Goal: Task Accomplishment & Management: Manage account settings

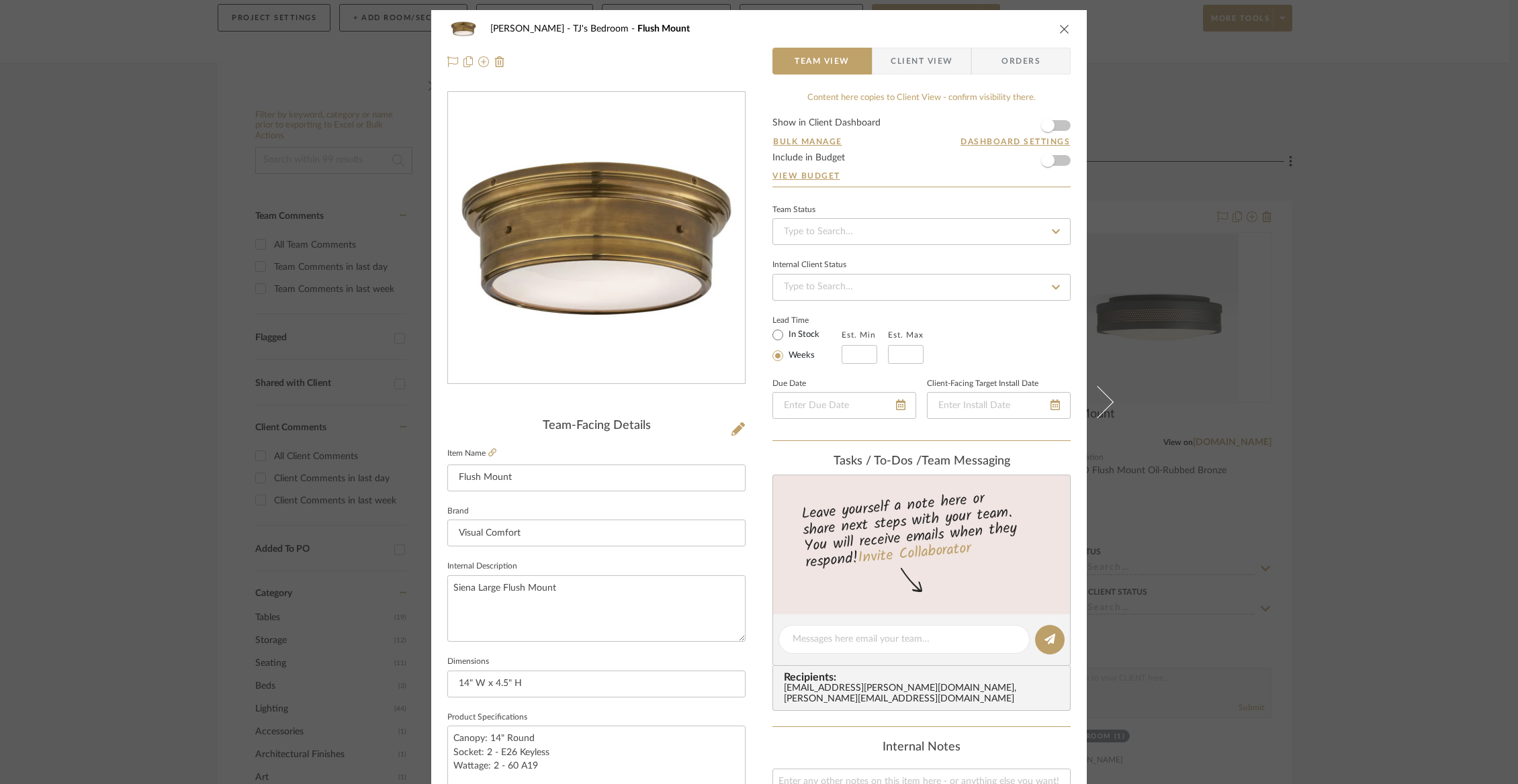
click at [240, 296] on div "[PERSON_NAME] TJ's Bedroom Flush Mount Team View Client View Orders Team-Facing…" at bounding box center [759, 392] width 1518 height 784
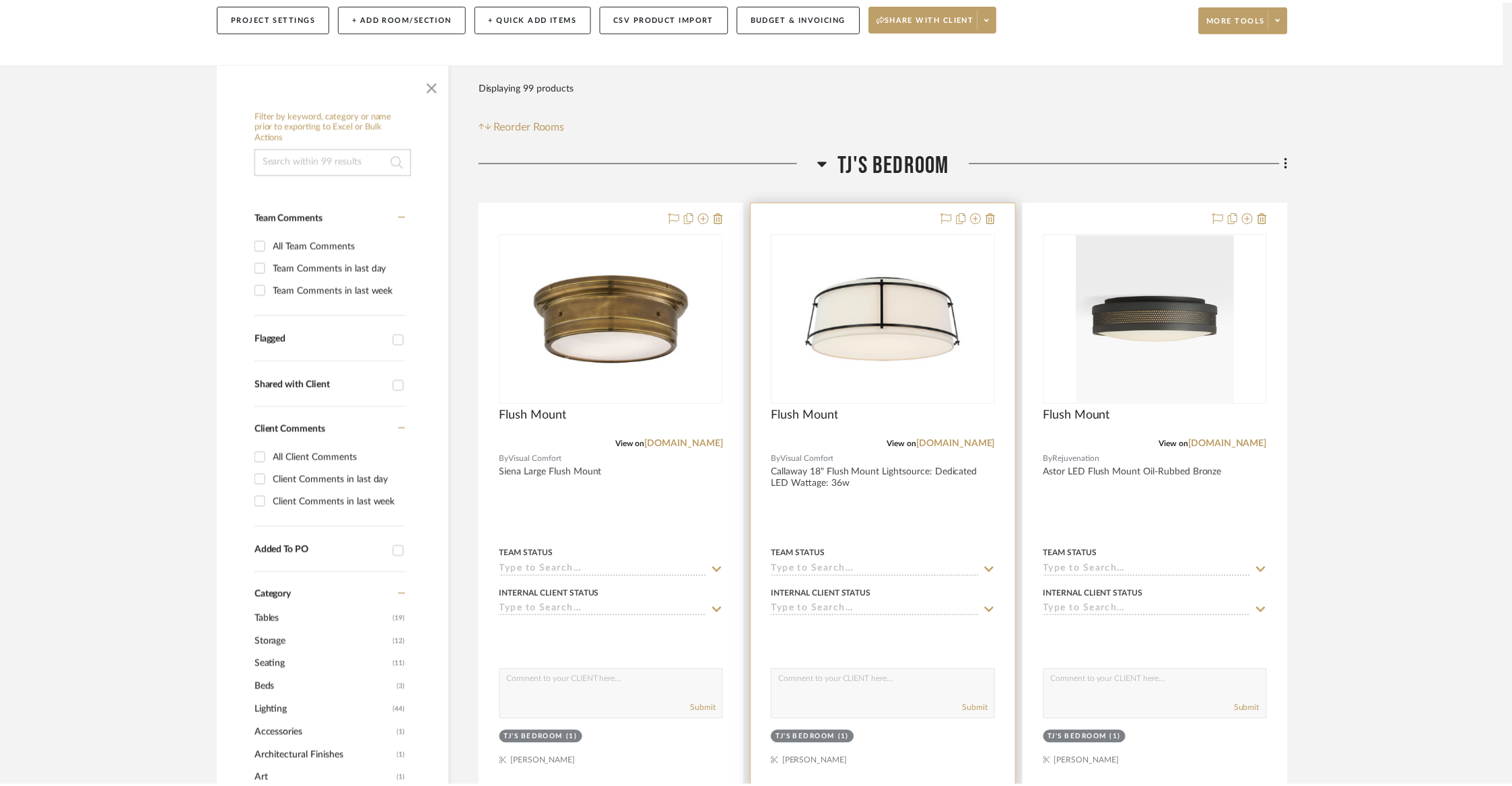
scroll to position [165, 0]
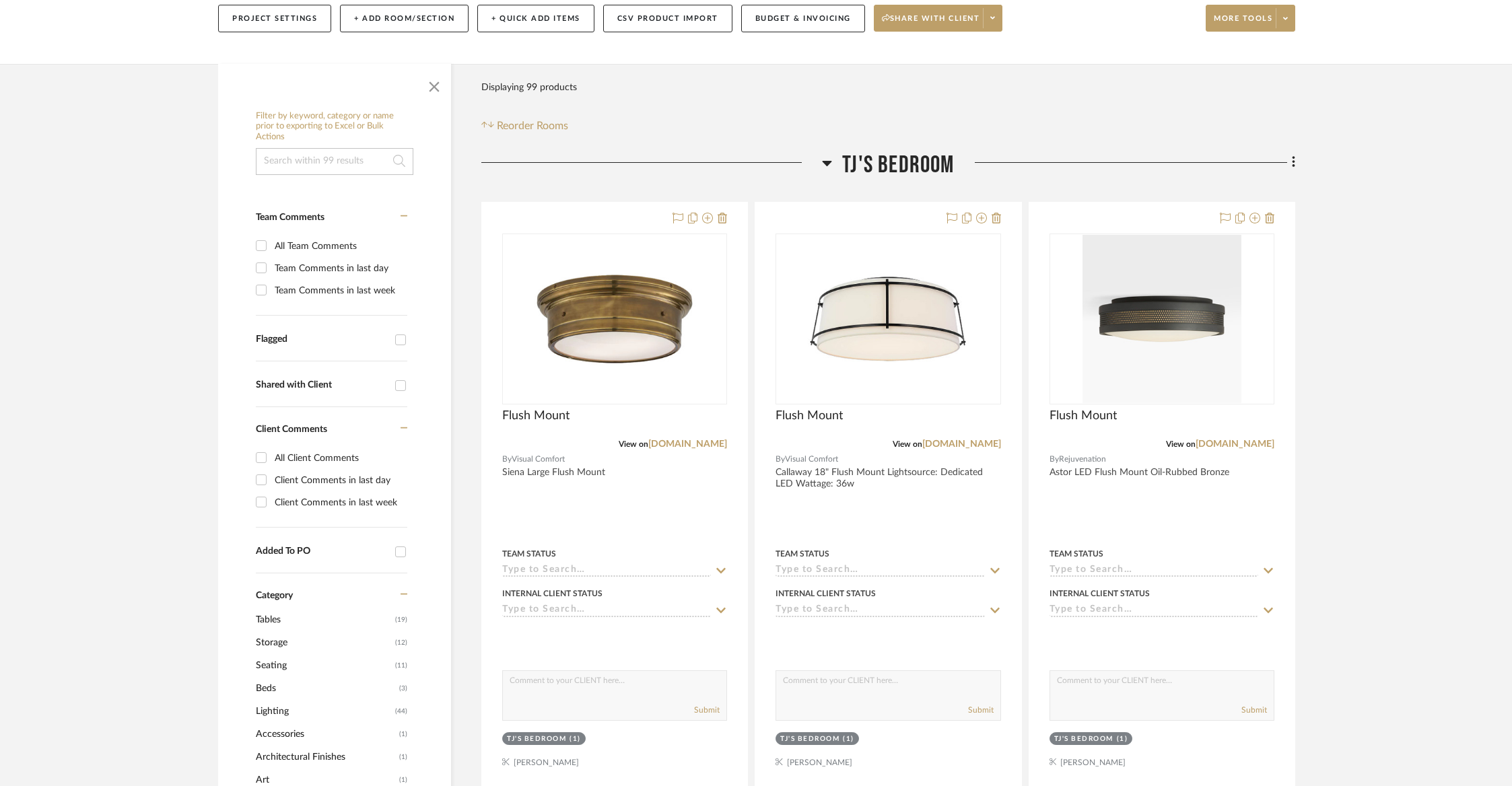
click at [876, 161] on span "TJ's Bedroom" at bounding box center [898, 165] width 112 height 29
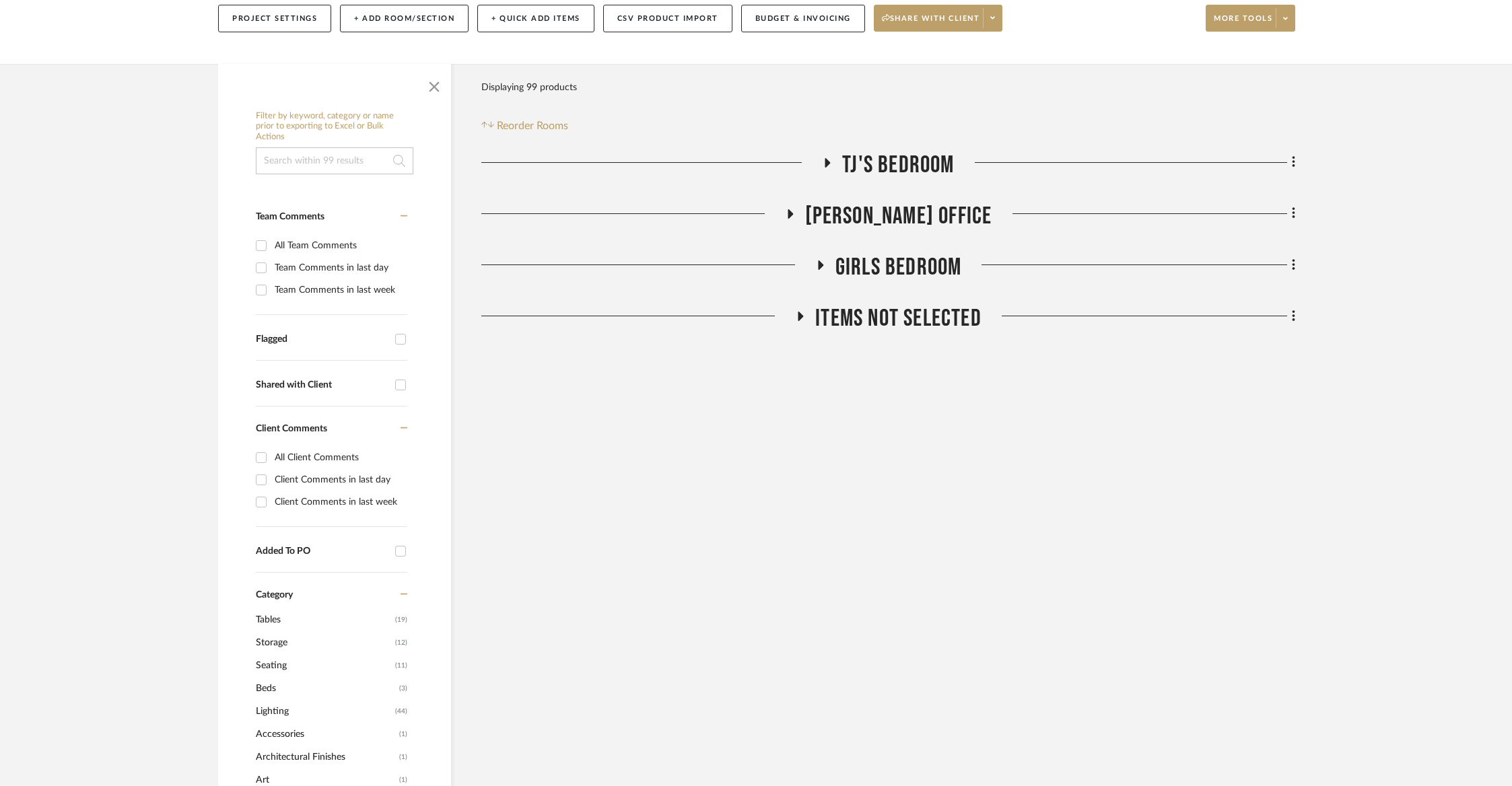
click at [873, 218] on span "[PERSON_NAME] Office" at bounding box center [899, 216] width 187 height 29
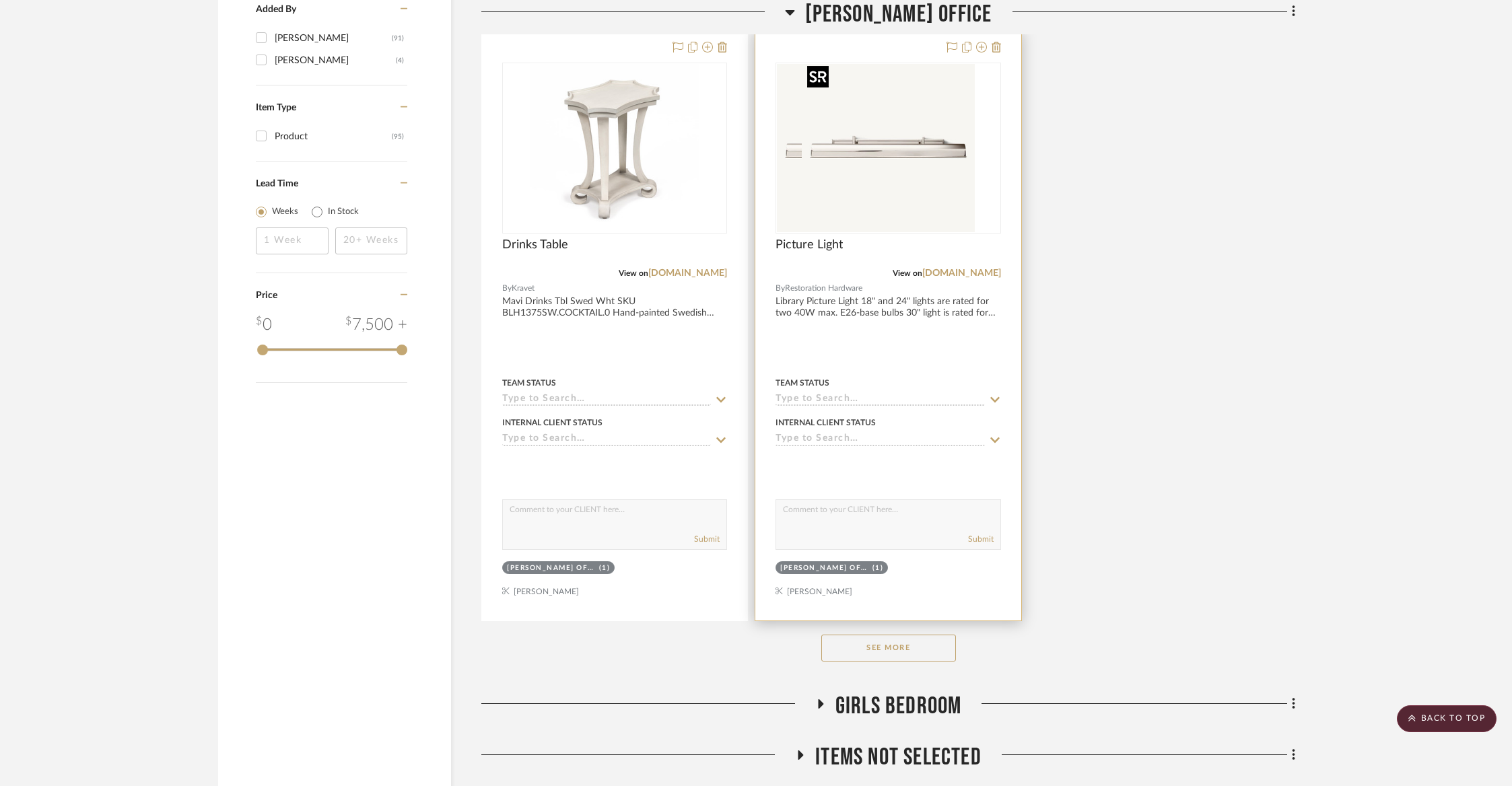
scroll to position [1600, 0]
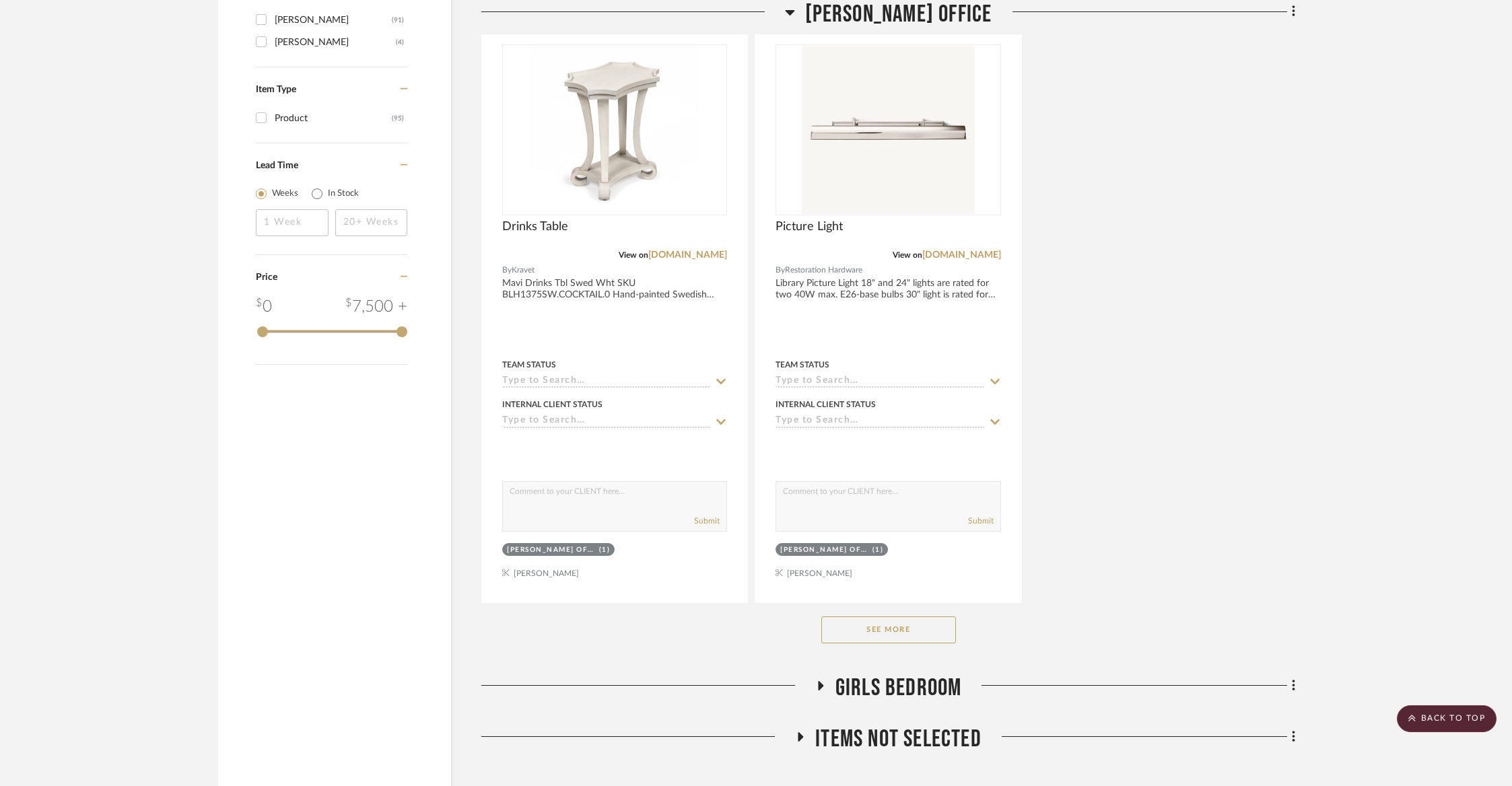
click at [917, 620] on button "See More" at bounding box center [888, 630] width 134 height 27
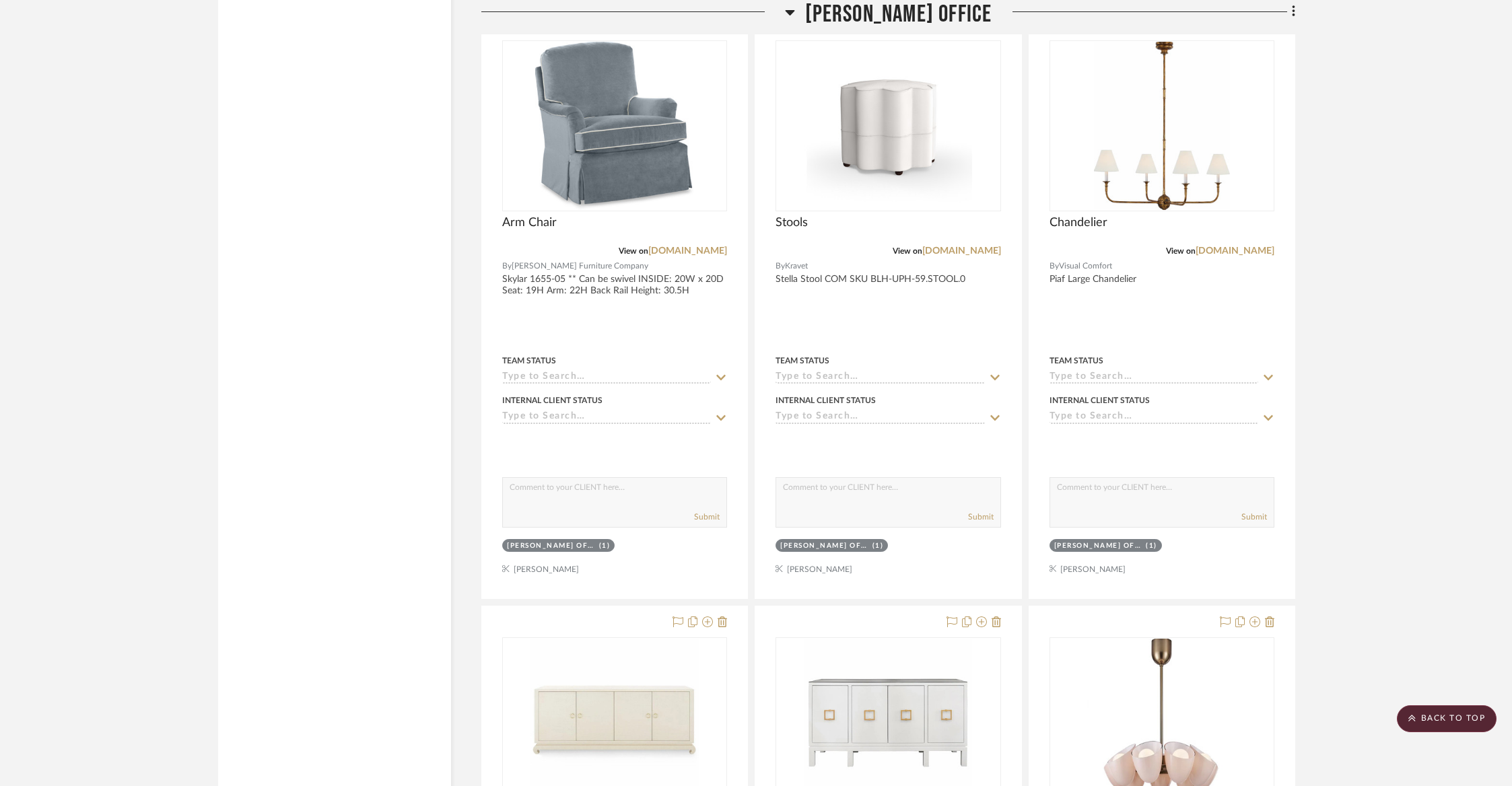
scroll to position [7296, 0]
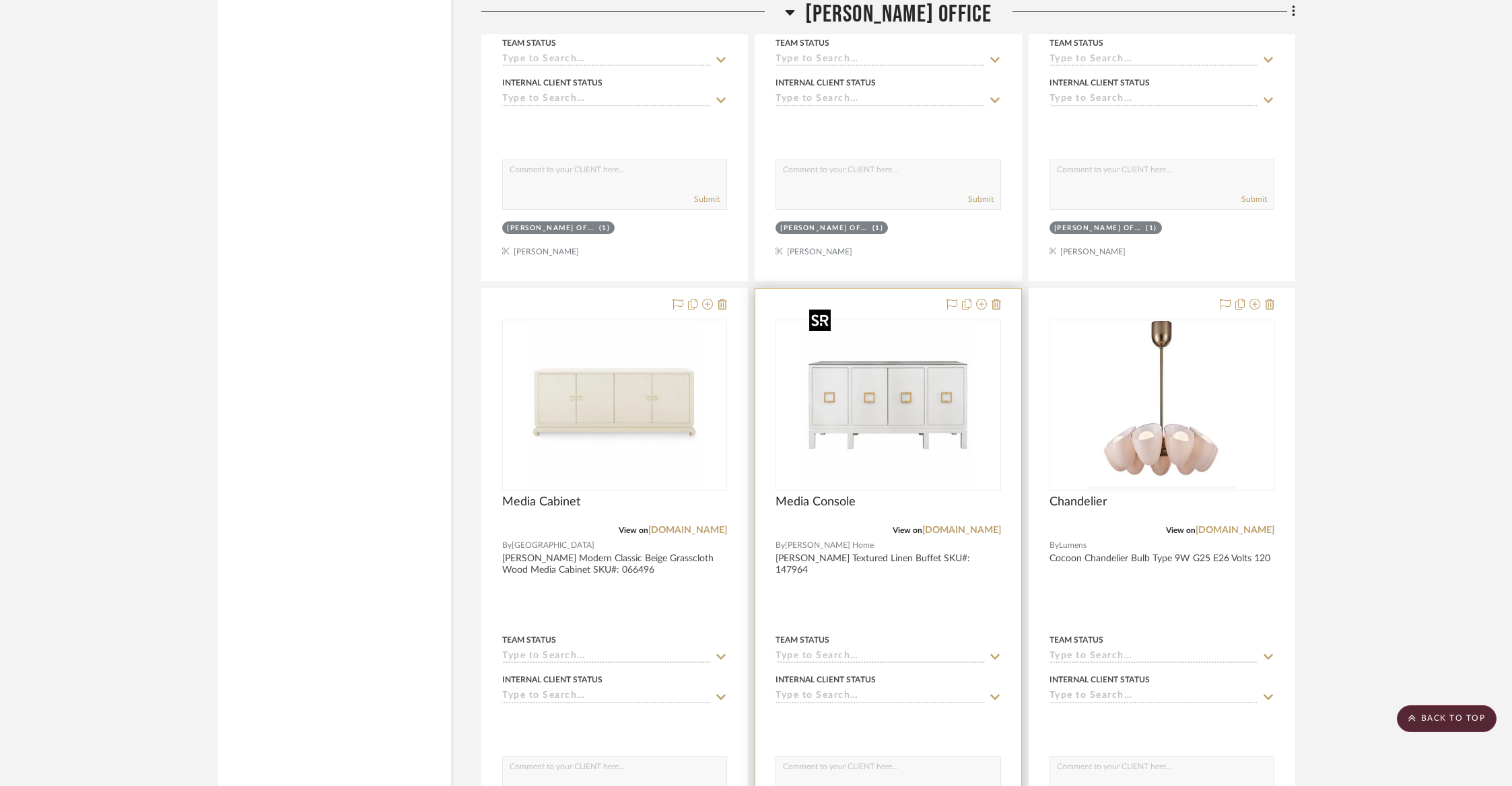
click at [918, 396] on img "0" at bounding box center [888, 405] width 168 height 168
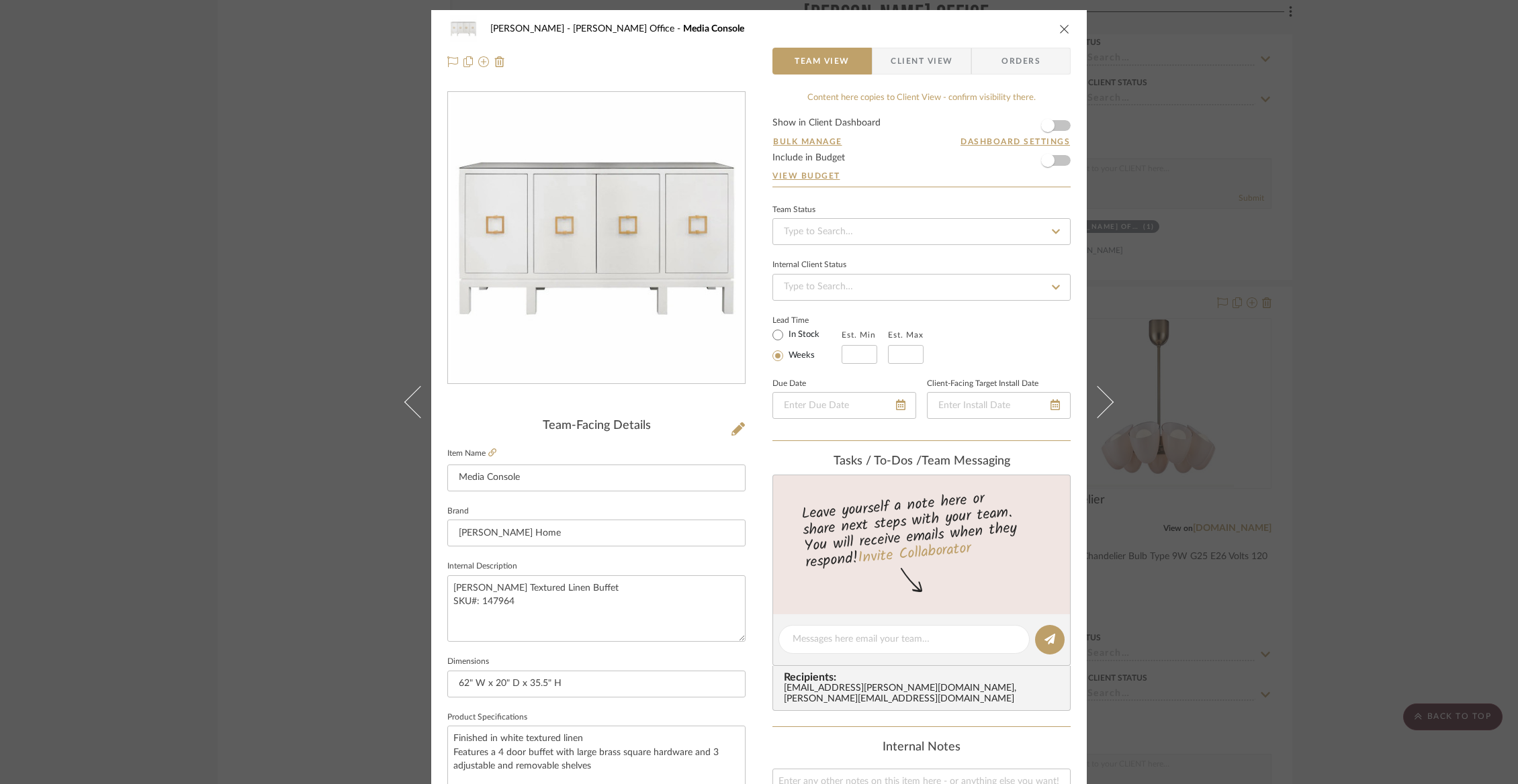
click at [1059, 21] on div "[PERSON_NAME] Office Media Console" at bounding box center [759, 28] width 623 height 27
click at [1059, 27] on icon "close" at bounding box center [1064, 29] width 11 height 11
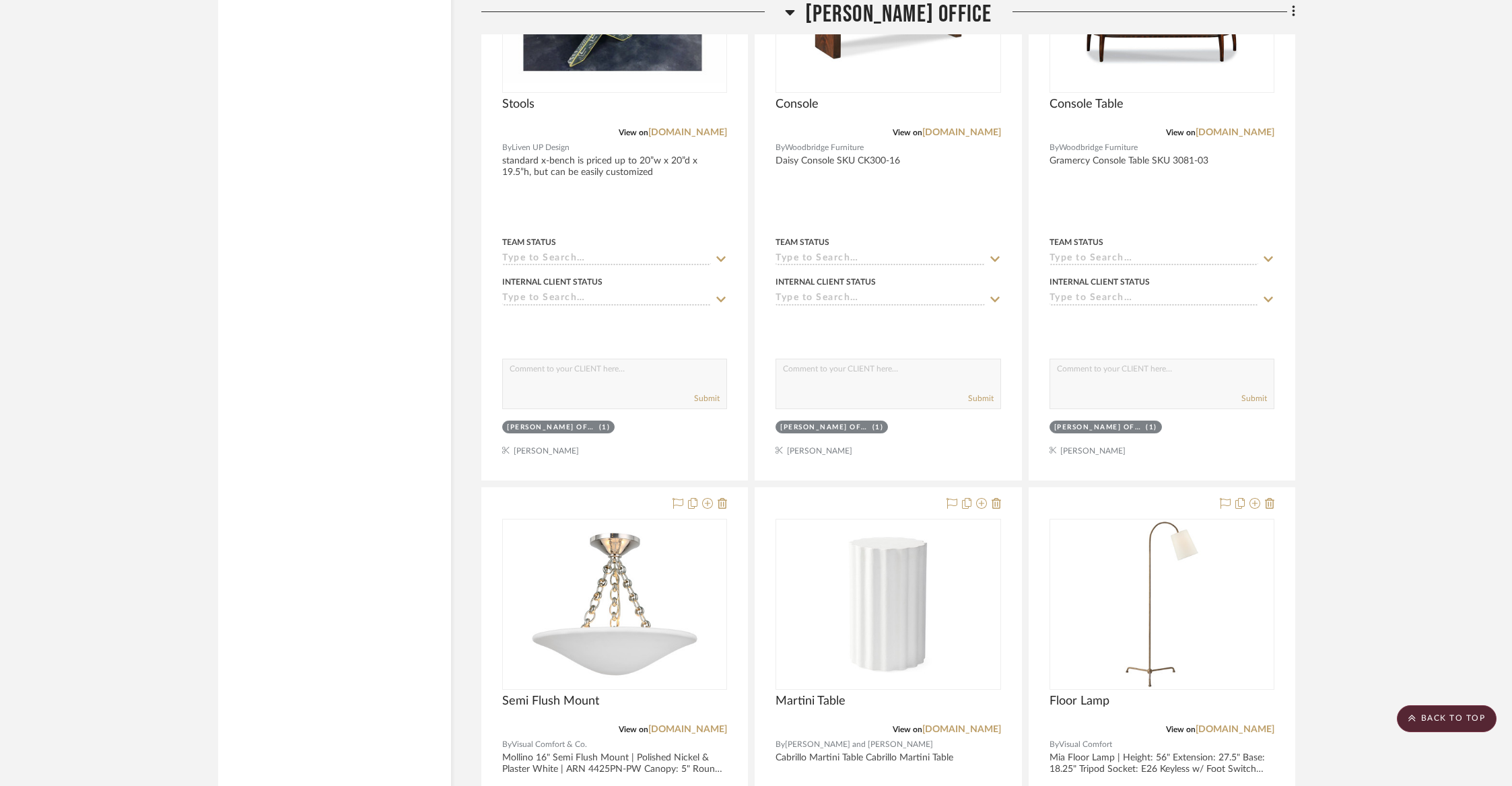
scroll to position [8450, 0]
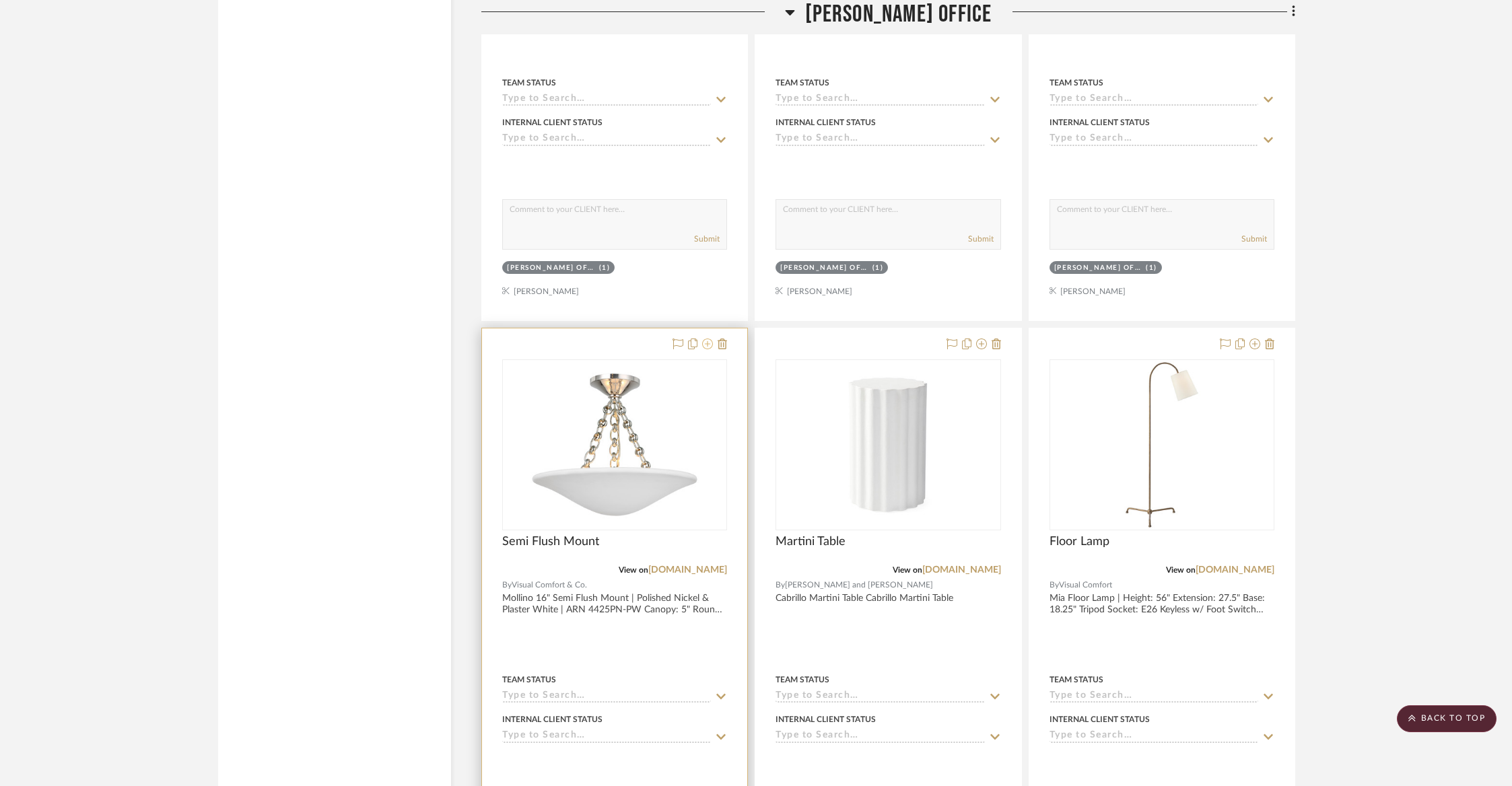
click at [707, 339] on icon at bounding box center [707, 344] width 11 height 11
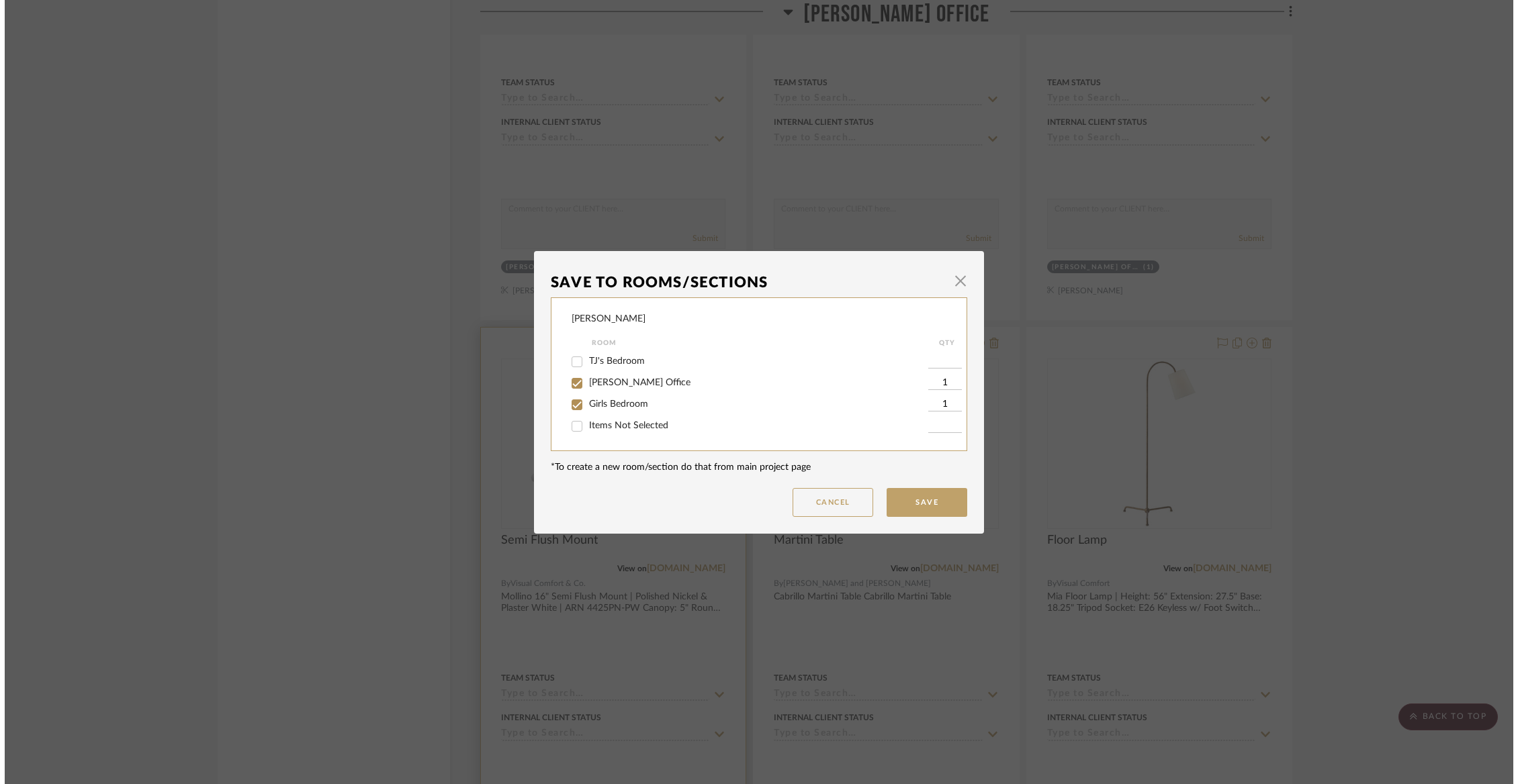
scroll to position [0, 0]
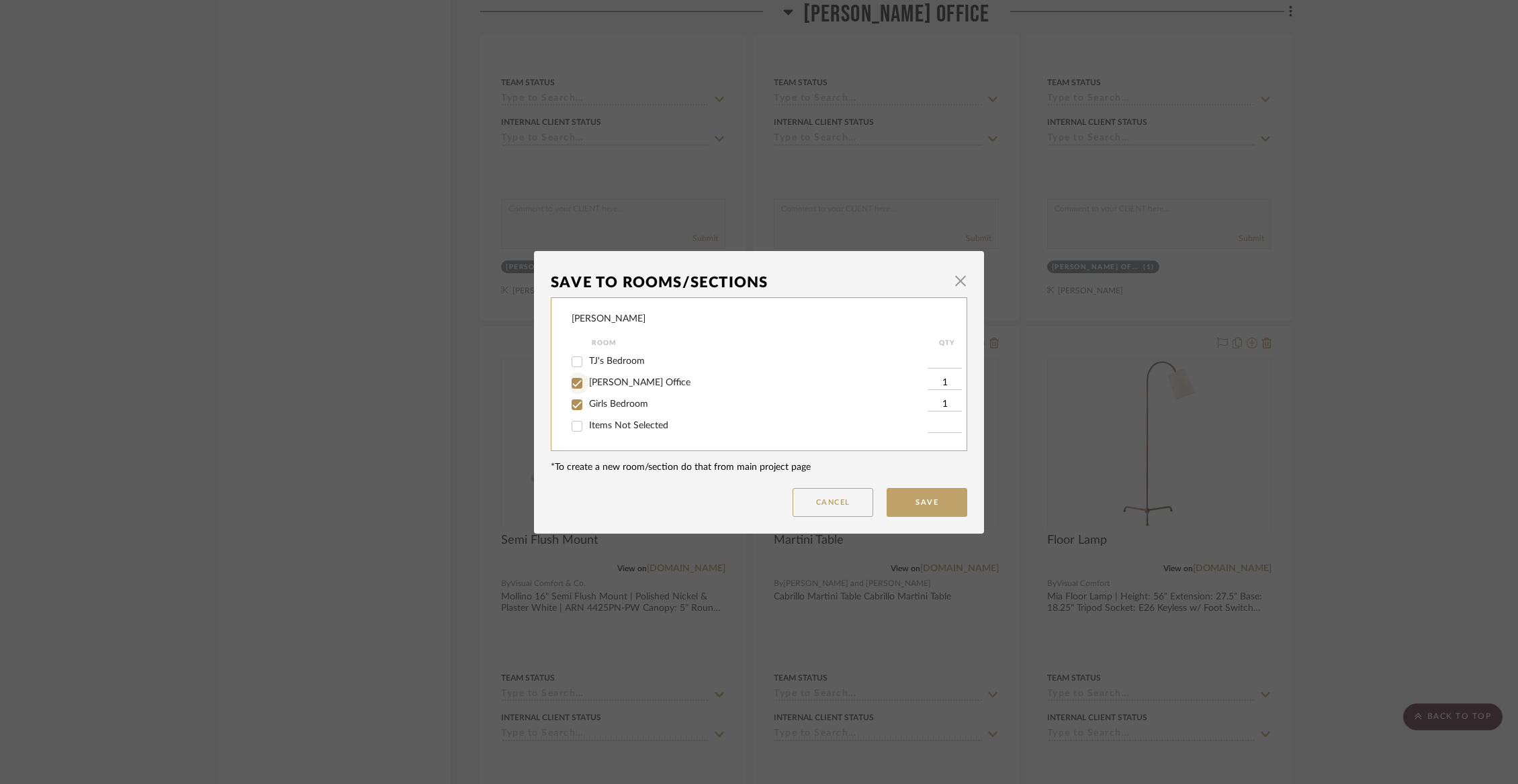
click at [571, 381] on input "[PERSON_NAME] Office" at bounding box center [577, 383] width 21 height 21
checkbox input "false"
click at [906, 506] on button "Save" at bounding box center [926, 502] width 80 height 29
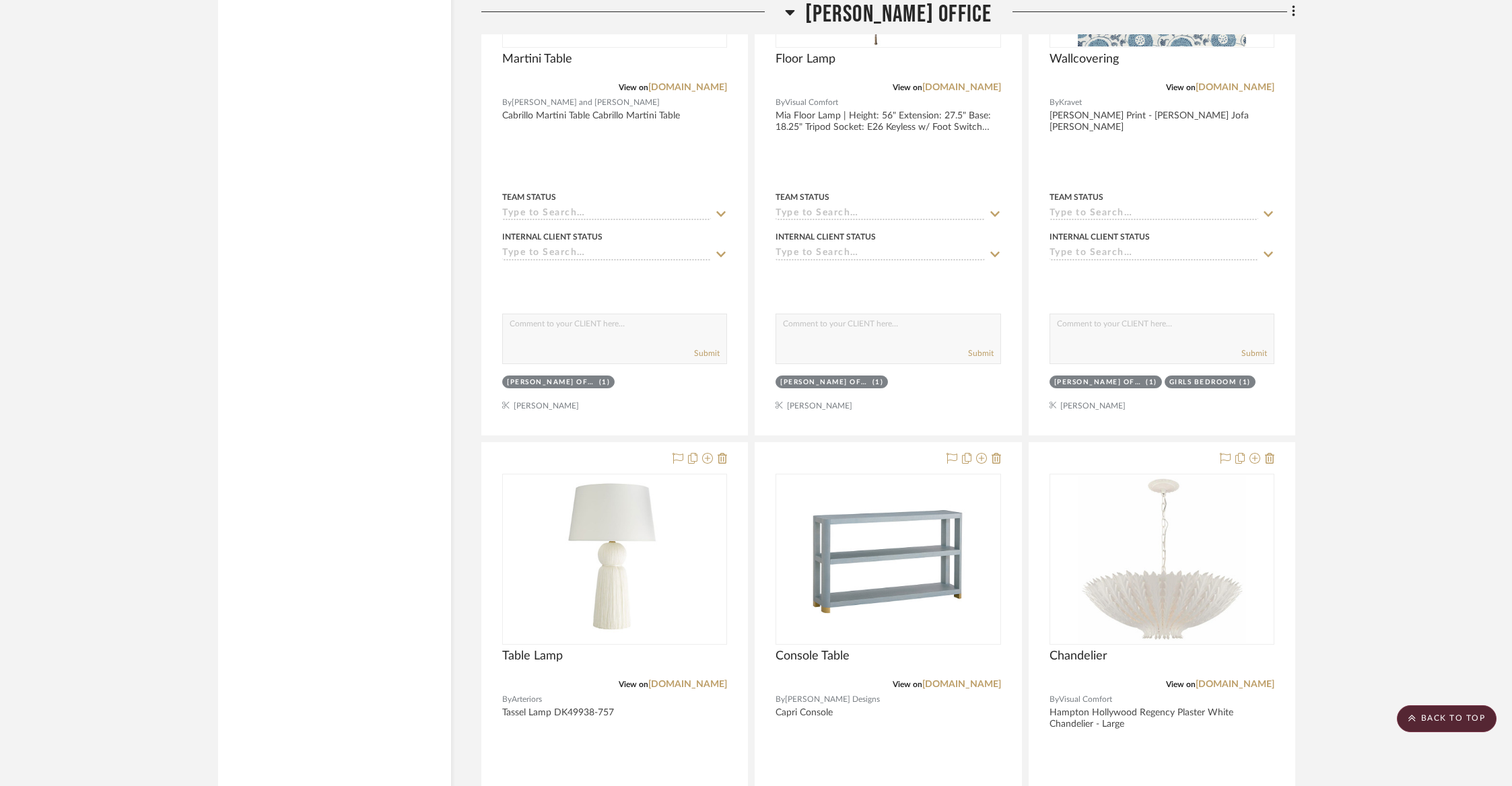
scroll to position [9125, 0]
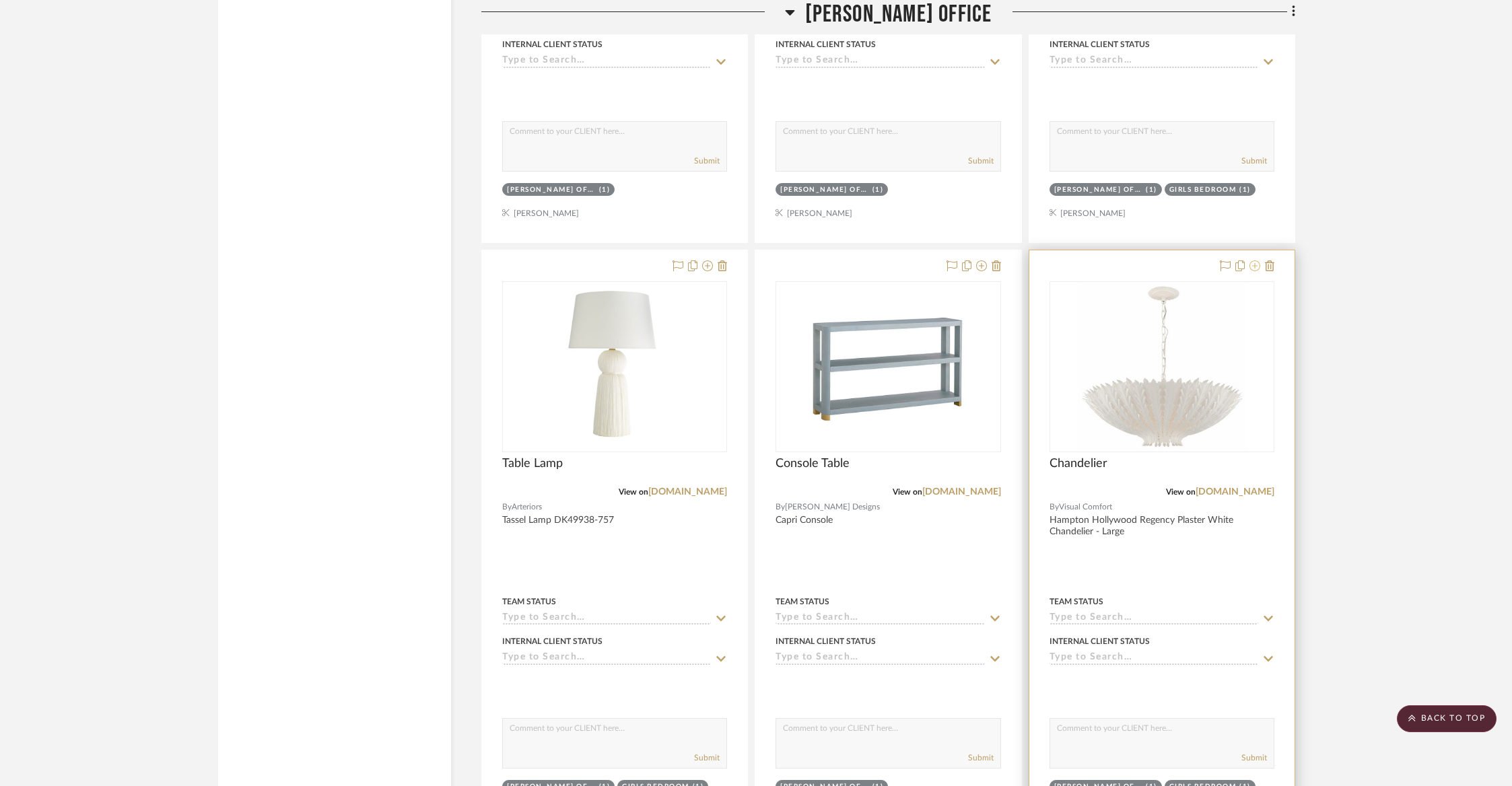
click at [1256, 260] on icon at bounding box center [1255, 266] width 11 height 11
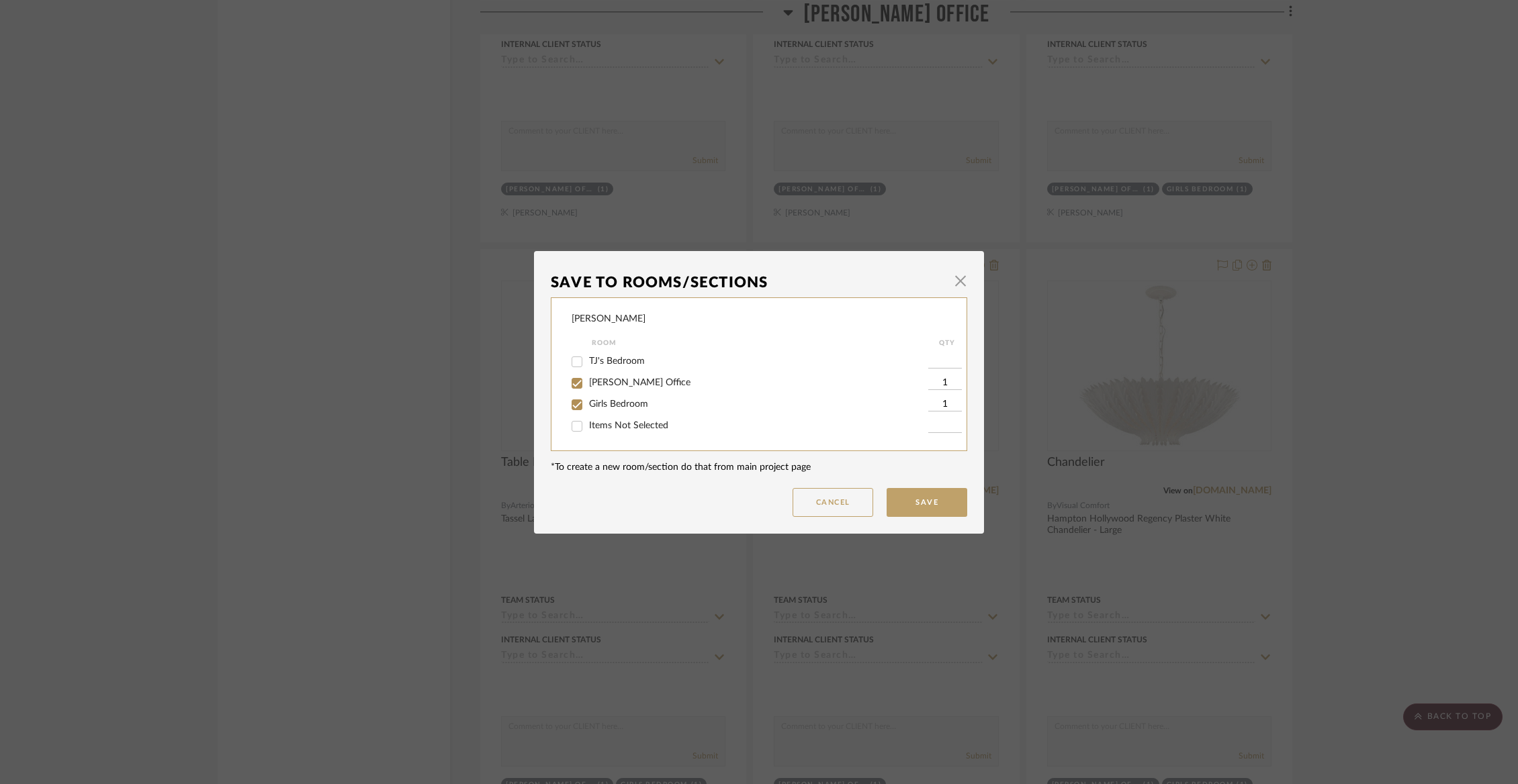
click at [574, 383] on input "[PERSON_NAME] Office" at bounding box center [577, 383] width 21 height 21
checkbox input "false"
click at [926, 502] on button "Save" at bounding box center [926, 502] width 80 height 29
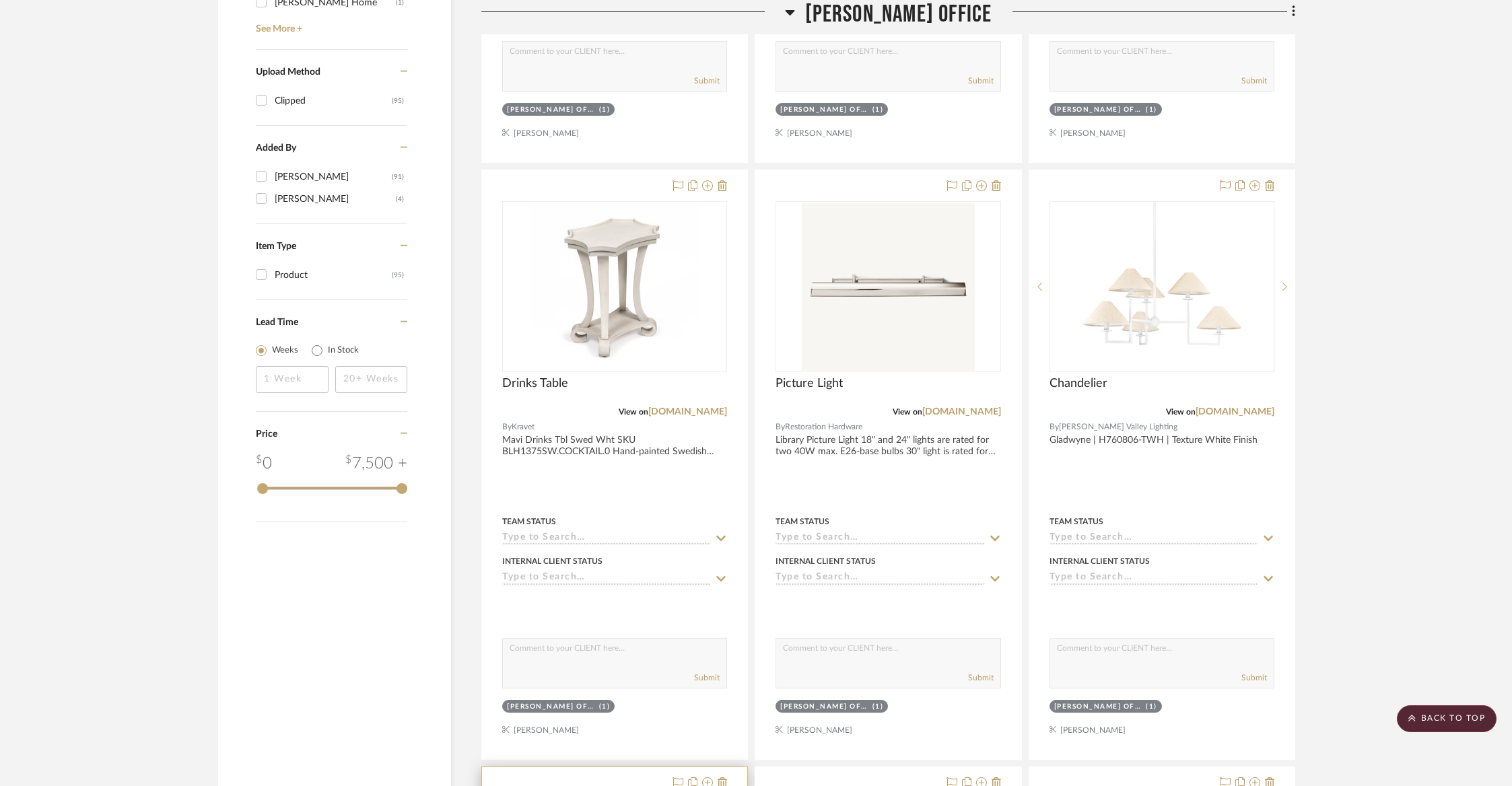
scroll to position [1288, 0]
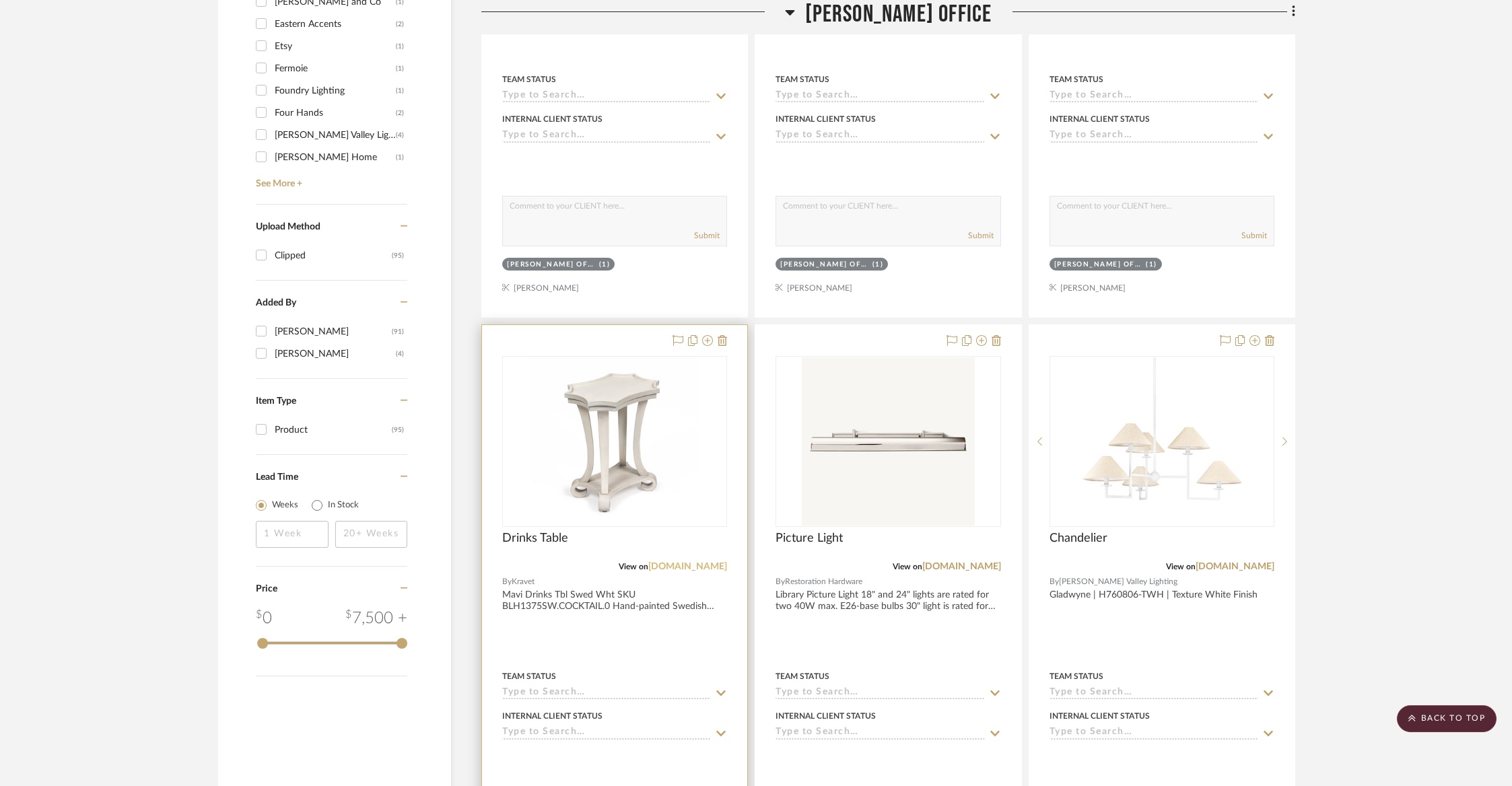
click at [688, 562] on link "[DOMAIN_NAME]" at bounding box center [687, 567] width 79 height 10
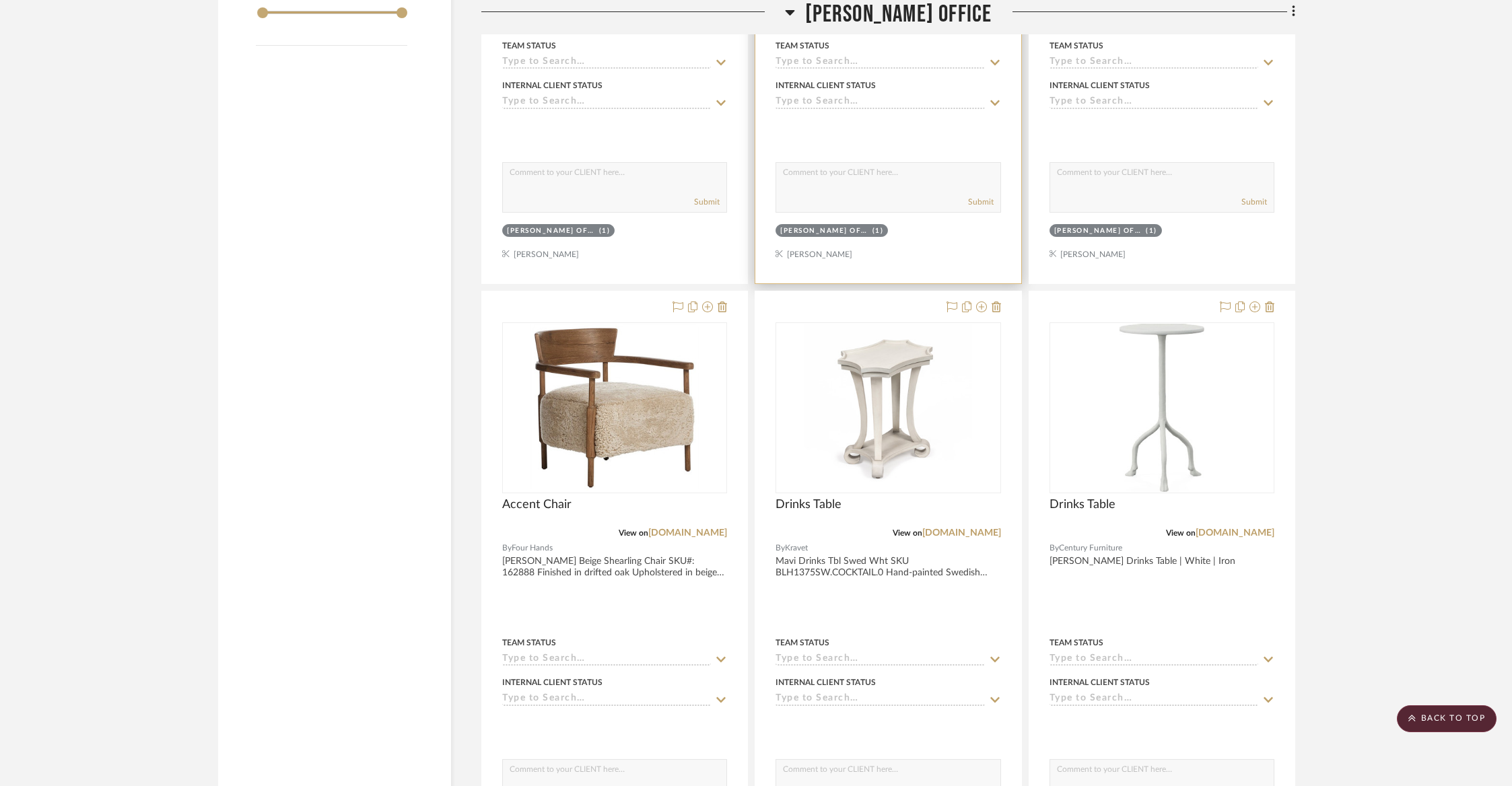
scroll to position [1892, 0]
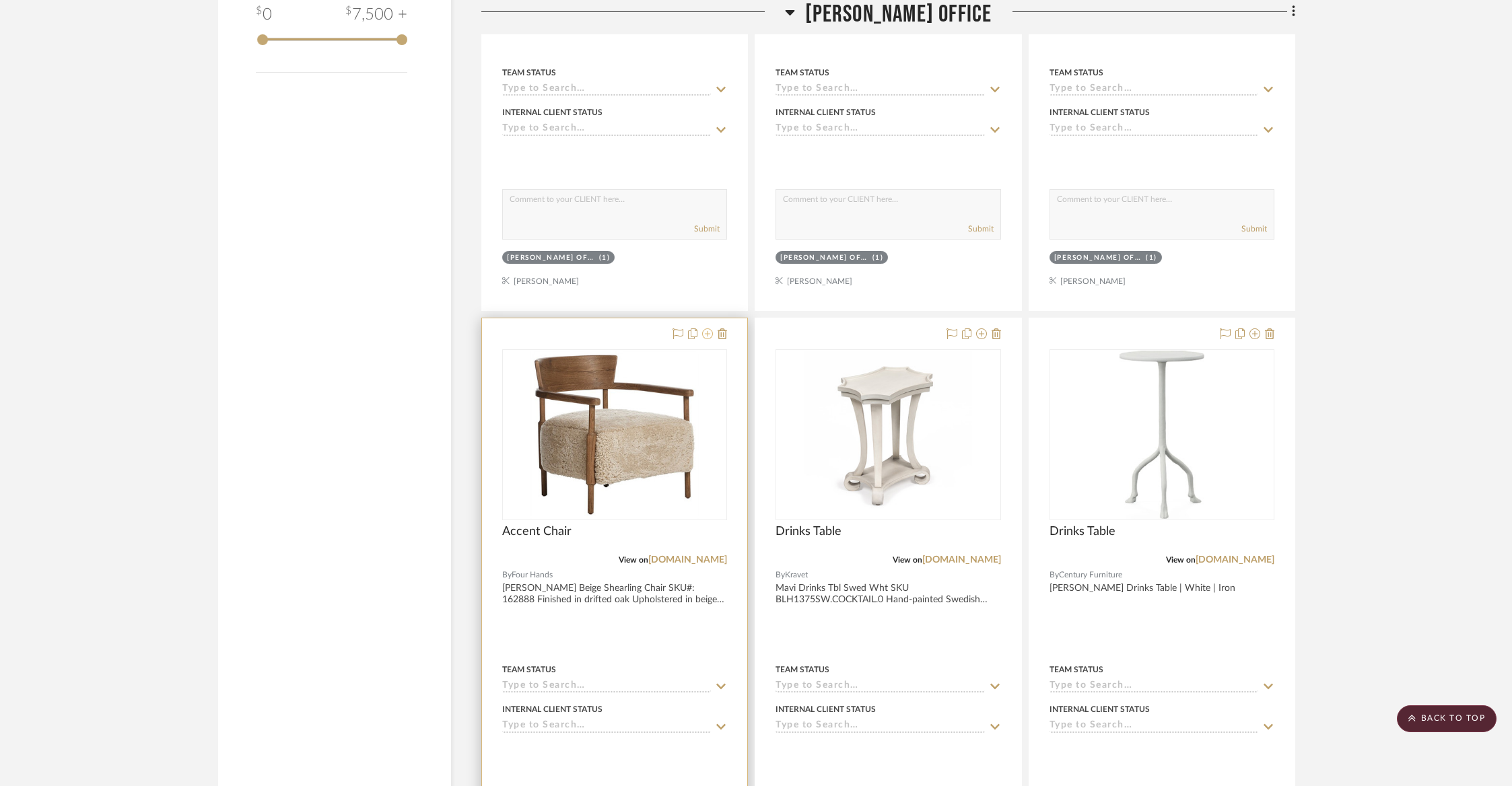
click at [707, 332] on icon at bounding box center [707, 334] width 11 height 11
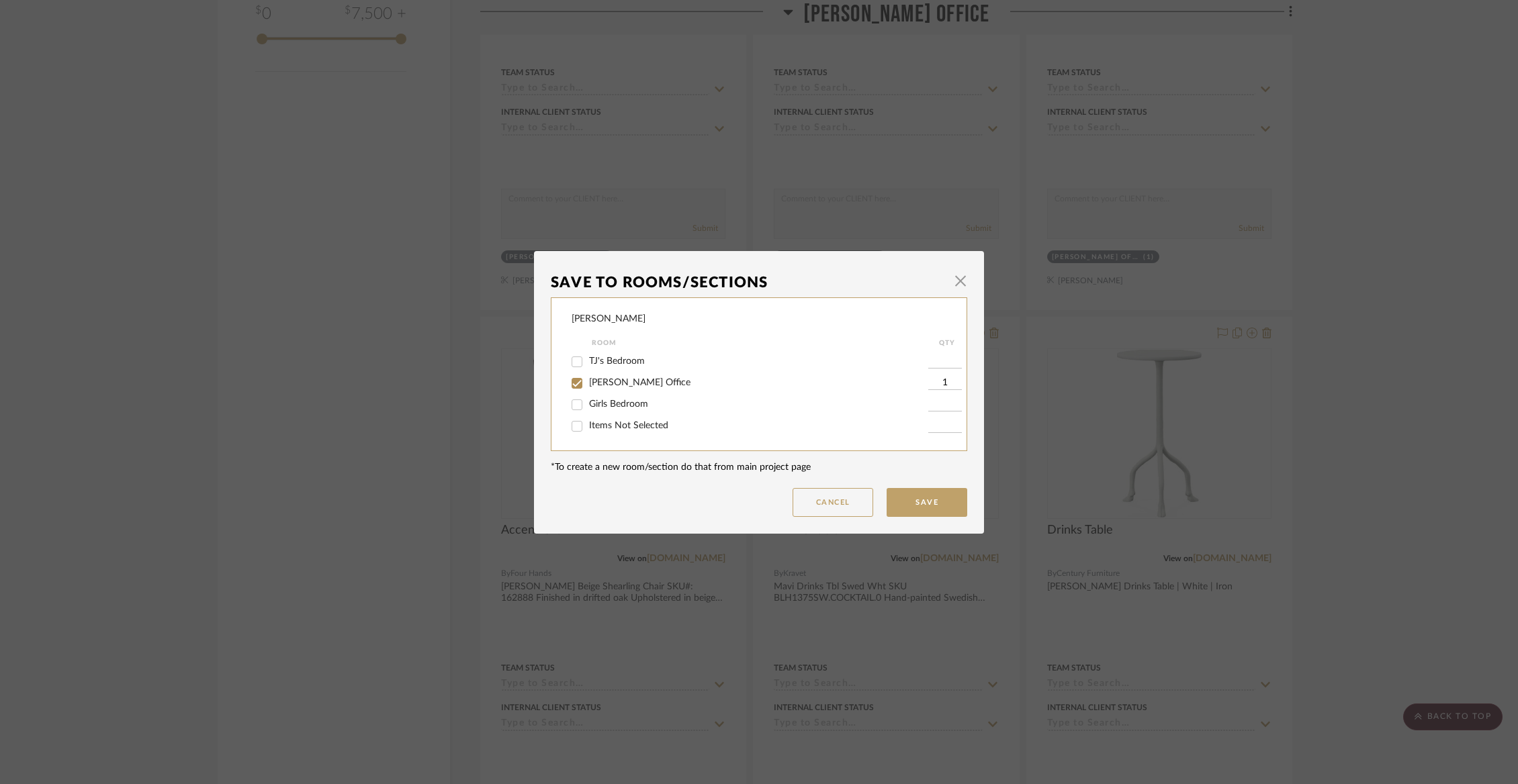
click at [589, 383] on span "[PERSON_NAME] Office" at bounding box center [640, 383] width 102 height 10
click at [588, 383] on input "[PERSON_NAME] Office" at bounding box center [577, 383] width 21 height 21
checkbox input "false"
click at [596, 430] on span "Items Not Selected" at bounding box center [628, 426] width 79 height 10
click at [588, 431] on input "Items Not Selected" at bounding box center [577, 426] width 21 height 21
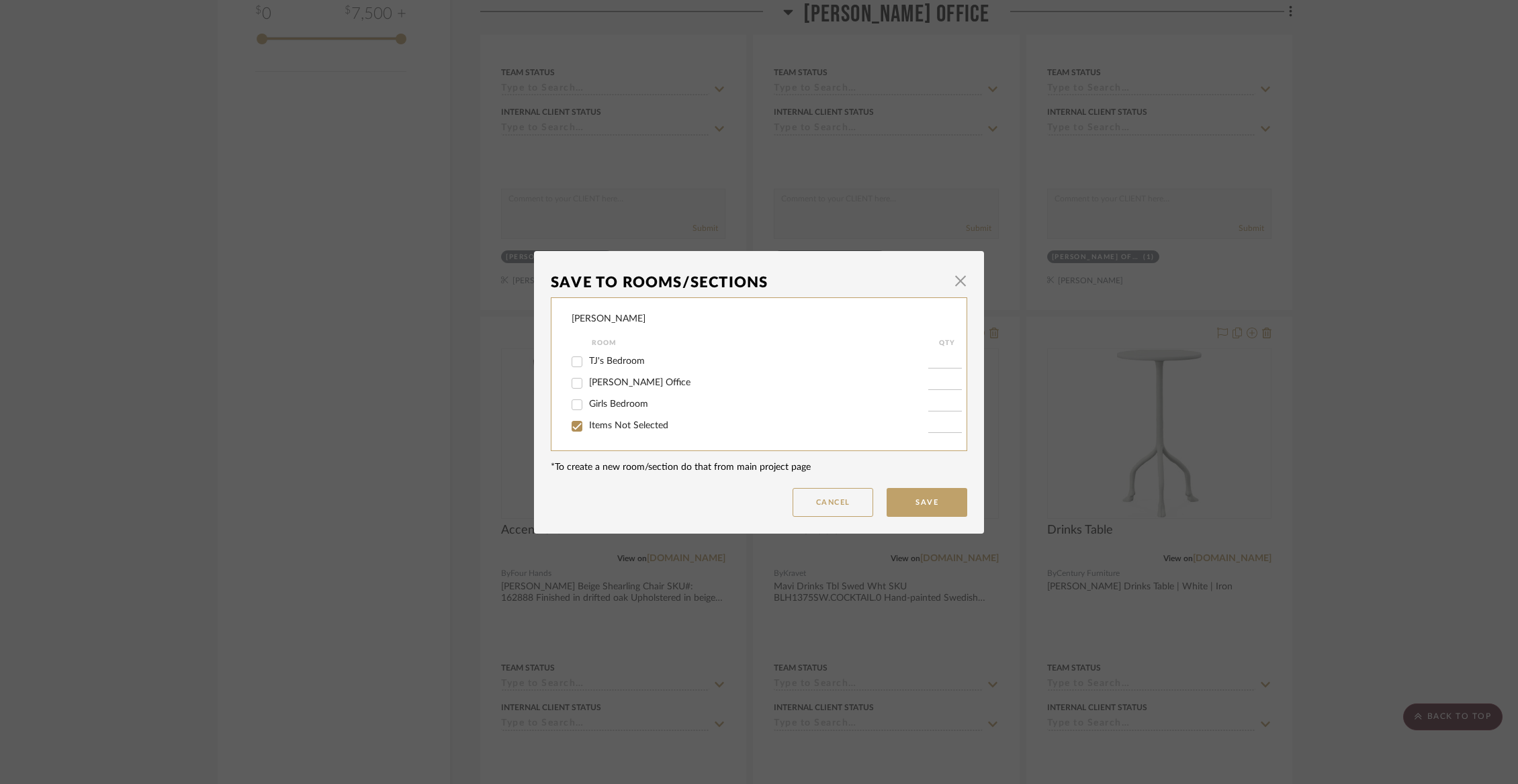
checkbox input "true"
type input "1"
click at [902, 494] on button "Save" at bounding box center [926, 502] width 80 height 29
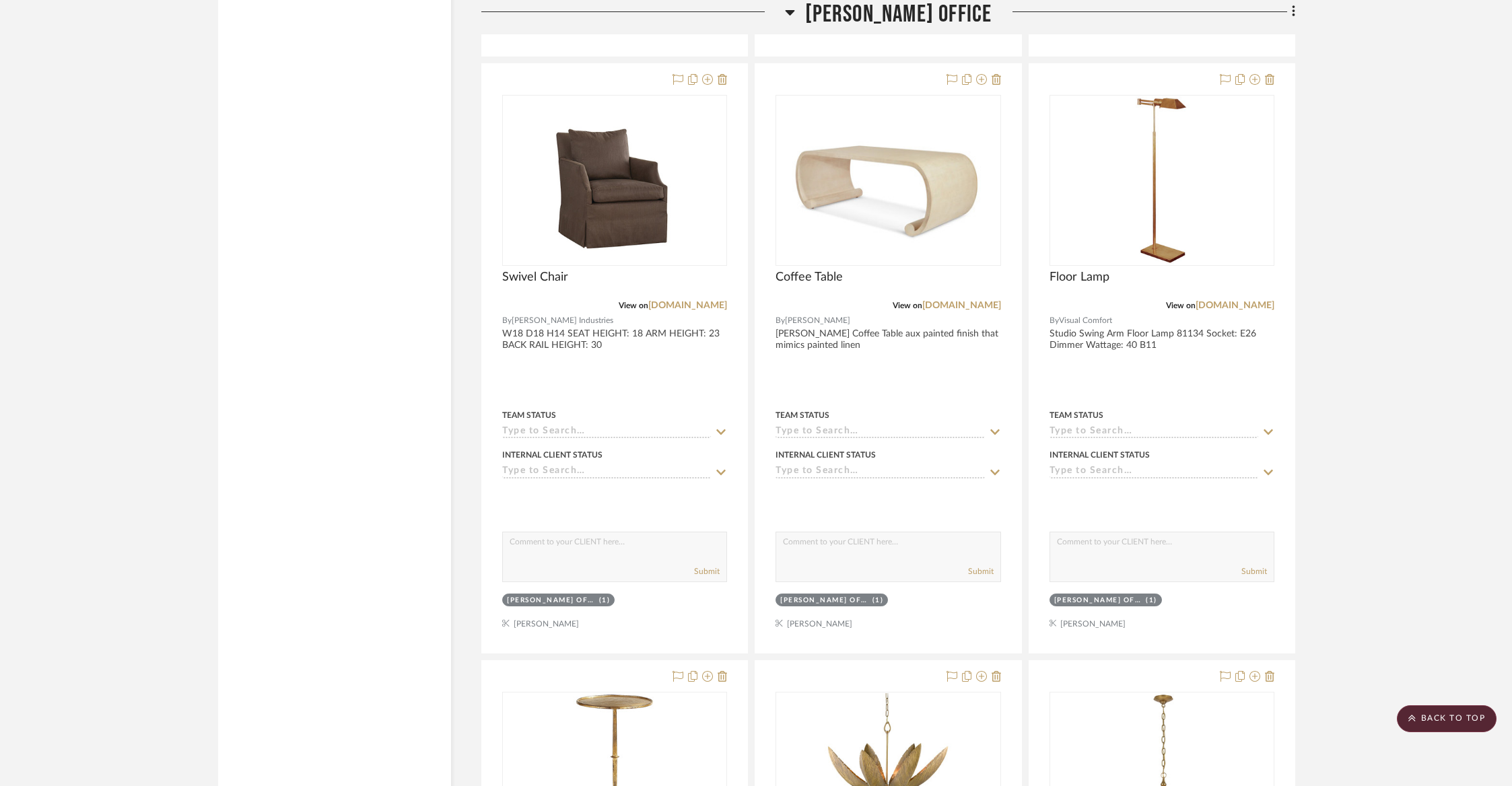
scroll to position [3940, 0]
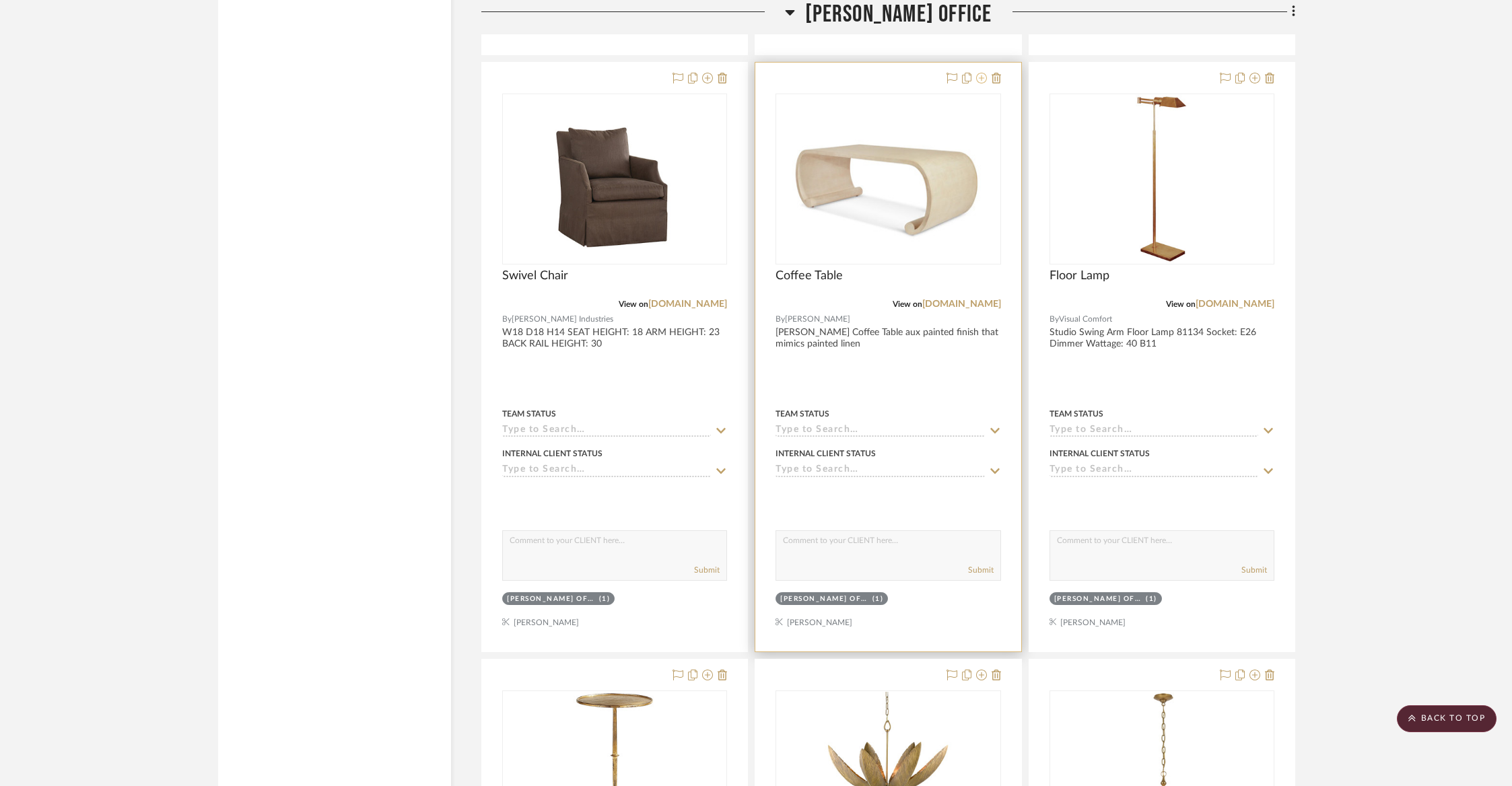
click at [982, 74] on icon at bounding box center [982, 79] width 11 height 11
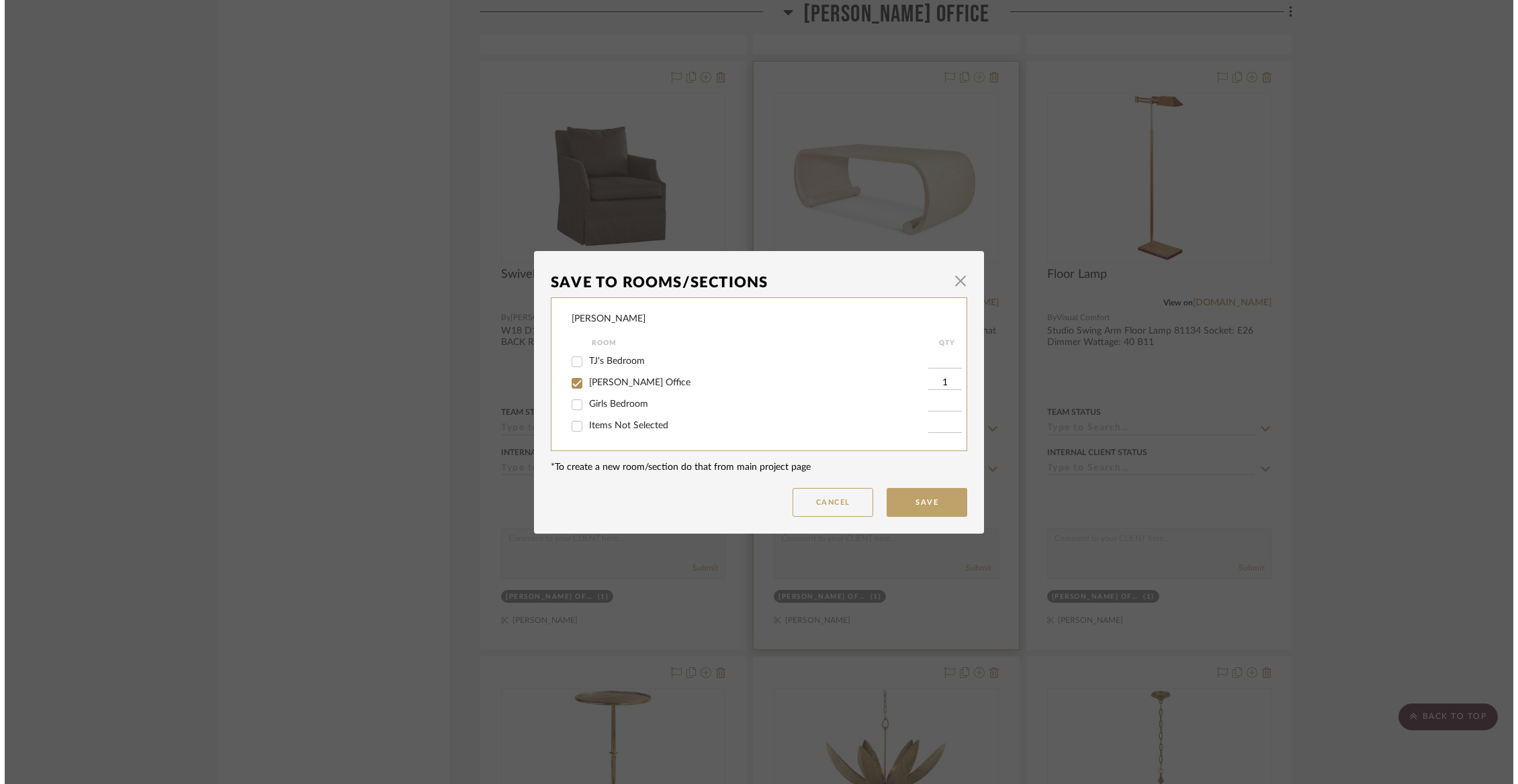
scroll to position [0, 0]
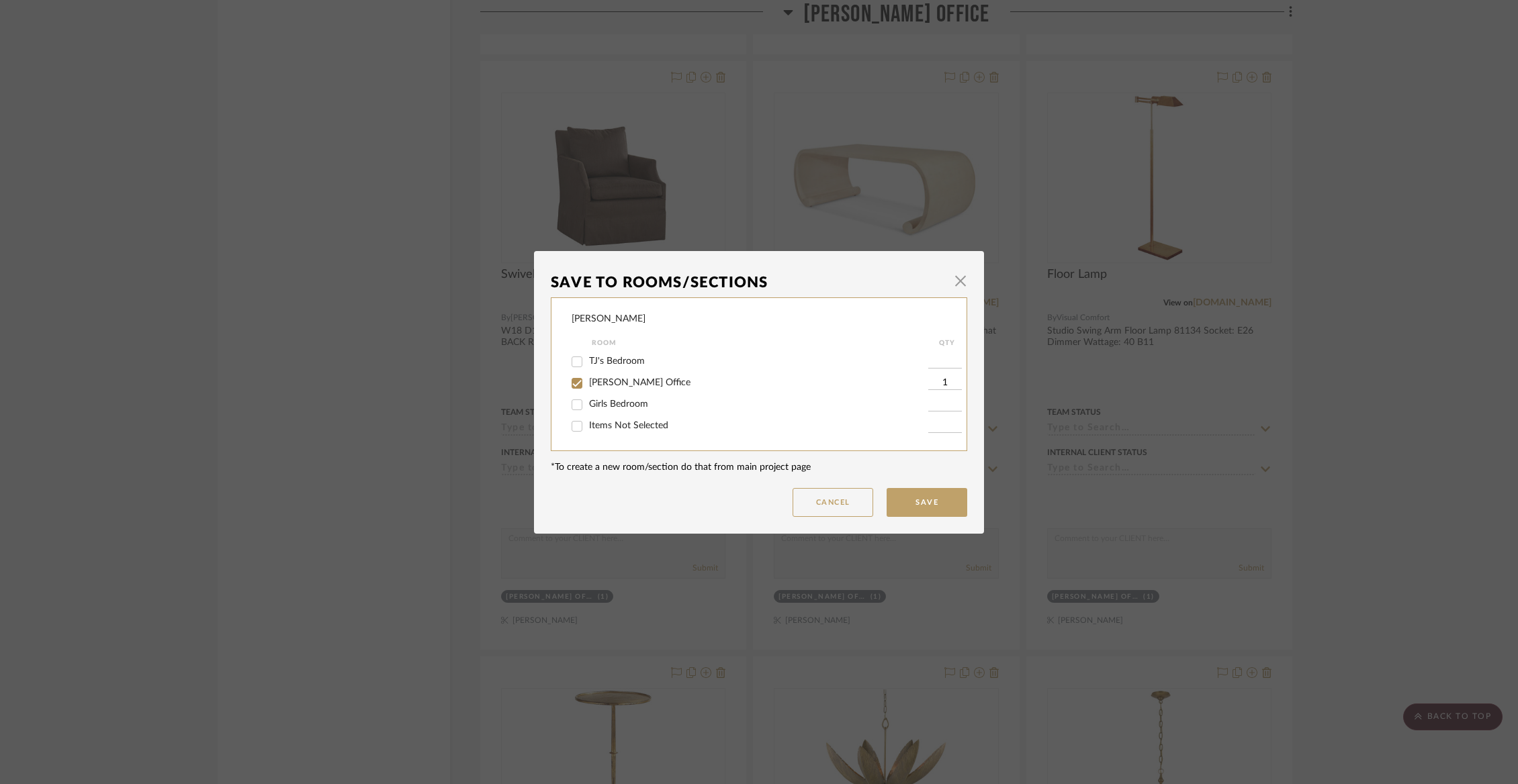
click at [623, 385] on span "[PERSON_NAME] Office" at bounding box center [640, 383] width 102 height 10
click at [588, 385] on input "[PERSON_NAME] Office" at bounding box center [577, 383] width 21 height 21
checkbox input "false"
click at [624, 430] on span "Items Not Selected" at bounding box center [628, 426] width 79 height 10
click at [588, 430] on input "Items Not Selected" at bounding box center [577, 426] width 21 height 21
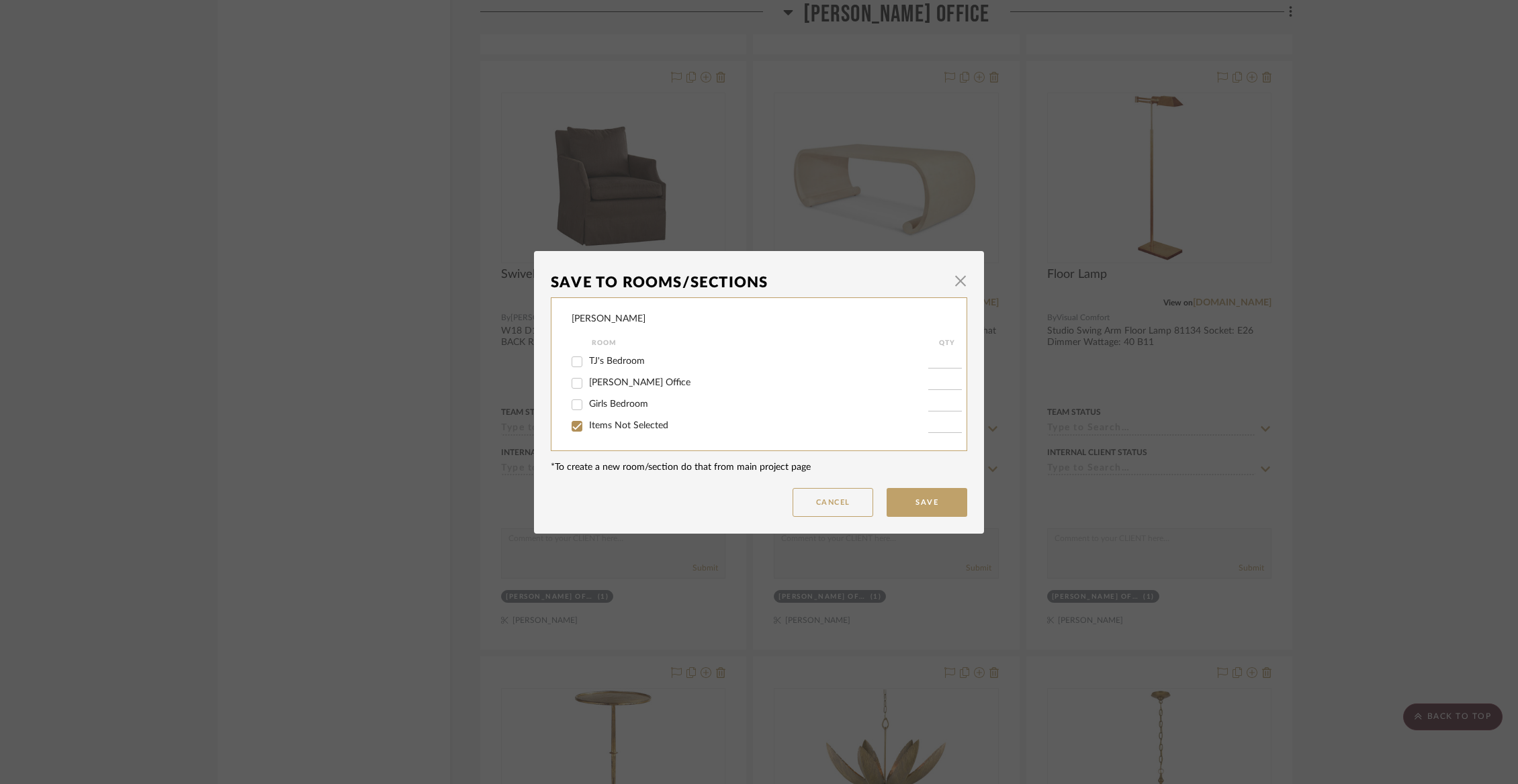
checkbox input "true"
type input "1"
click at [904, 503] on button "Save" at bounding box center [926, 502] width 80 height 29
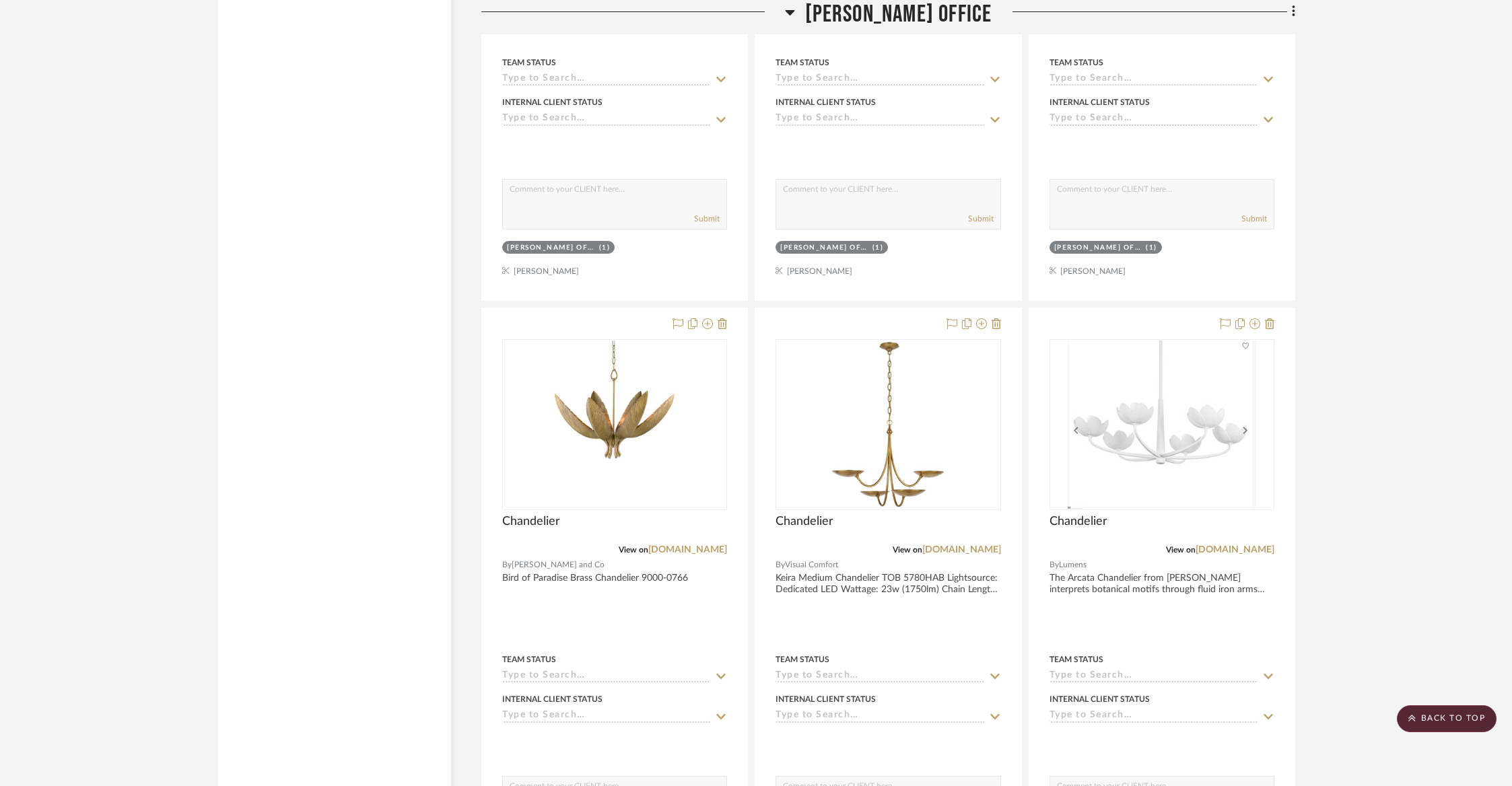
scroll to position [4730, 0]
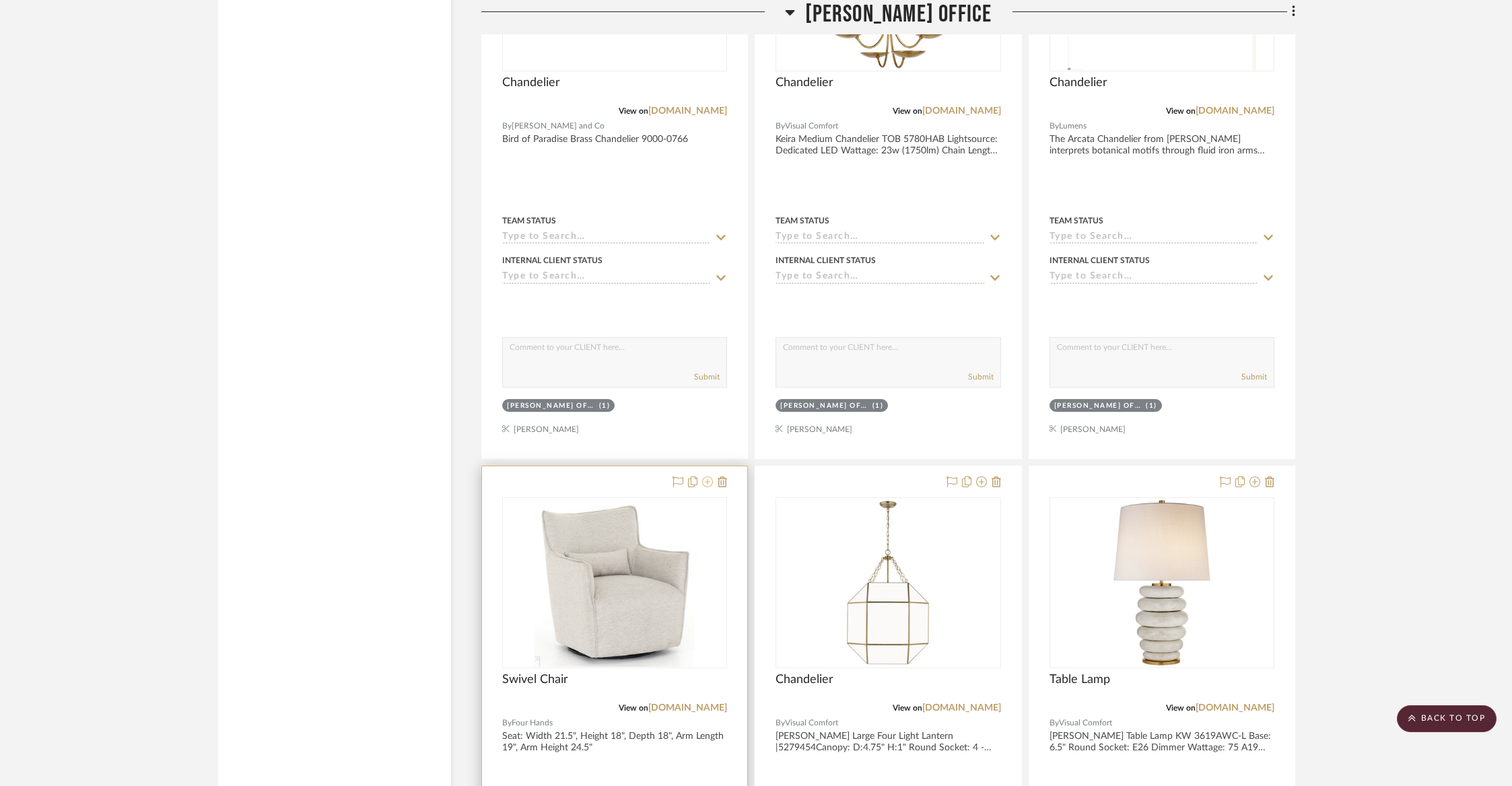
click at [710, 477] on icon at bounding box center [707, 482] width 11 height 11
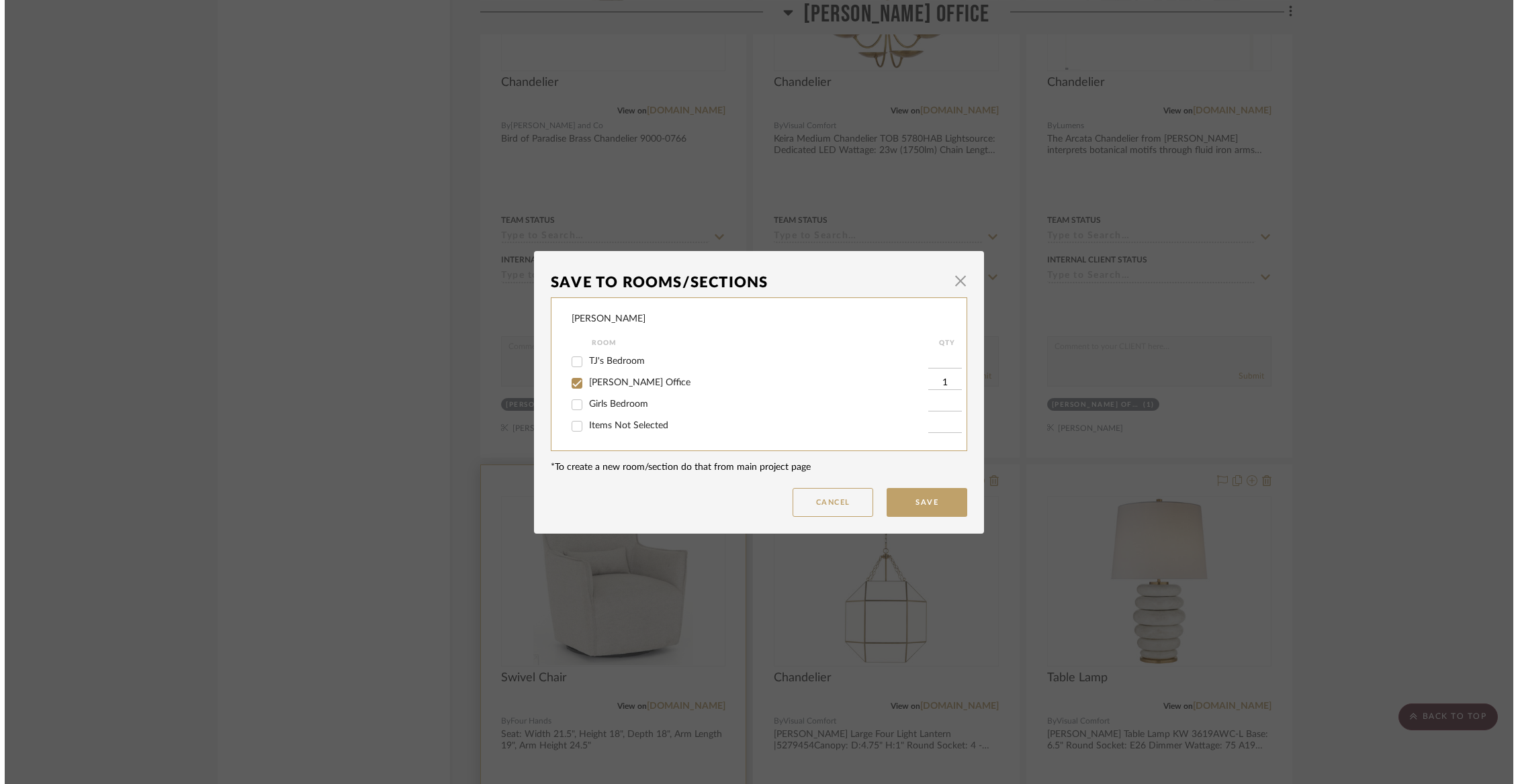
scroll to position [0, 0]
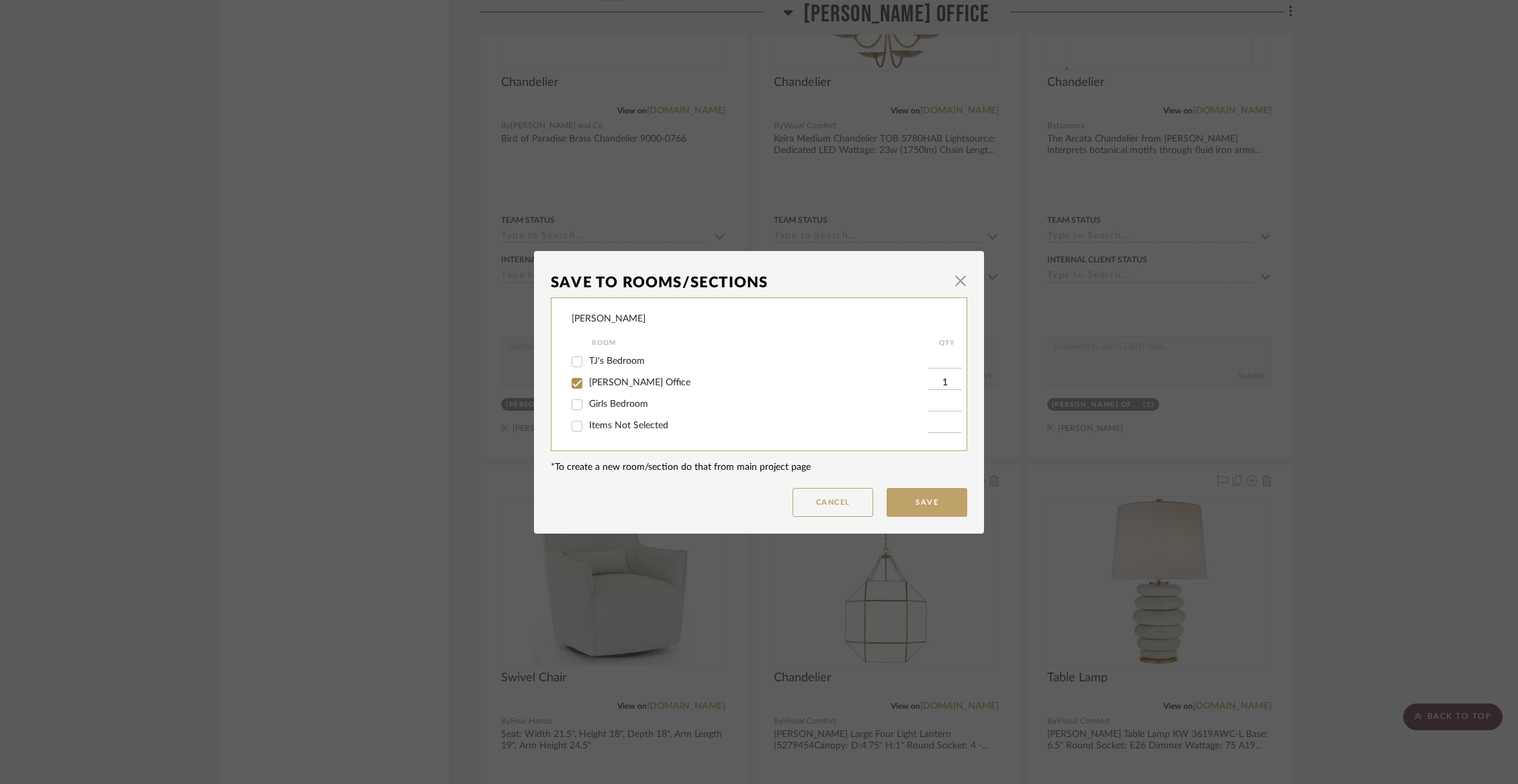
click at [609, 382] on span "[PERSON_NAME] Office" at bounding box center [640, 383] width 102 height 10
click at [588, 382] on input "[PERSON_NAME] Office" at bounding box center [577, 383] width 21 height 21
checkbox input "false"
click at [609, 425] on span "Items Not Selected" at bounding box center [628, 426] width 79 height 10
click at [588, 425] on input "Items Not Selected" at bounding box center [577, 426] width 21 height 21
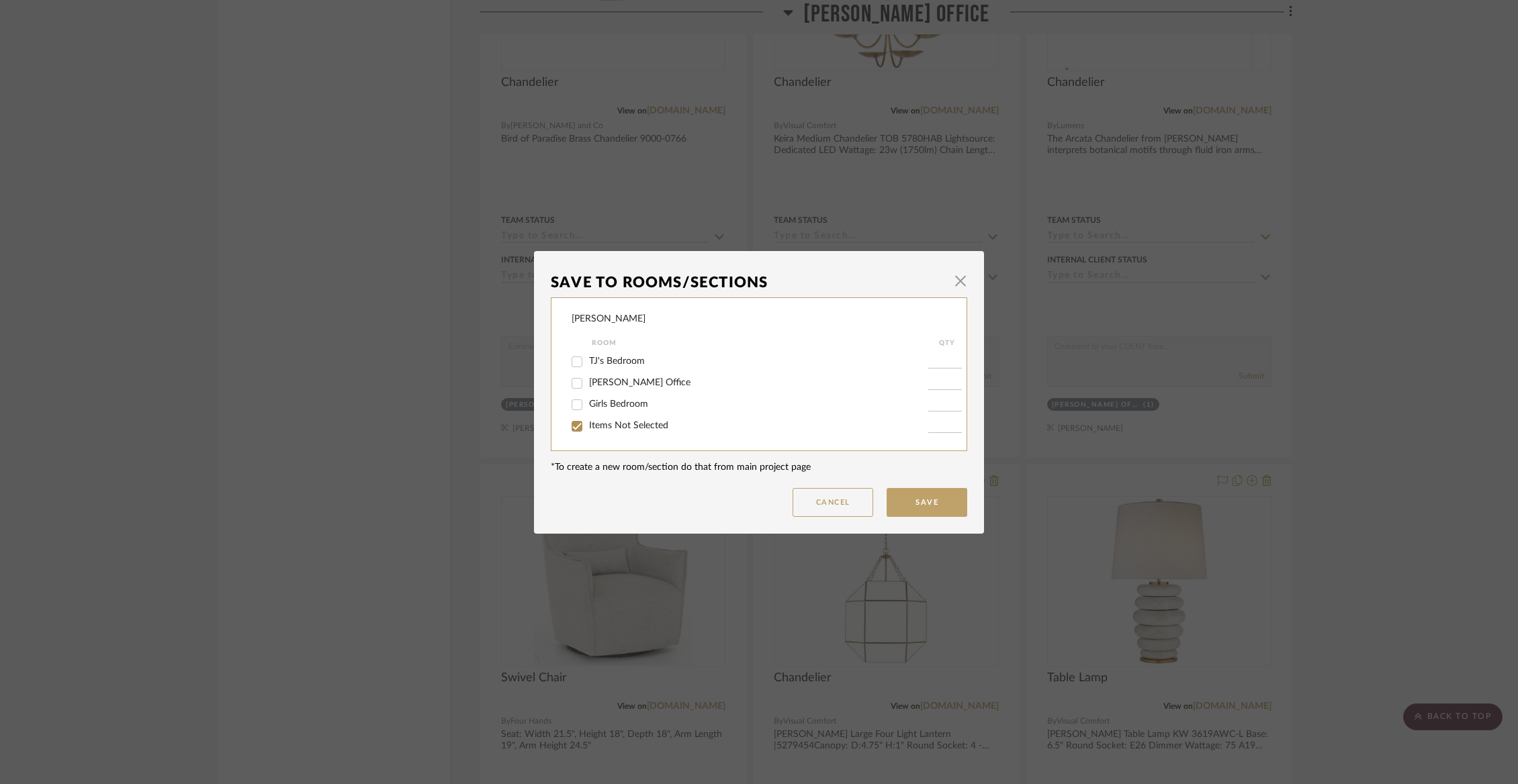
checkbox input "true"
type input "1"
click at [913, 497] on button "Save" at bounding box center [926, 502] width 80 height 29
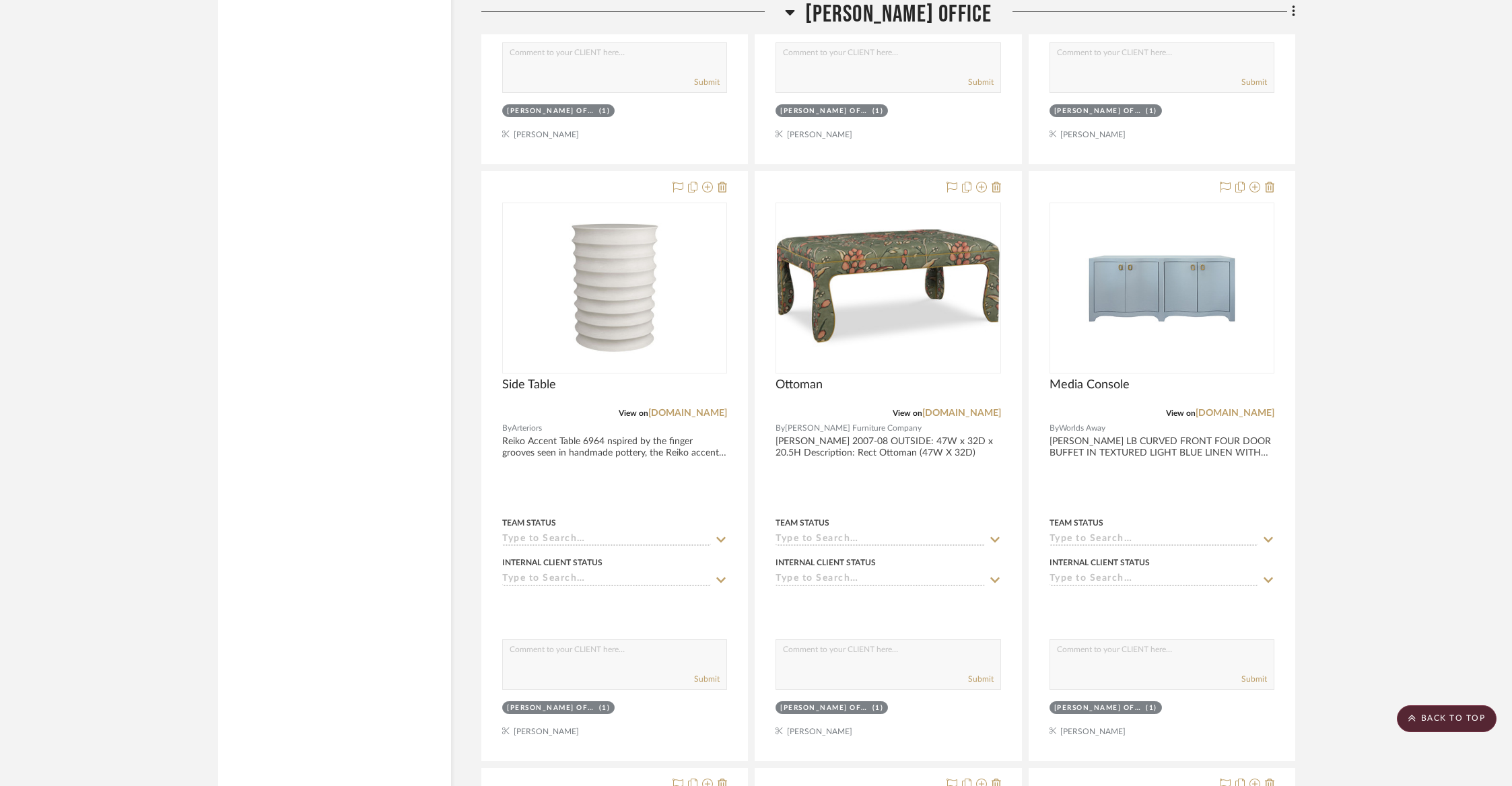
scroll to position [5656, 0]
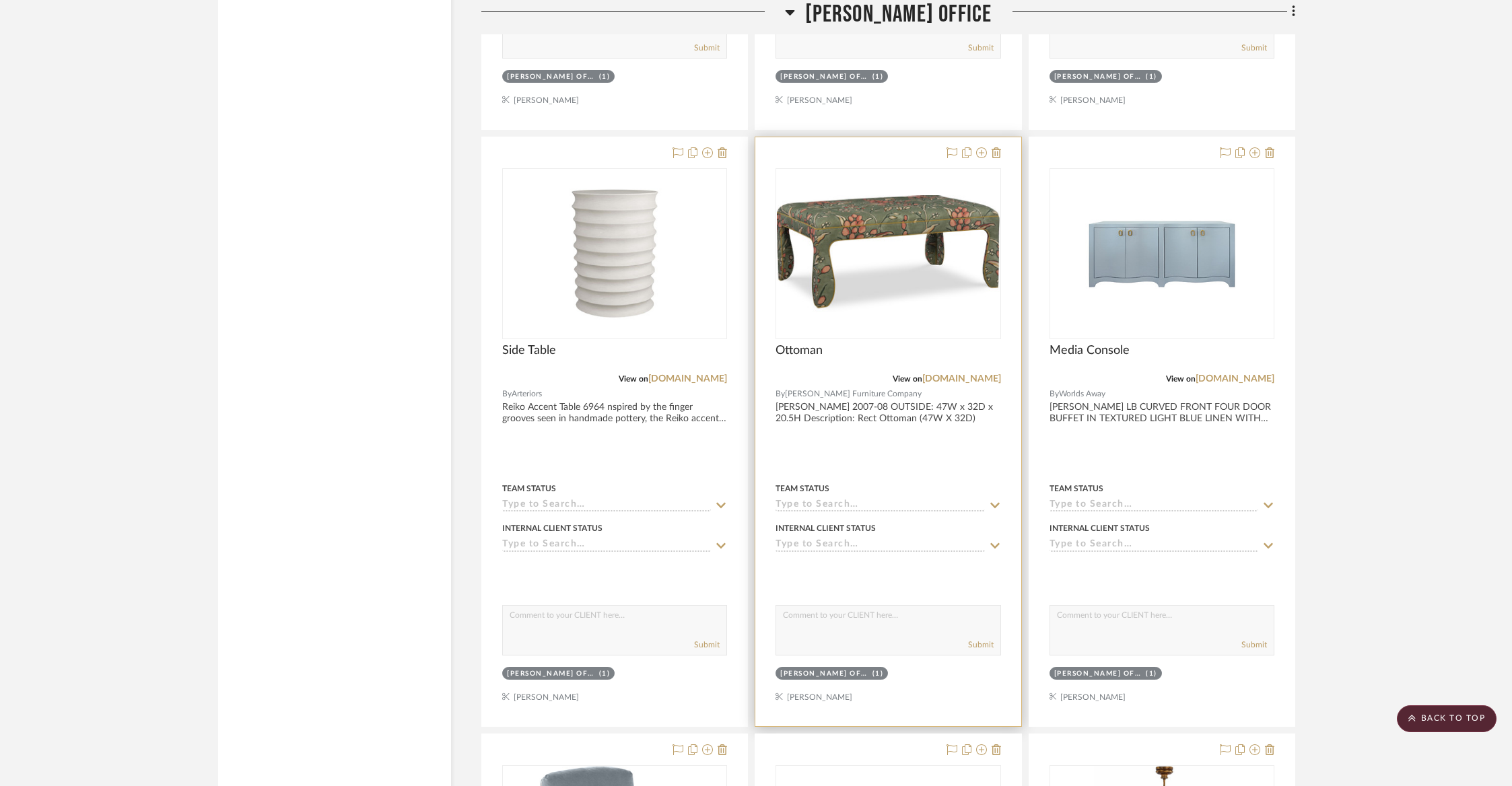
click at [975, 145] on div at bounding box center [971, 153] width 59 height 16
click at [980, 147] on icon at bounding box center [982, 153] width 11 height 11
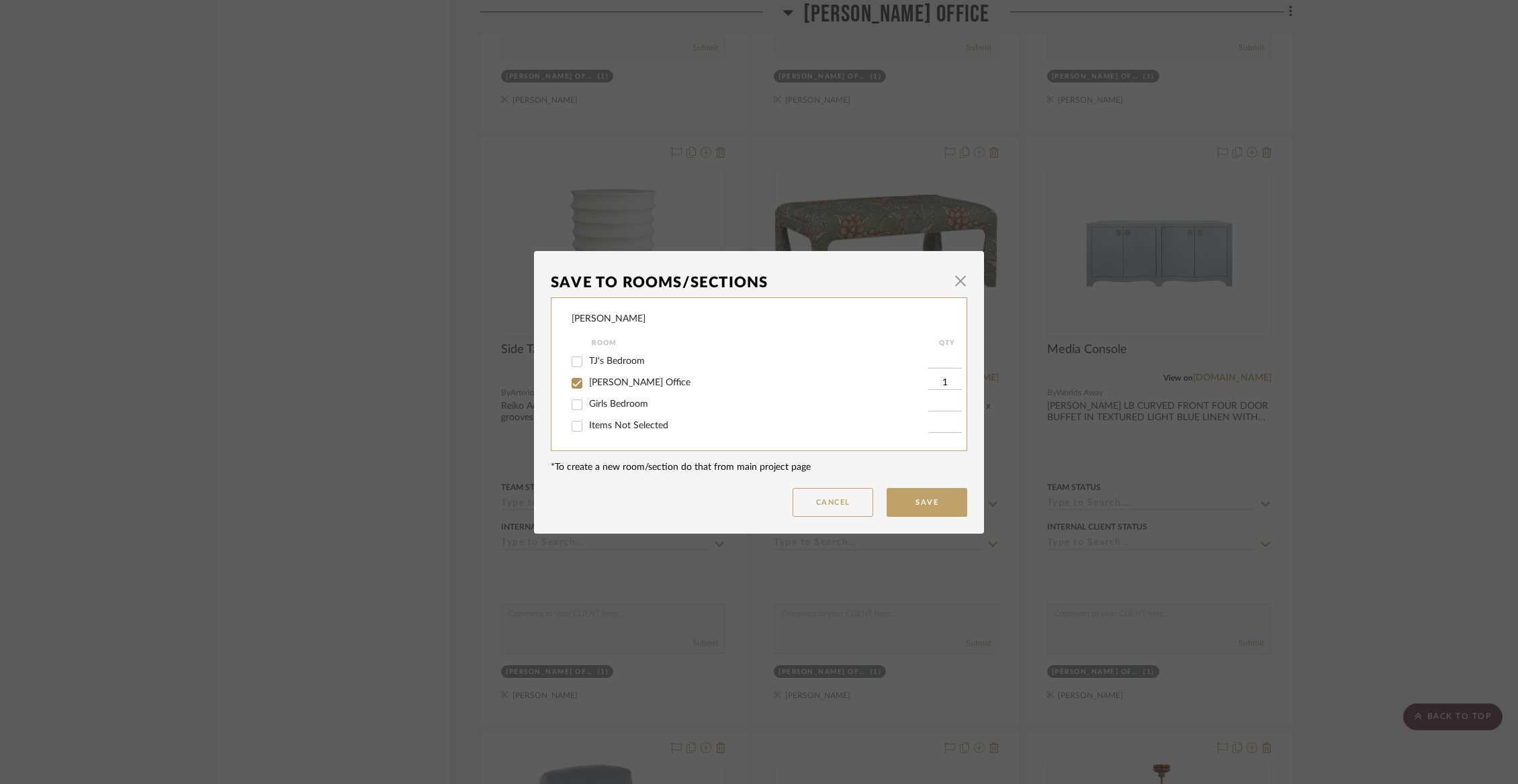
click at [623, 384] on span "[PERSON_NAME] Office" at bounding box center [640, 383] width 102 height 10
click at [588, 384] on input "[PERSON_NAME] Office" at bounding box center [577, 383] width 21 height 21
checkbox input "false"
click at [623, 427] on span "Items Not Selected" at bounding box center [628, 426] width 79 height 10
click at [588, 427] on input "Items Not Selected" at bounding box center [577, 426] width 21 height 21
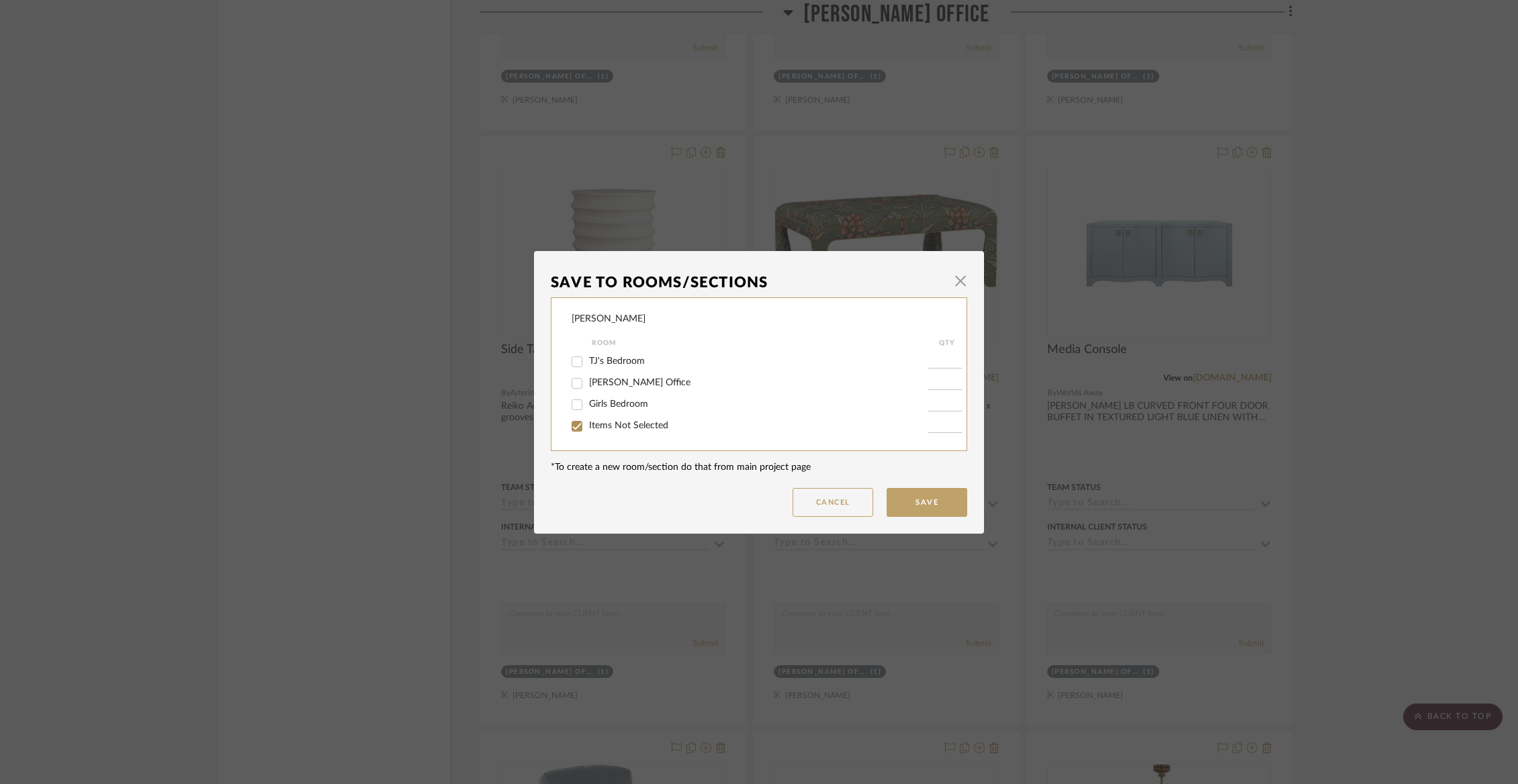
checkbox input "true"
type input "1"
click at [922, 502] on button "Save" at bounding box center [926, 502] width 80 height 29
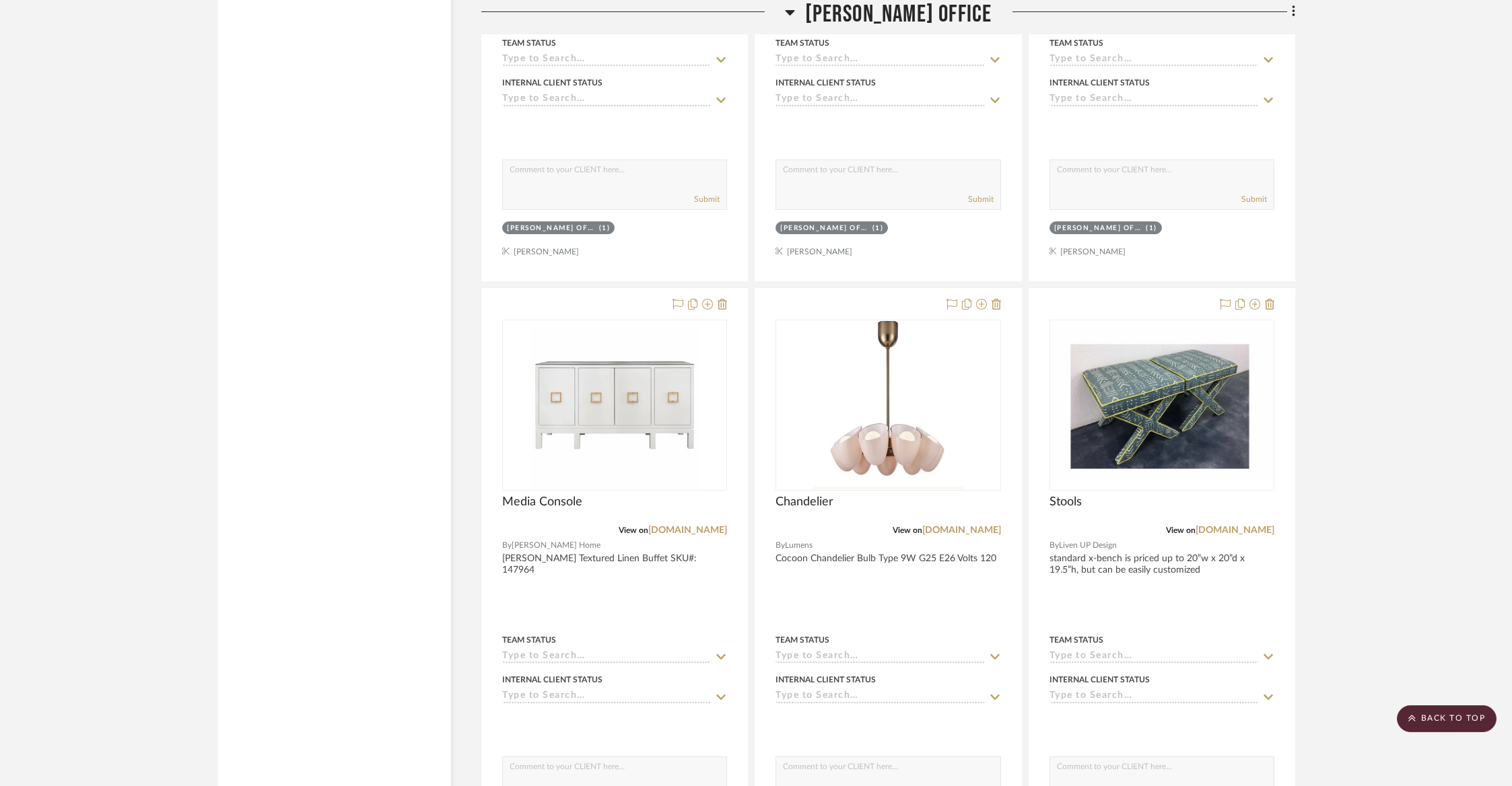
scroll to position [6615, 0]
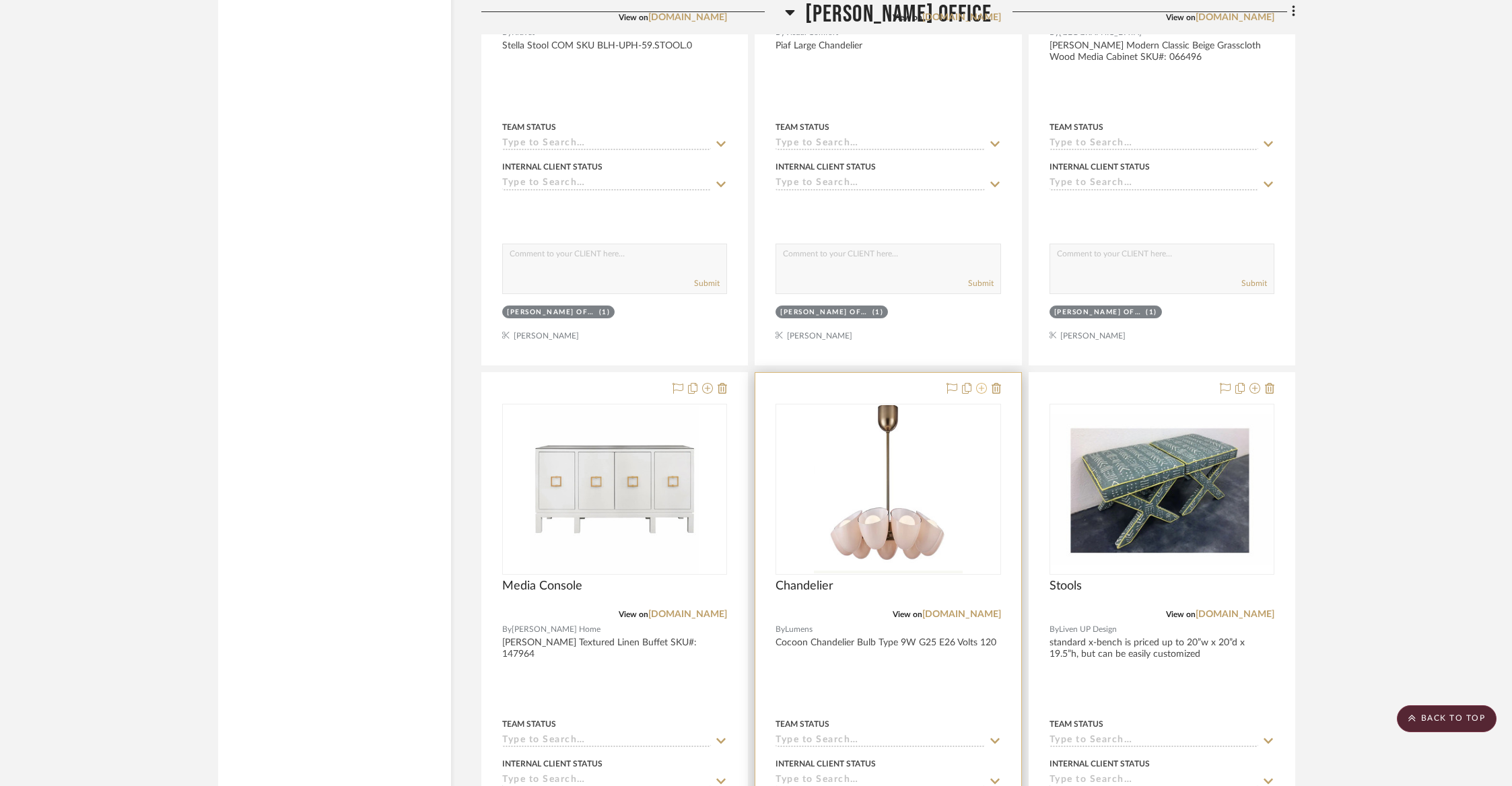
click at [978, 384] on fa-icon at bounding box center [982, 389] width 11 height 11
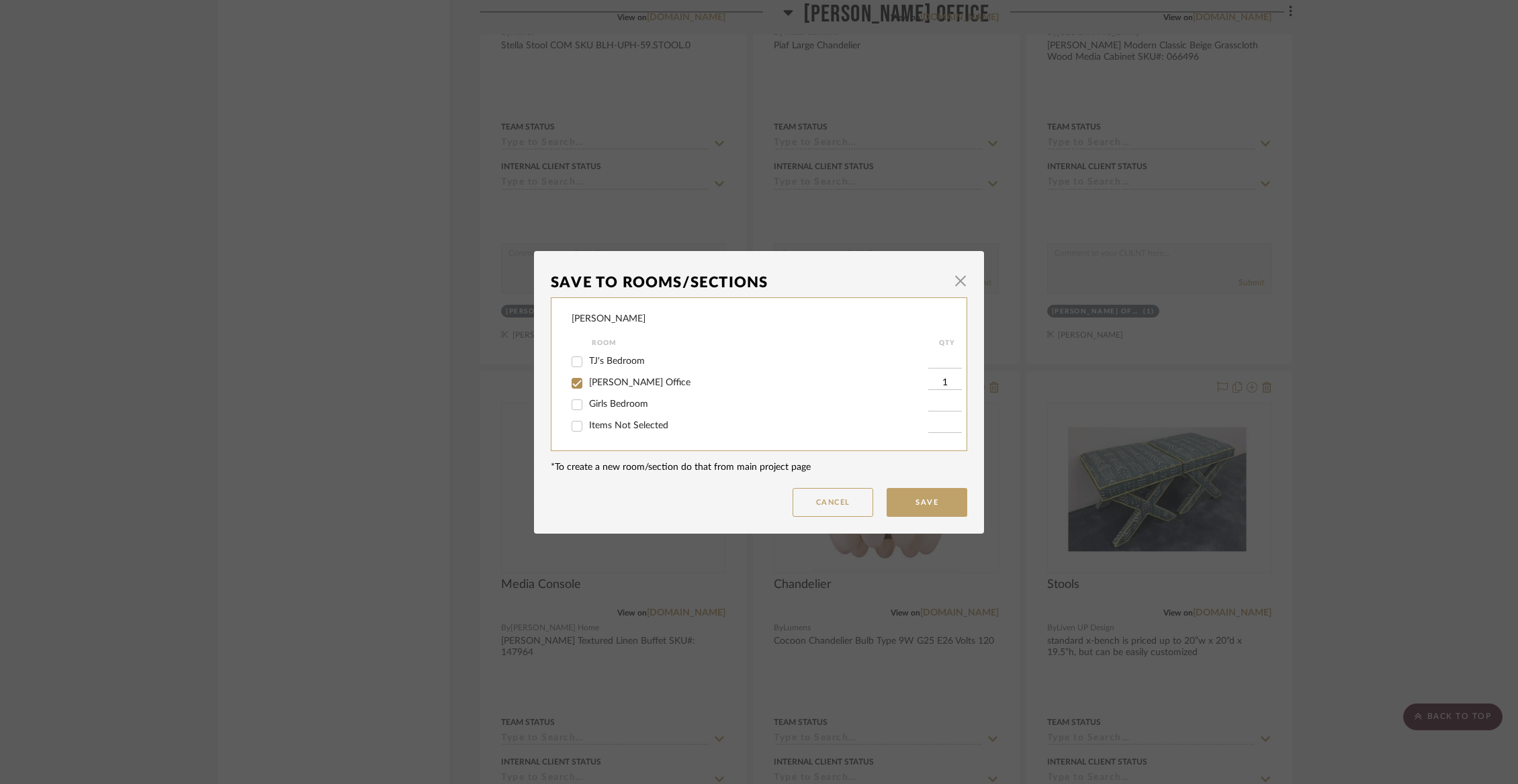
click at [598, 385] on span "[PERSON_NAME] Office" at bounding box center [640, 383] width 102 height 10
click at [588, 385] on input "[PERSON_NAME] Office" at bounding box center [577, 383] width 21 height 21
checkbox input "false"
click at [598, 422] on div "Items Not Selected" at bounding box center [750, 426] width 357 height 21
click at [599, 427] on span "Items Not Selected" at bounding box center [628, 426] width 79 height 10
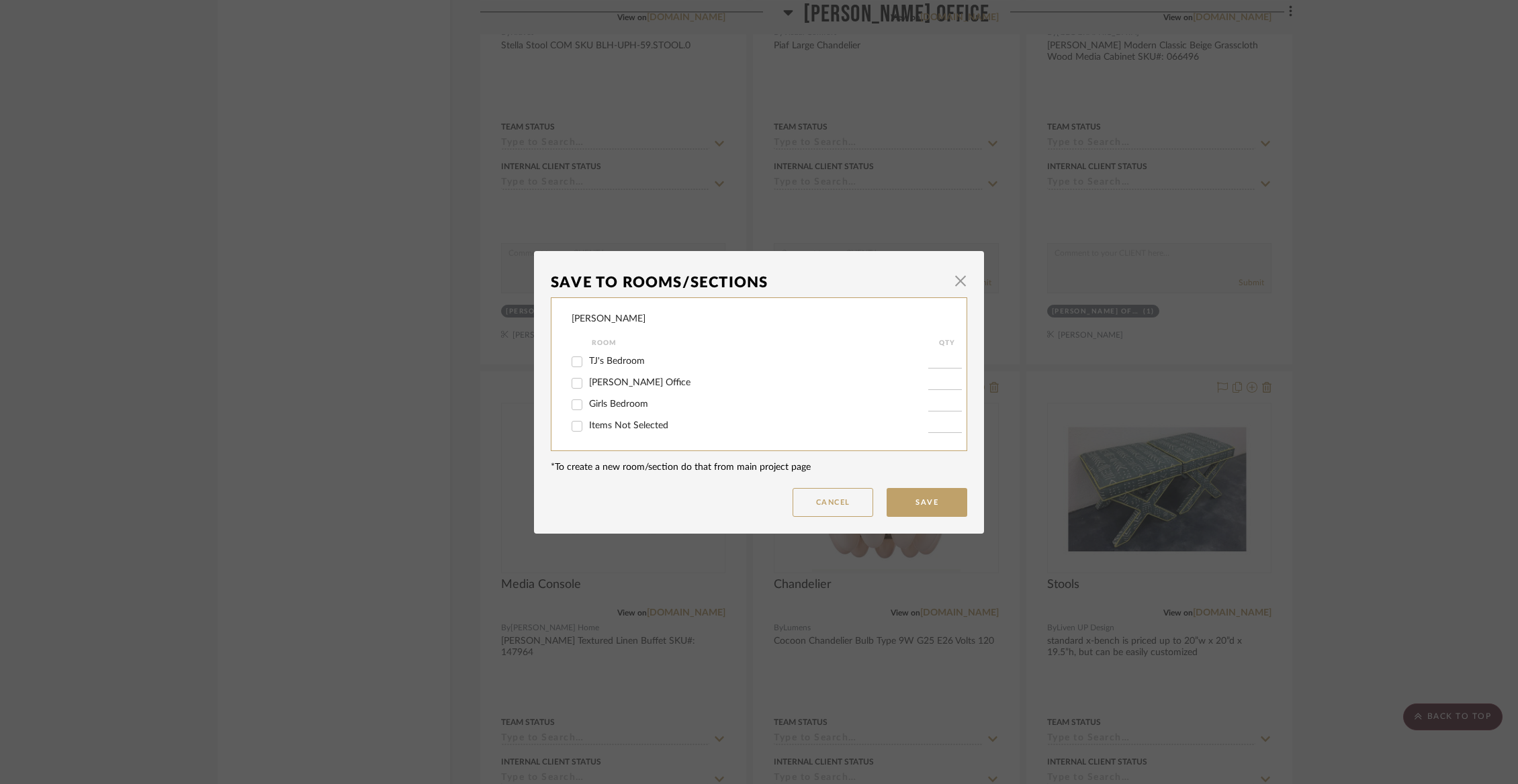
click at [588, 427] on input "Items Not Selected" at bounding box center [577, 426] width 21 height 21
checkbox input "true"
type input "1"
click at [886, 495] on button "Save" at bounding box center [926, 502] width 80 height 29
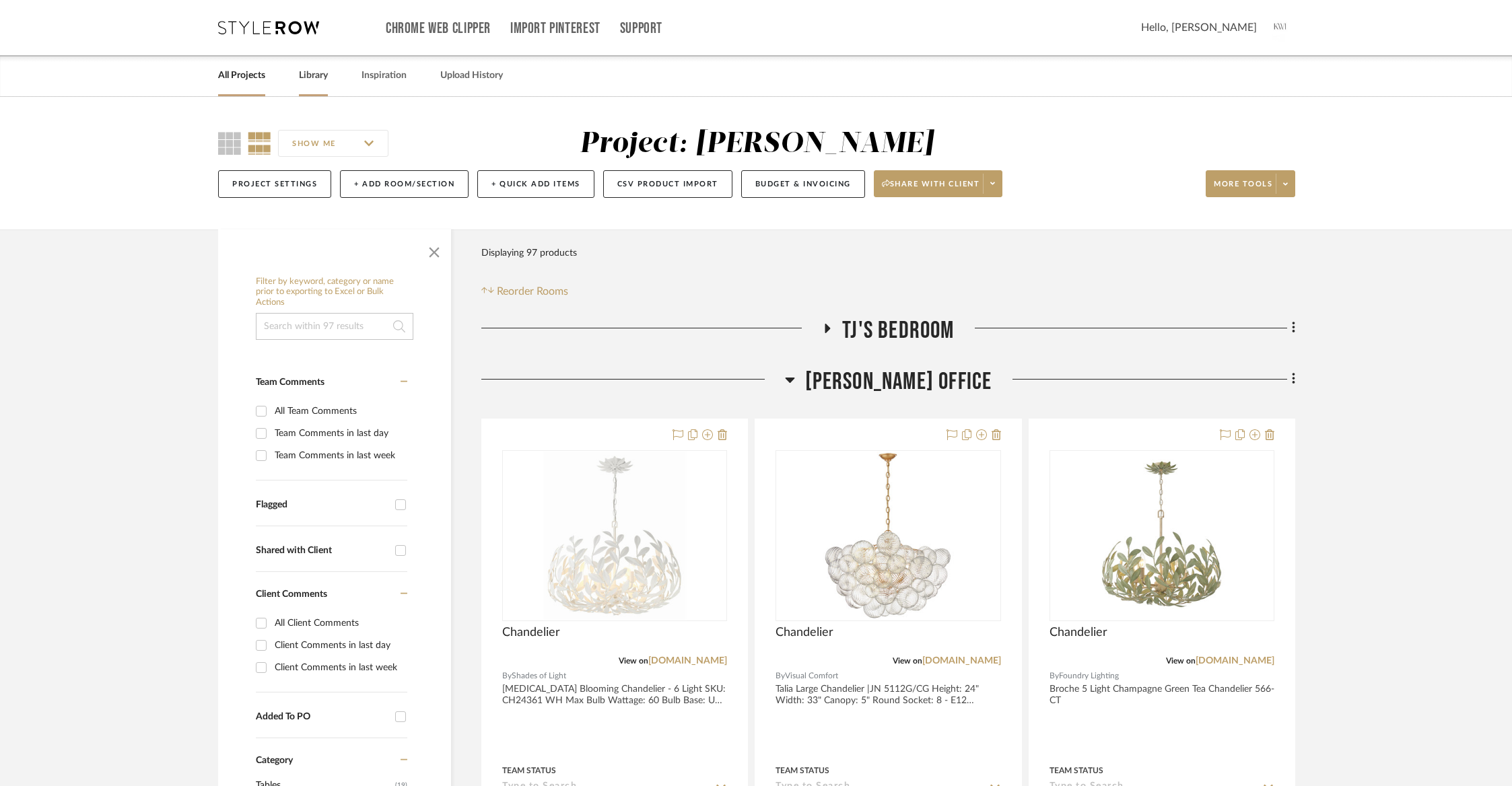
click at [322, 74] on link "Library" at bounding box center [313, 76] width 29 height 18
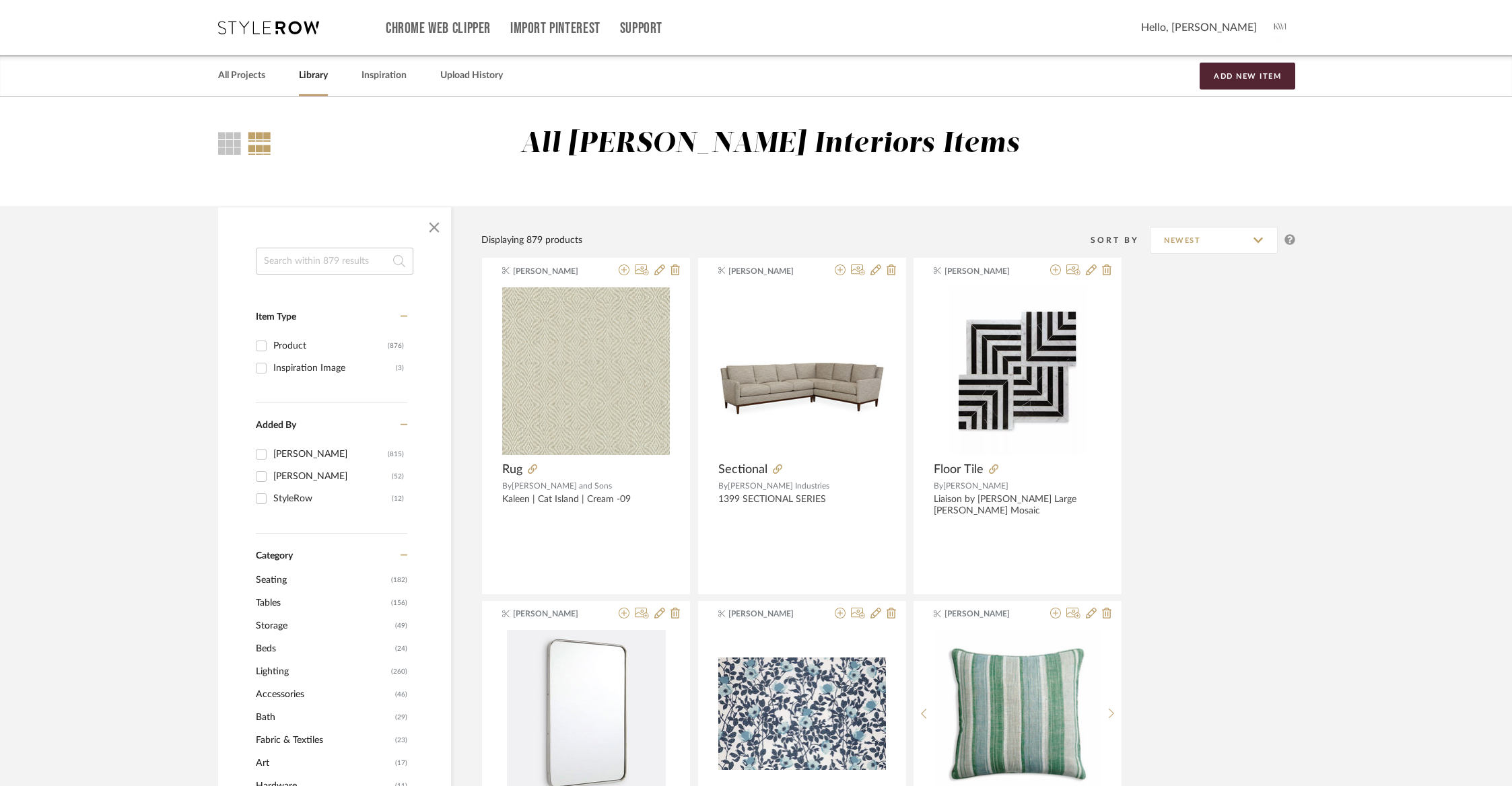
click at [314, 259] on input at bounding box center [334, 261] width 158 height 27
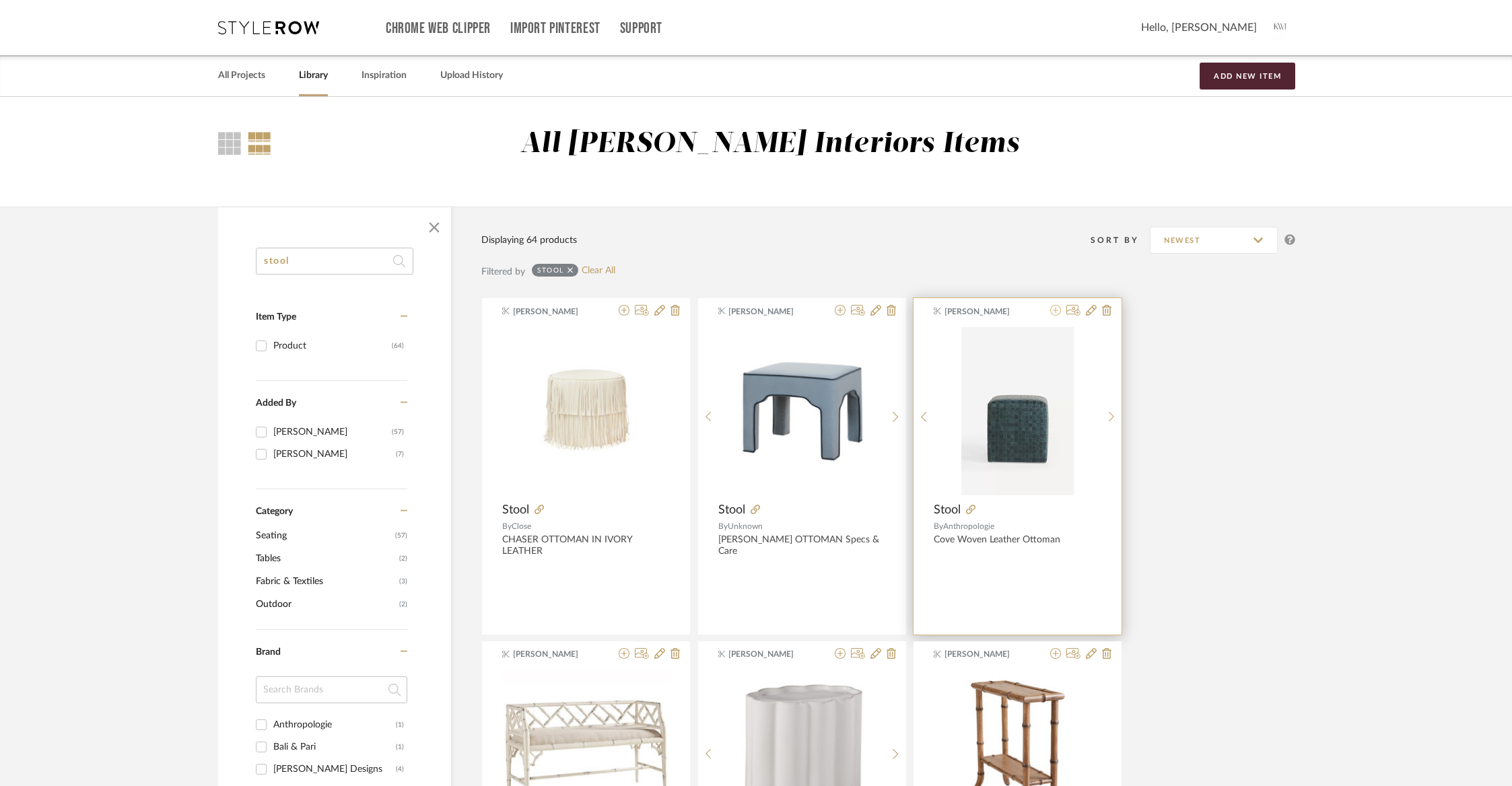
type input "stool"
click at [1054, 312] on icon at bounding box center [1055, 311] width 11 height 11
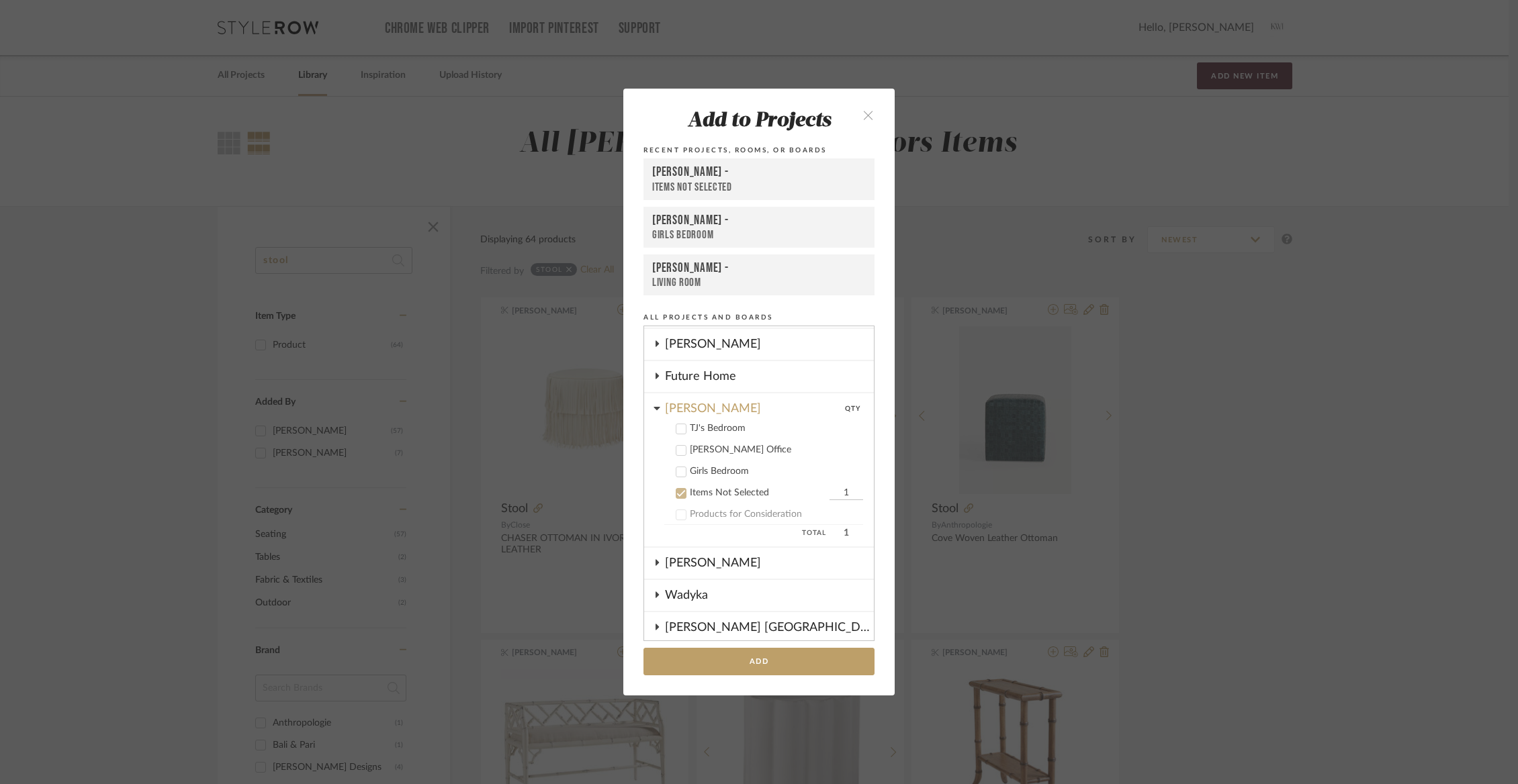
scroll to position [60, 0]
click at [691, 446] on div "[PERSON_NAME] Office" at bounding box center [777, 451] width 173 height 12
click at [676, 489] on icon at bounding box center [681, 494] width 10 height 10
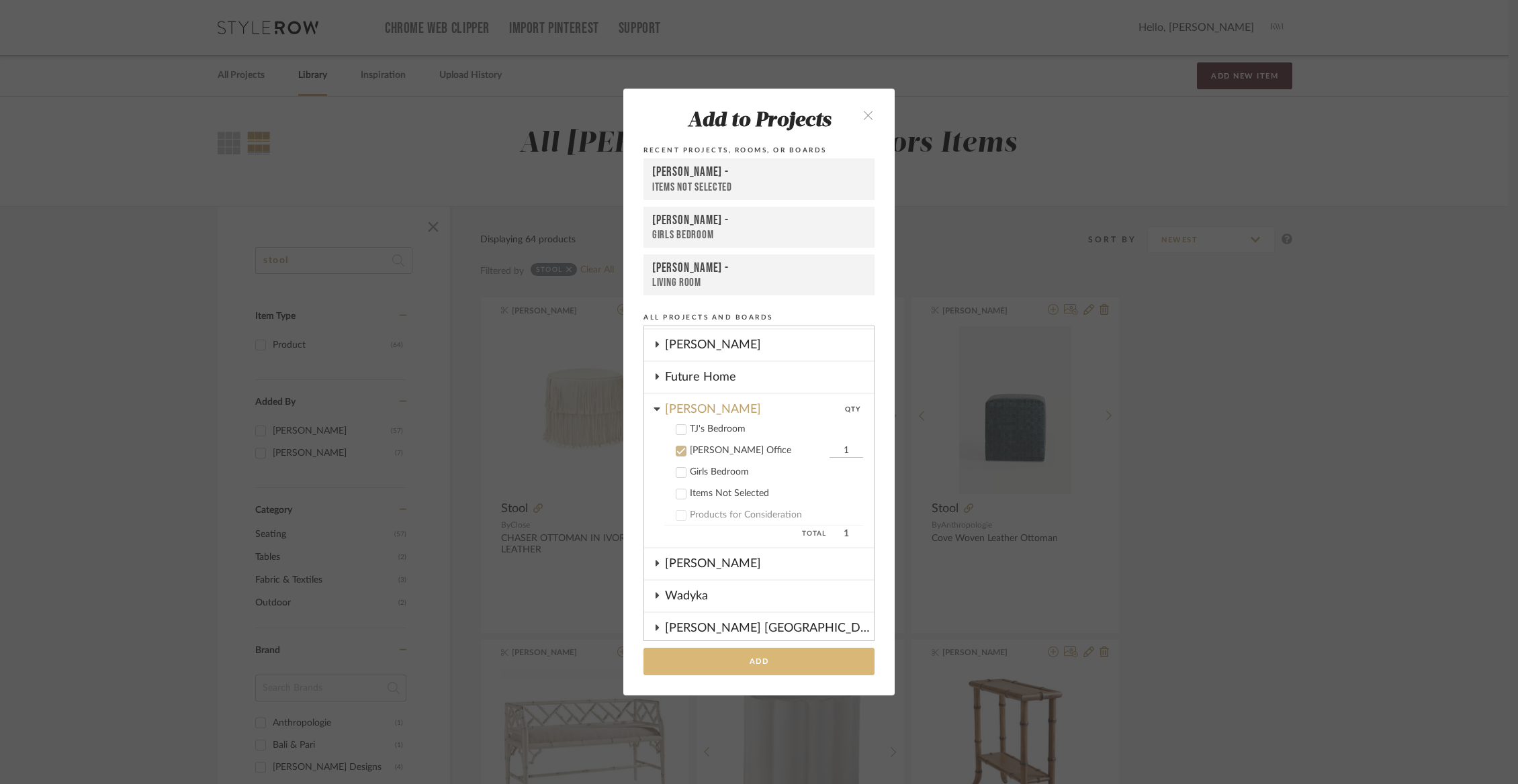
click at [708, 658] on button "Add" at bounding box center [759, 662] width 231 height 27
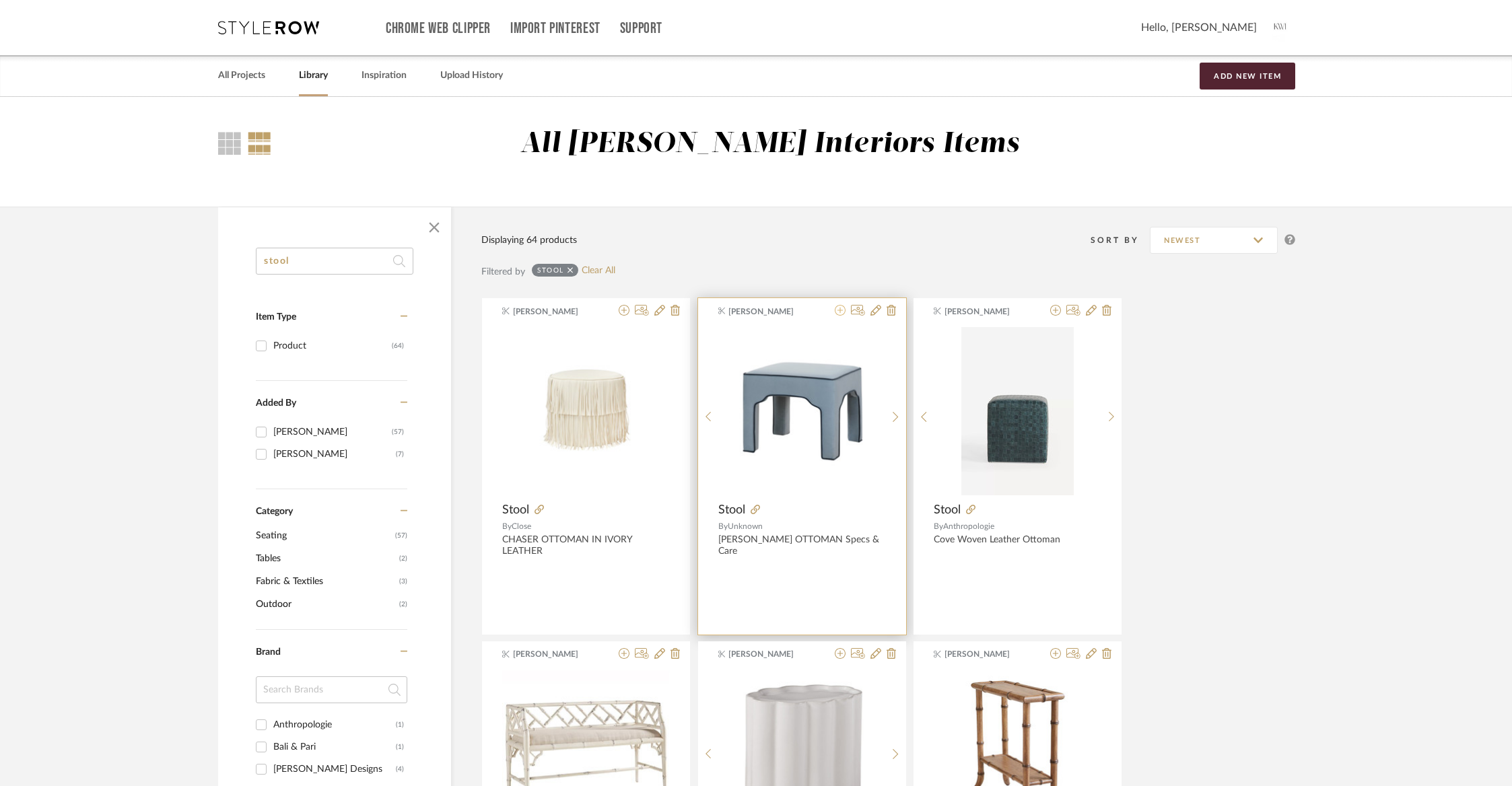
click at [843, 310] on icon at bounding box center [840, 311] width 11 height 11
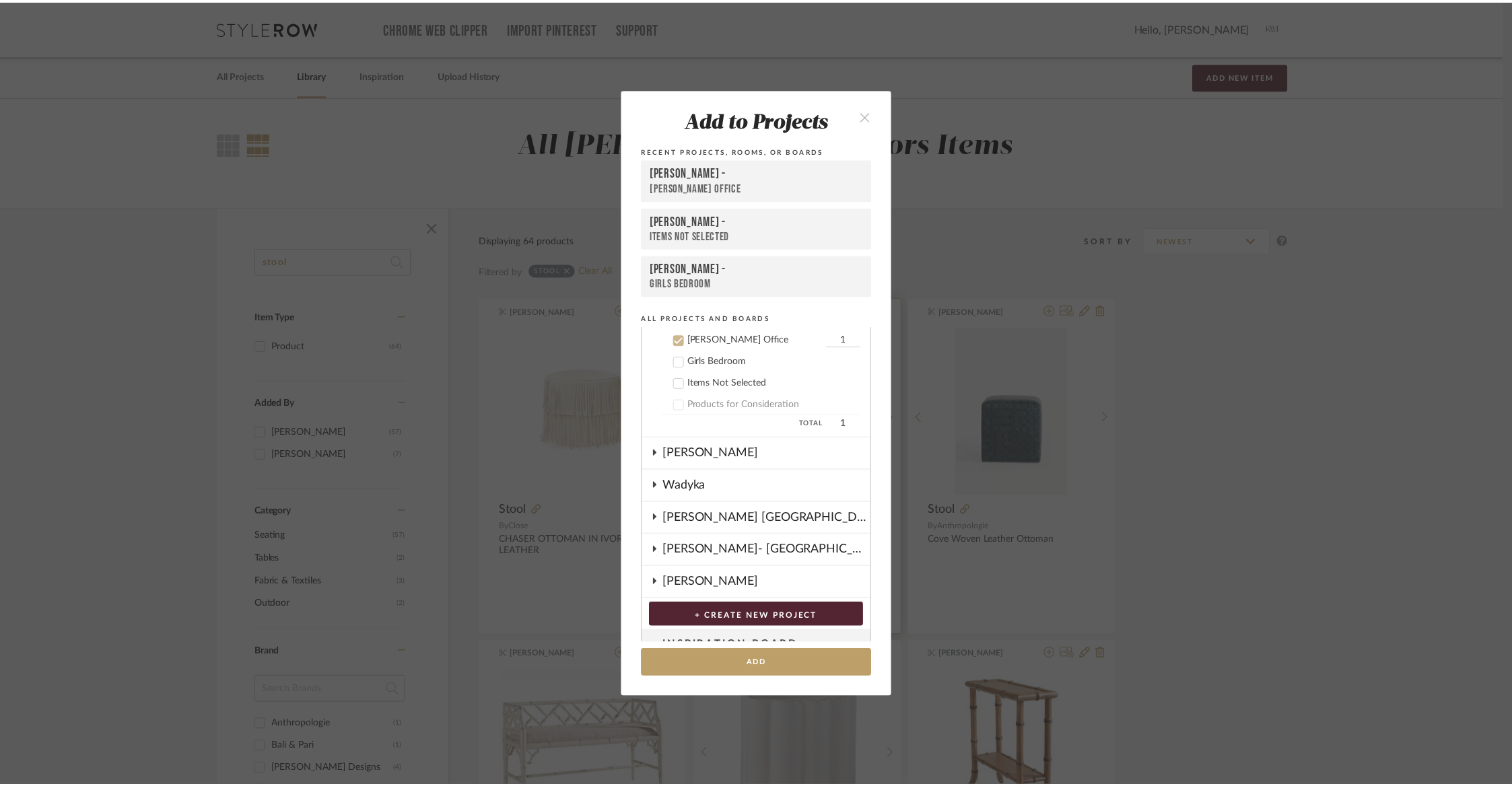
scroll to position [173, 0]
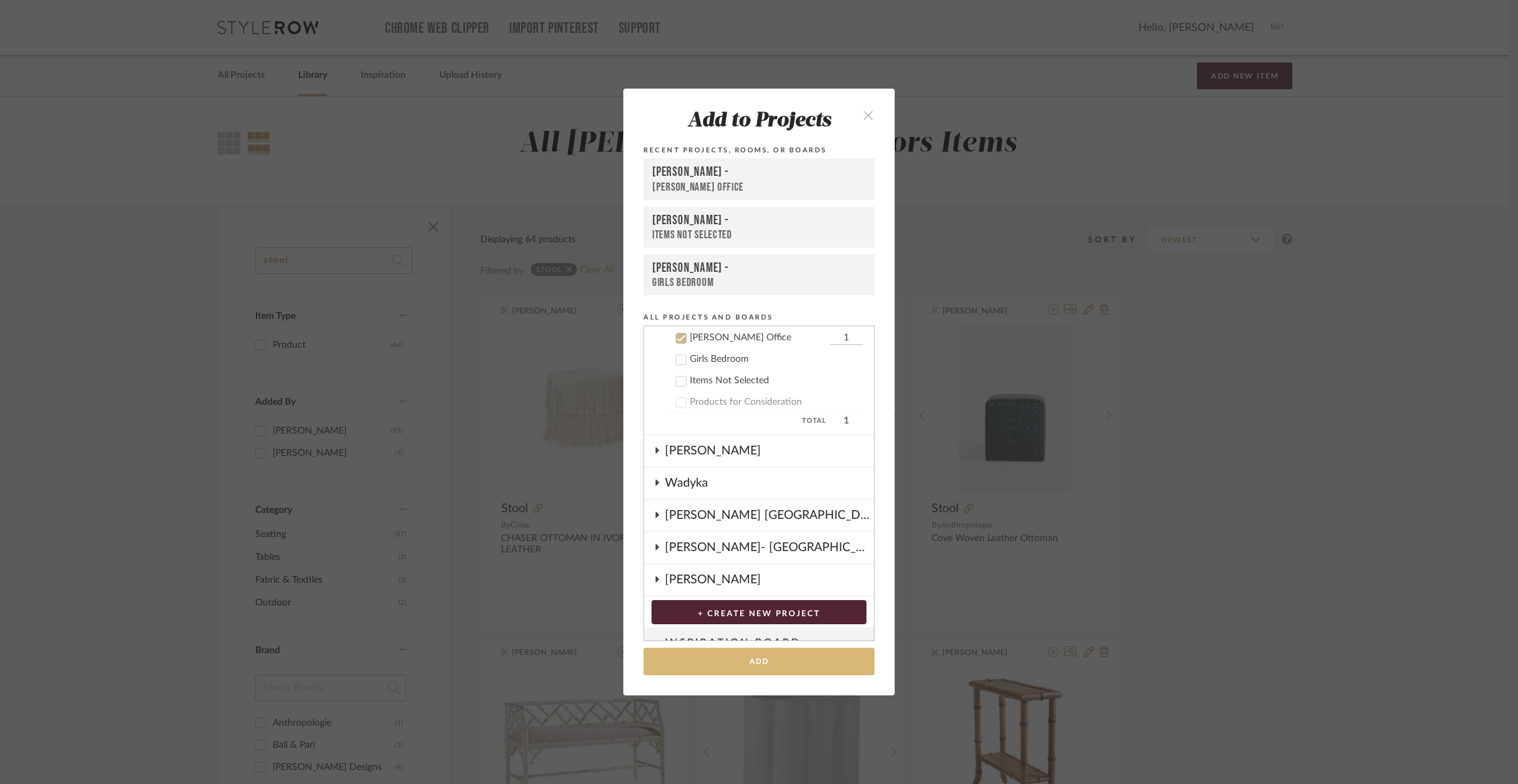
click at [764, 654] on button "Add" at bounding box center [759, 662] width 231 height 27
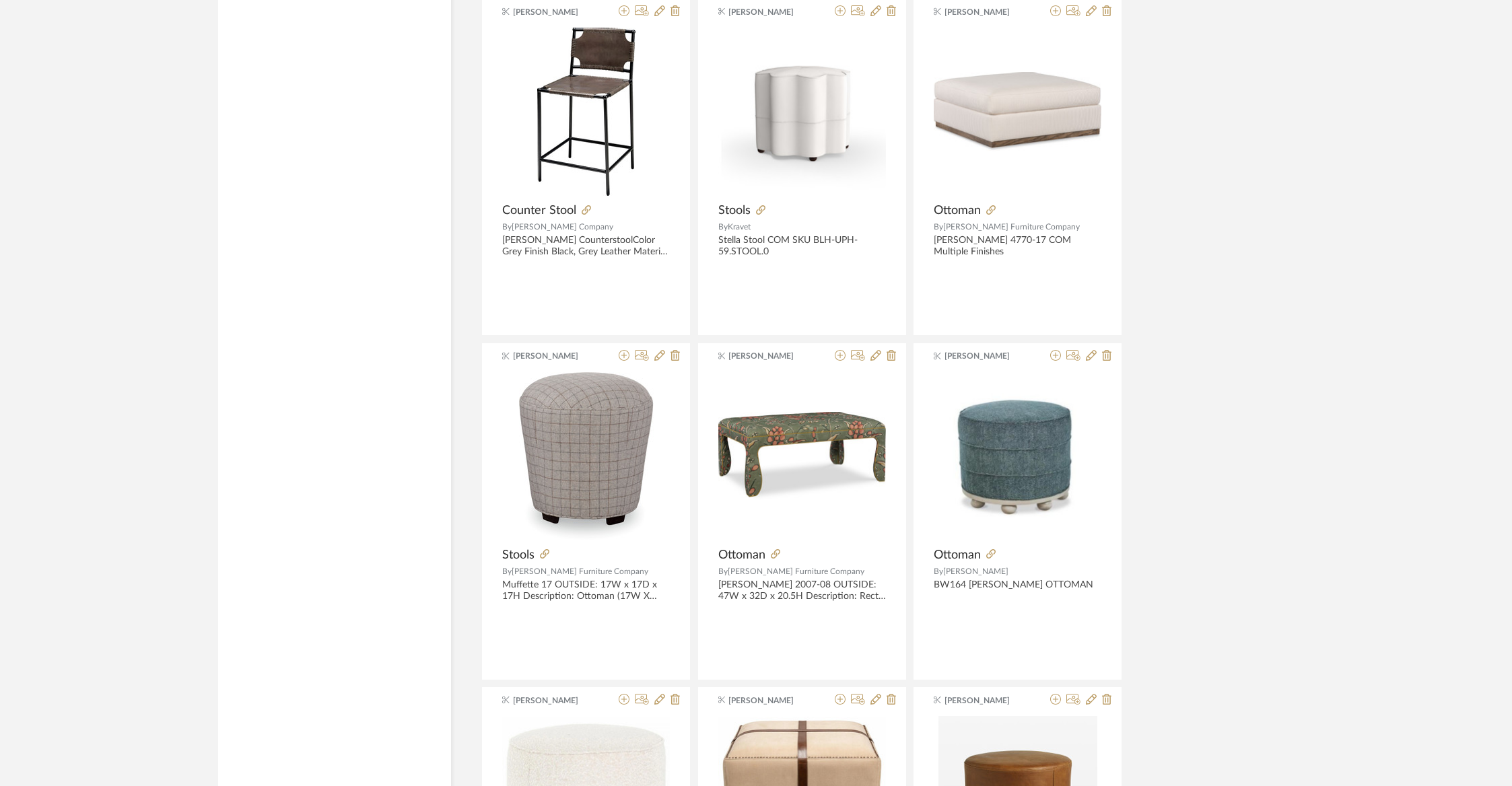
scroll to position [2367, 0]
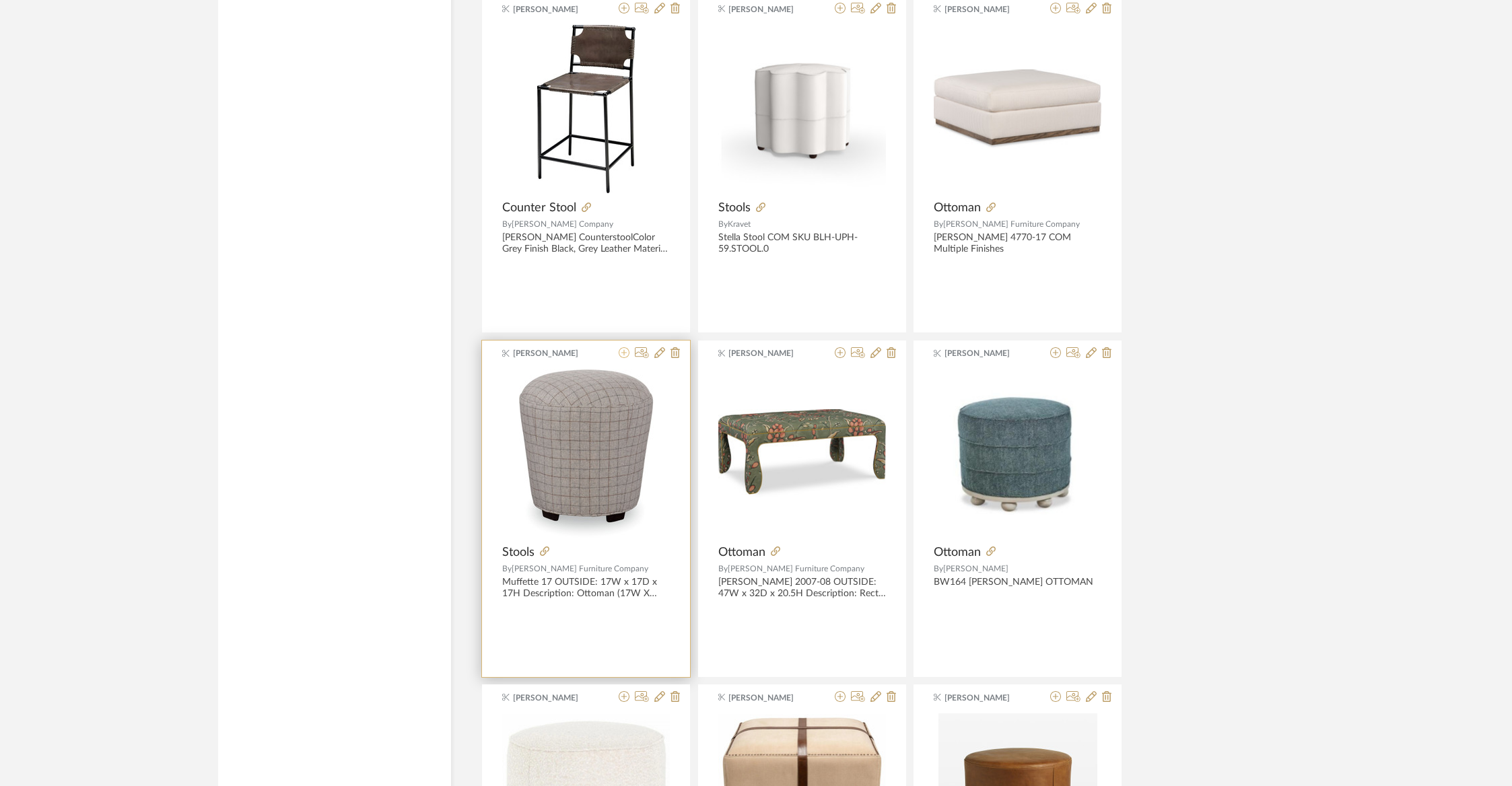
click at [625, 348] on icon at bounding box center [624, 353] width 11 height 11
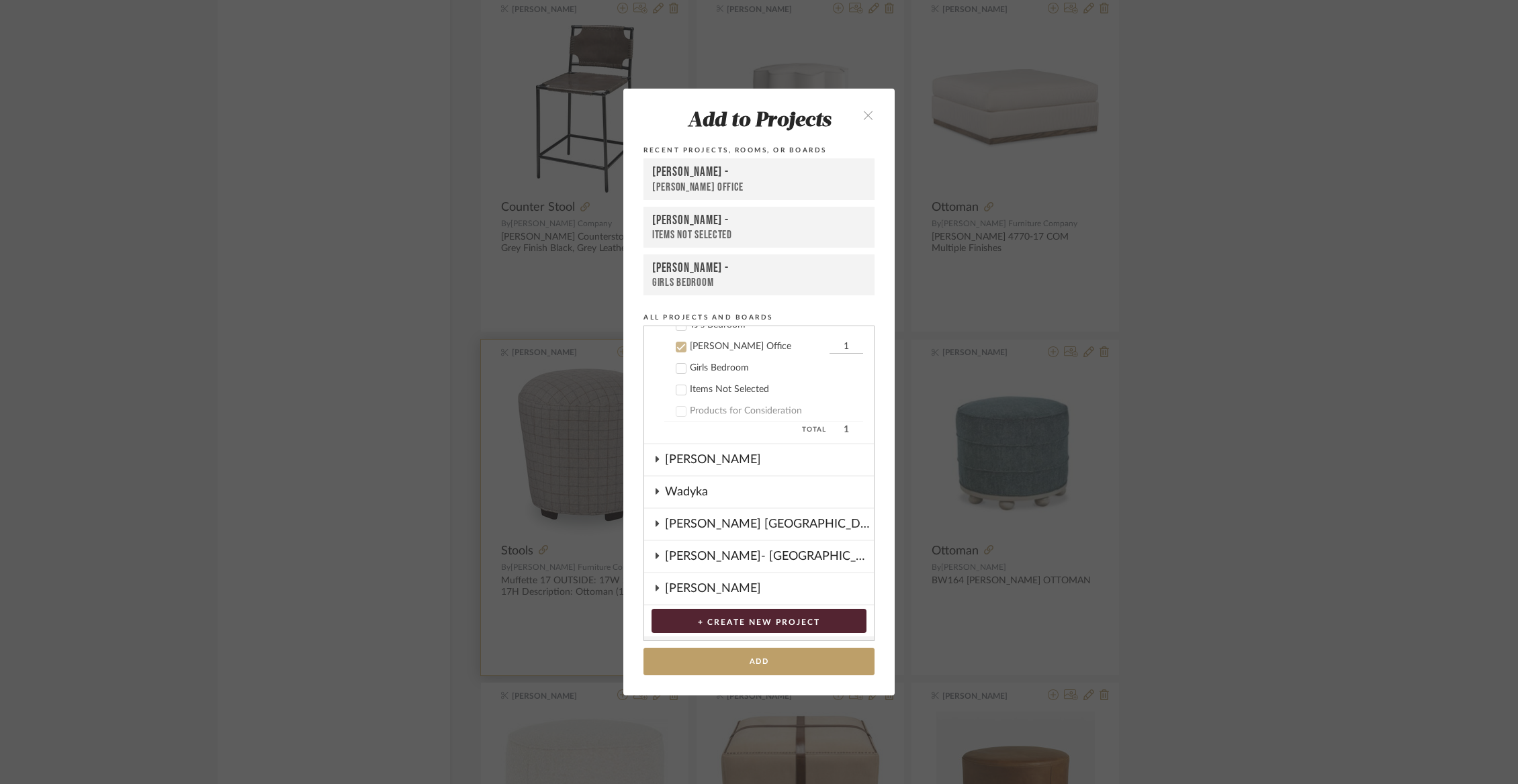
scroll to position [172, 0]
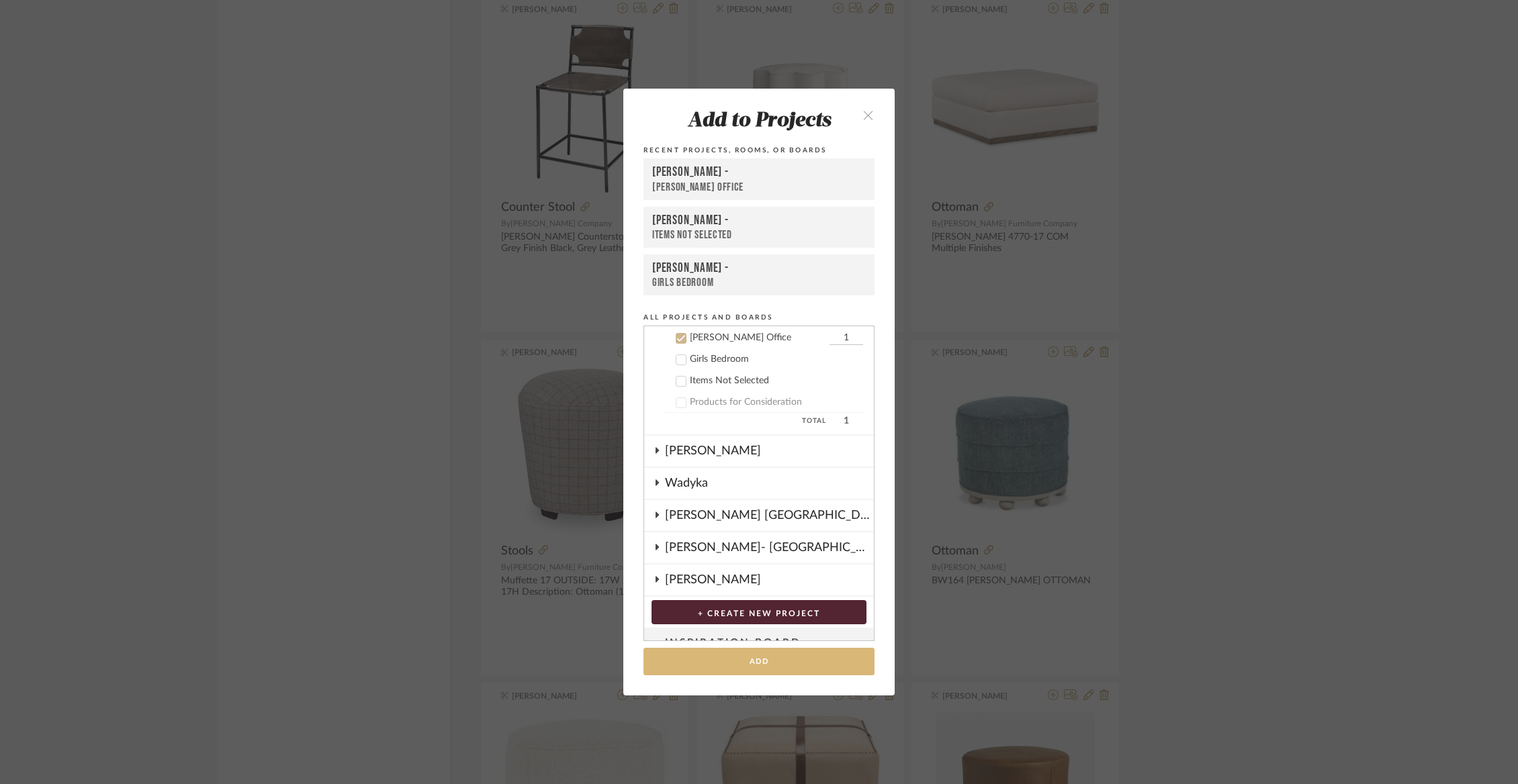
click at [825, 663] on button "Add" at bounding box center [759, 662] width 231 height 27
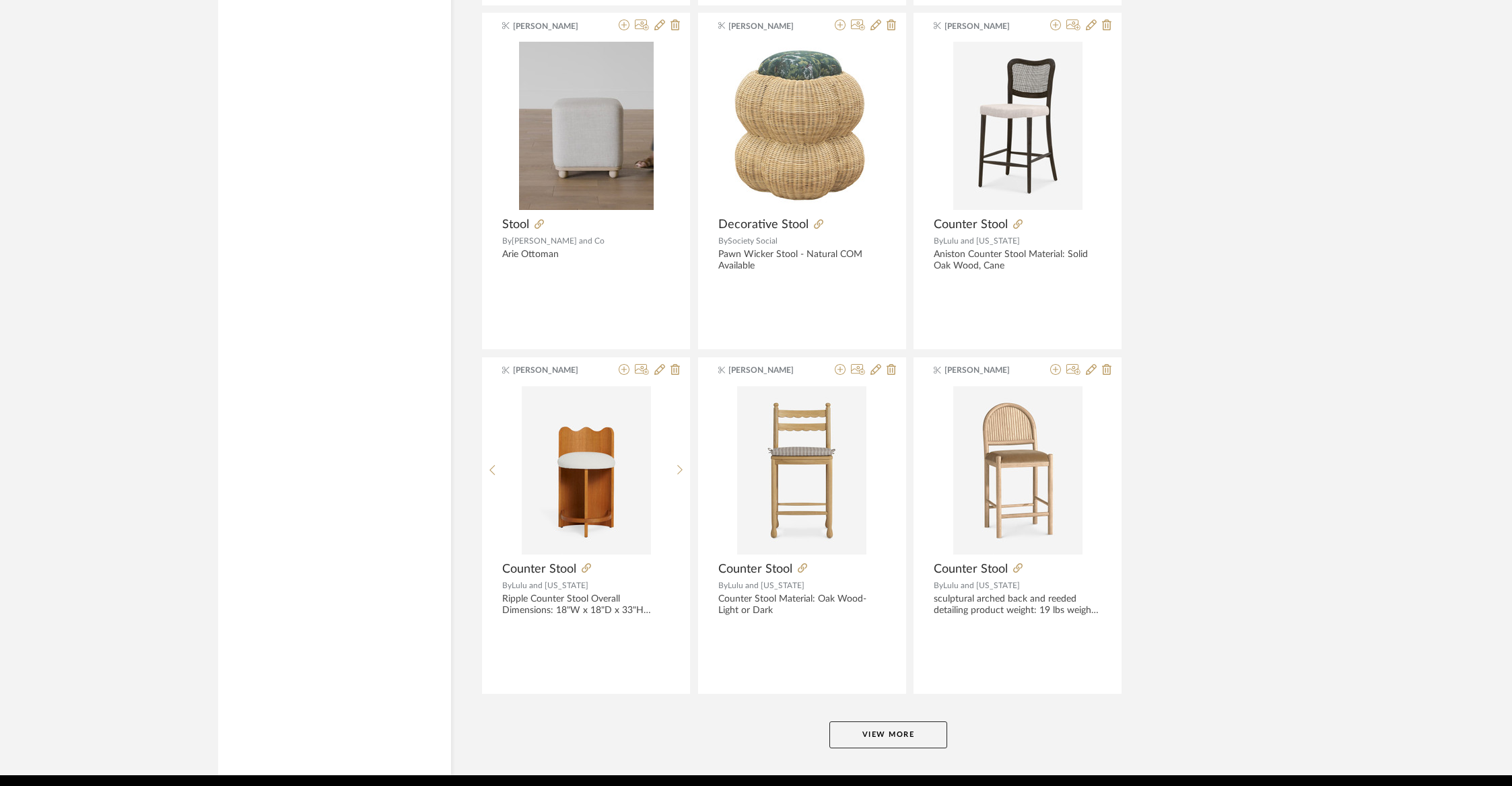
scroll to position [3752, 0]
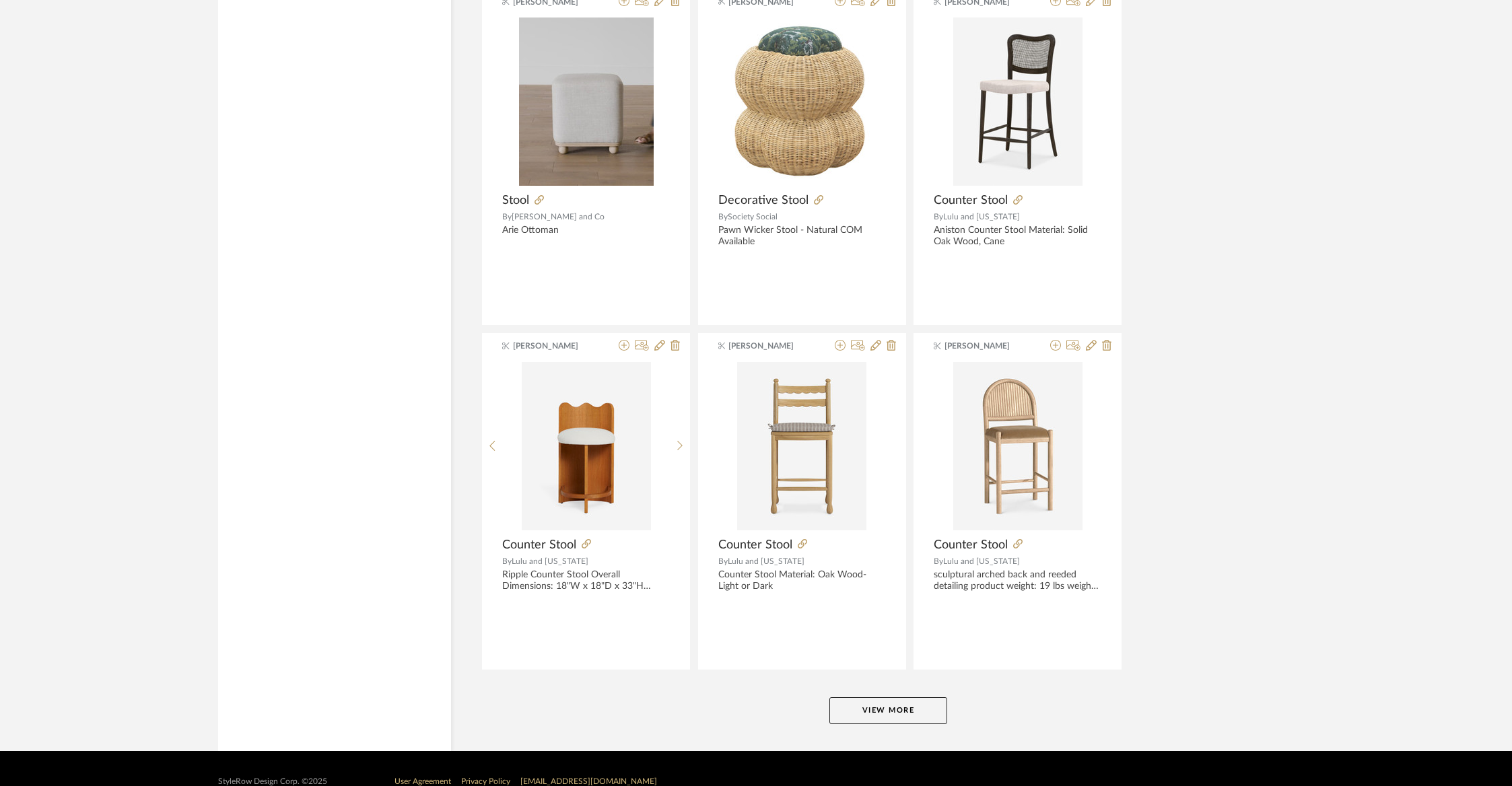
click at [890, 706] on button "View More" at bounding box center [888, 710] width 118 height 27
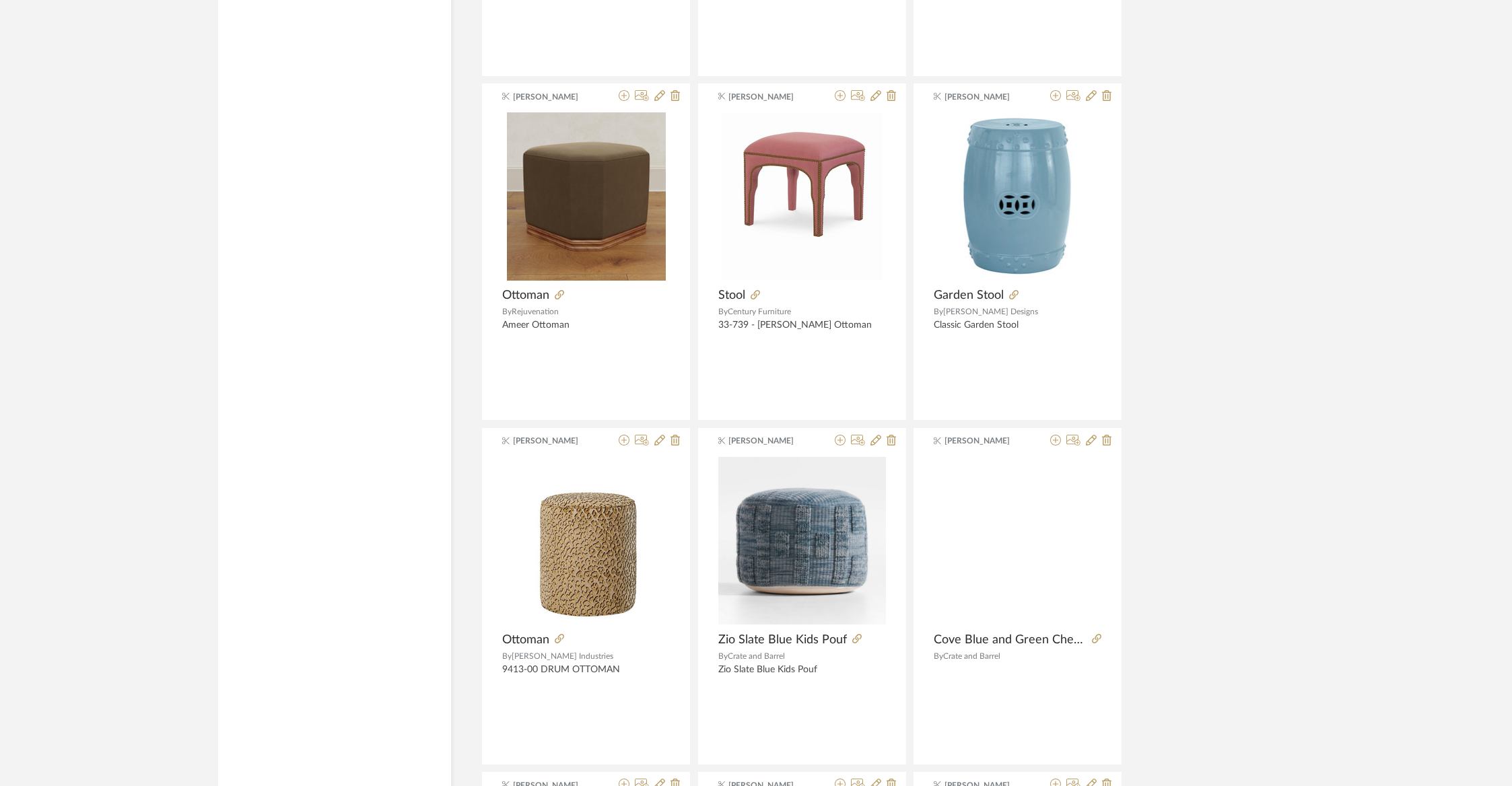
scroll to position [5144, 0]
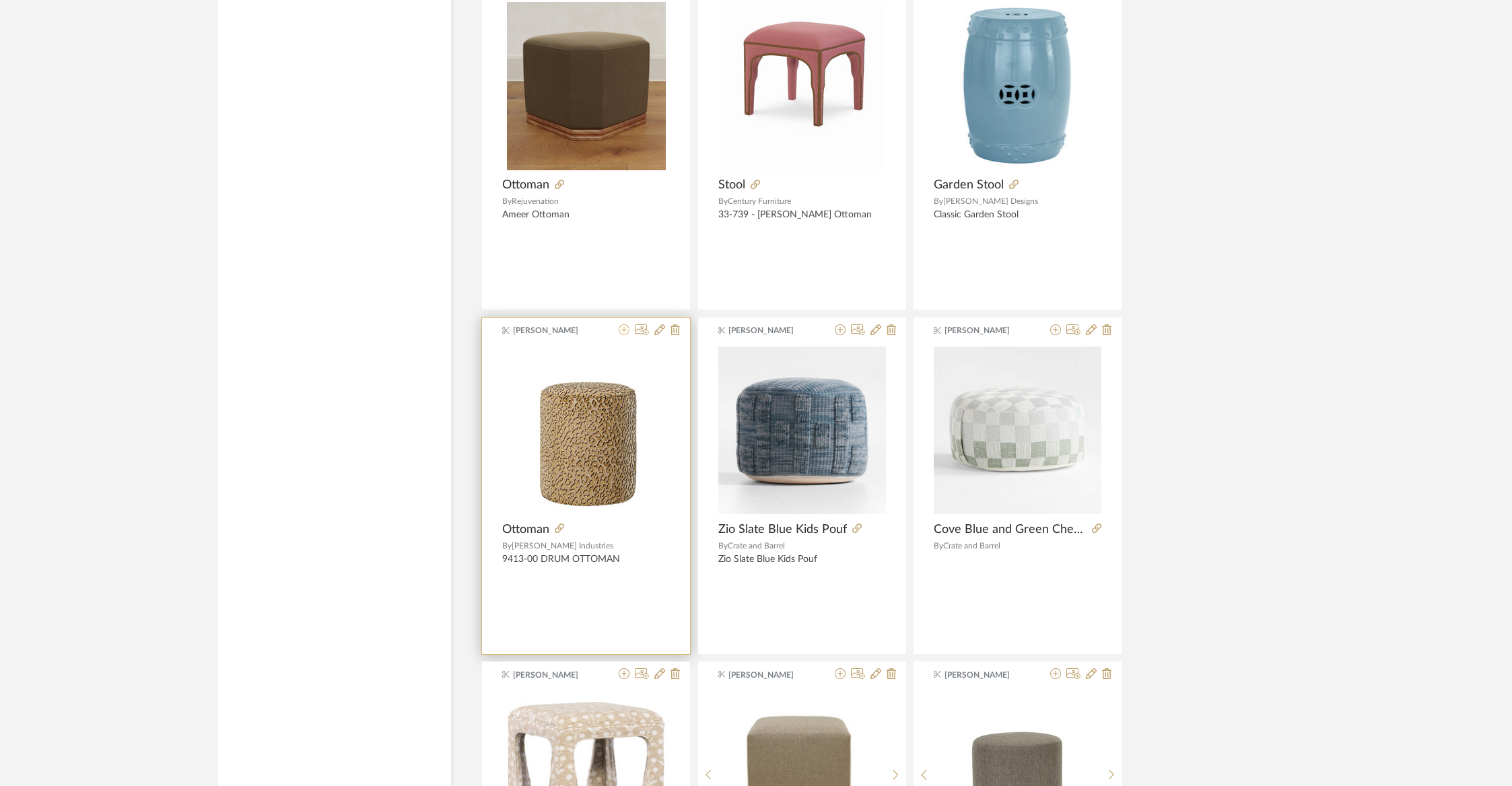
click at [621, 324] on icon at bounding box center [624, 330] width 11 height 11
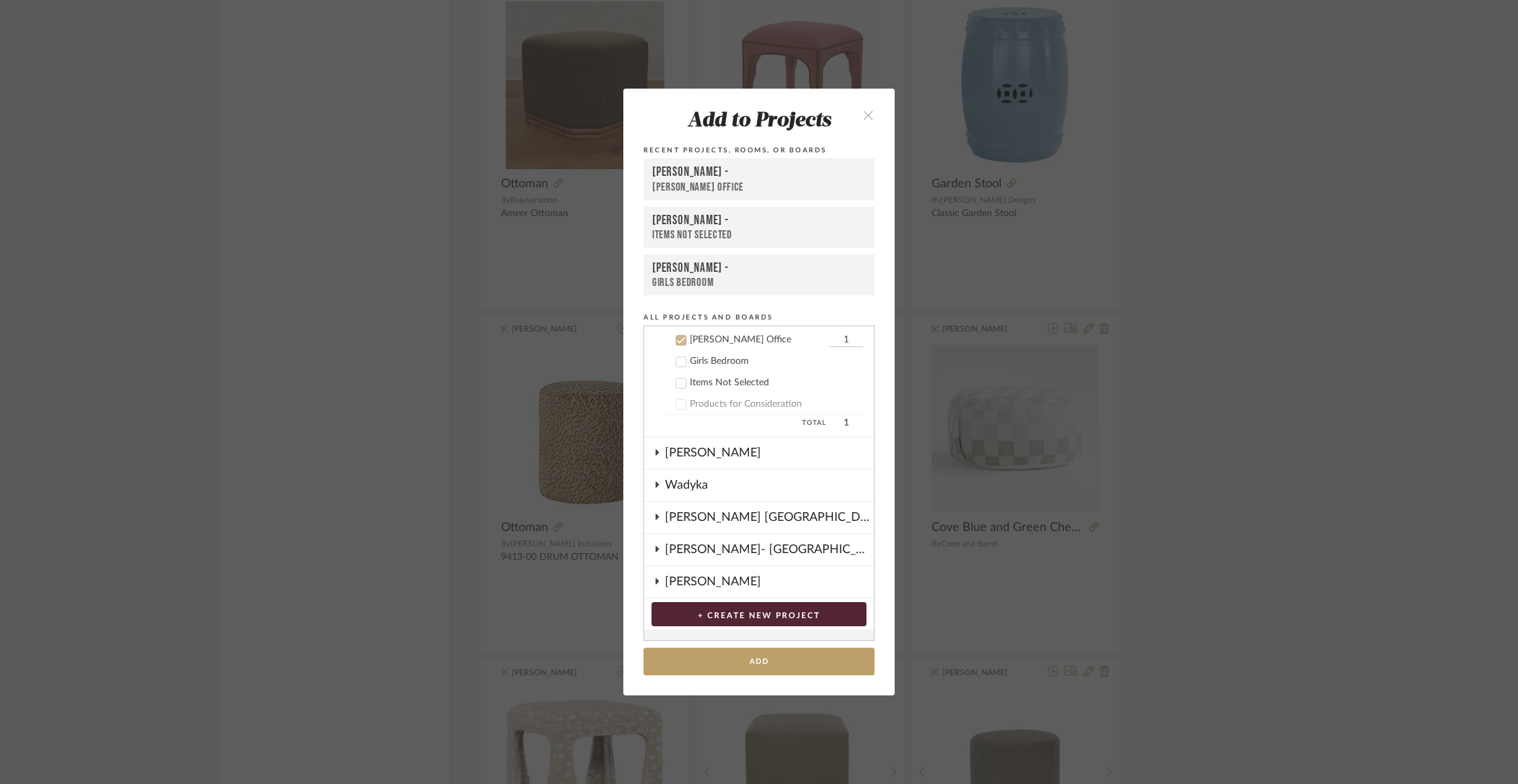
scroll to position [172, 0]
click at [757, 661] on button "Add" at bounding box center [759, 662] width 231 height 27
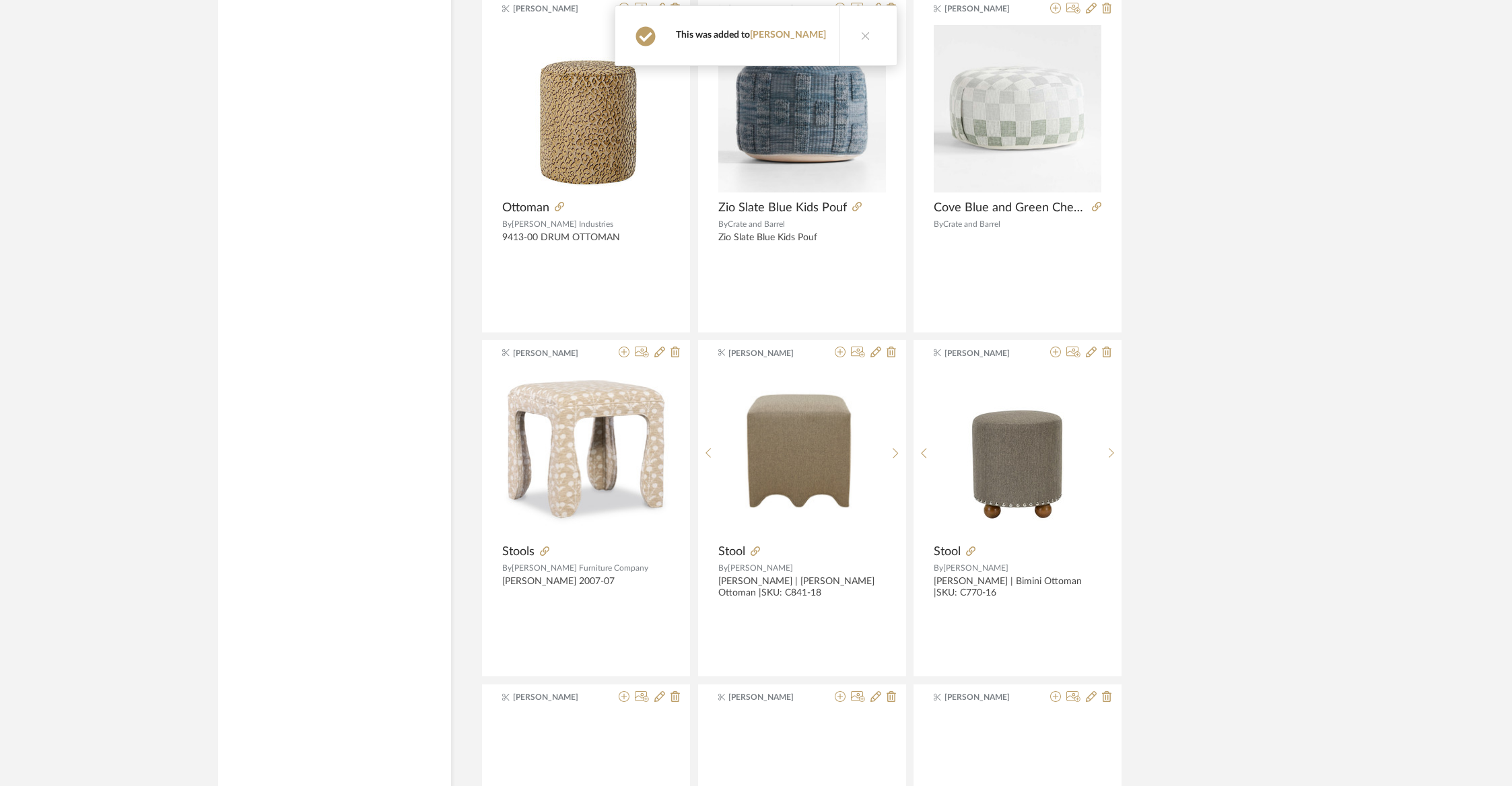
scroll to position [5620, 0]
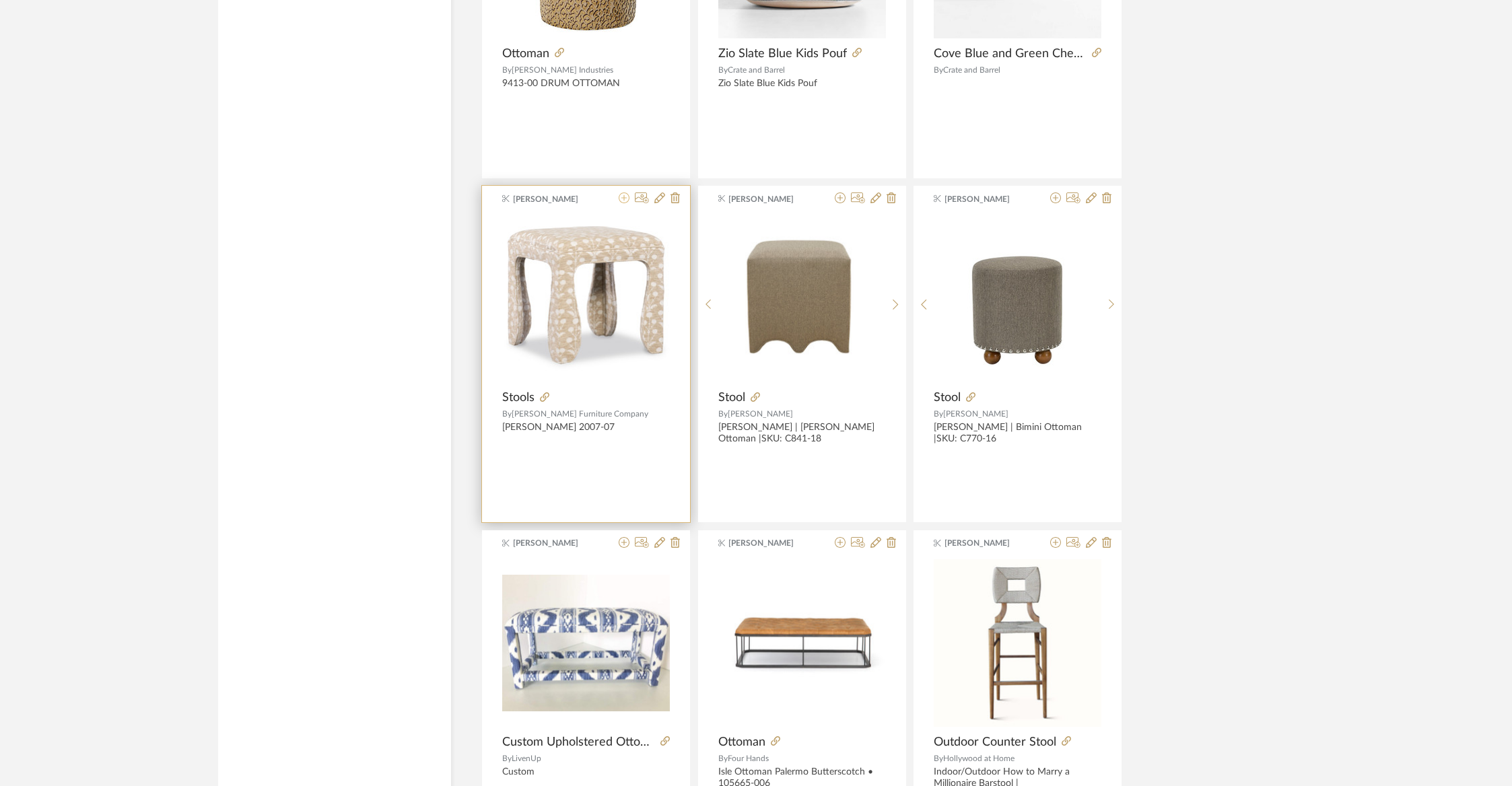
click at [623, 192] on icon at bounding box center [624, 198] width 11 height 11
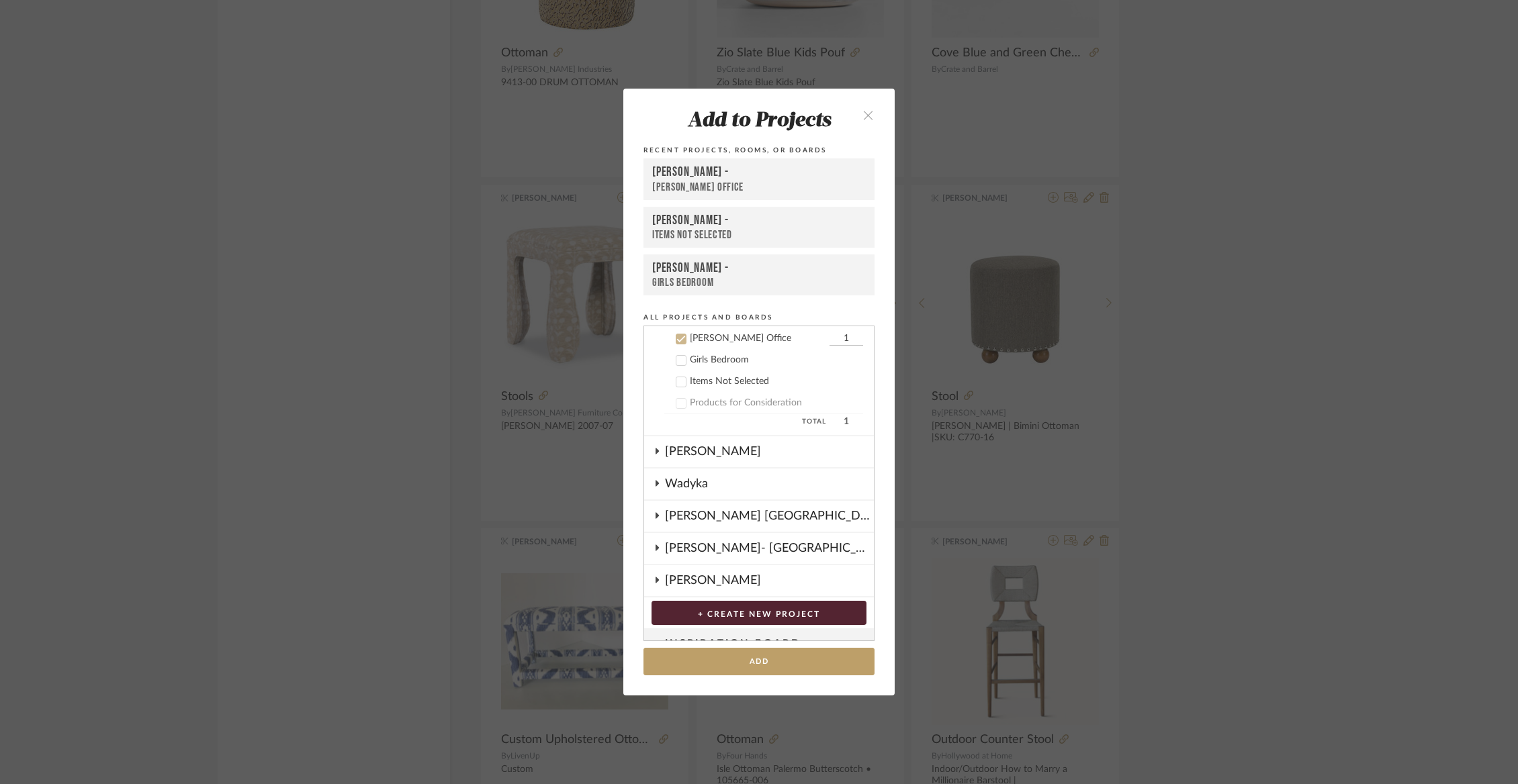
scroll to position [172, 0]
click at [731, 668] on button "Add" at bounding box center [759, 662] width 231 height 27
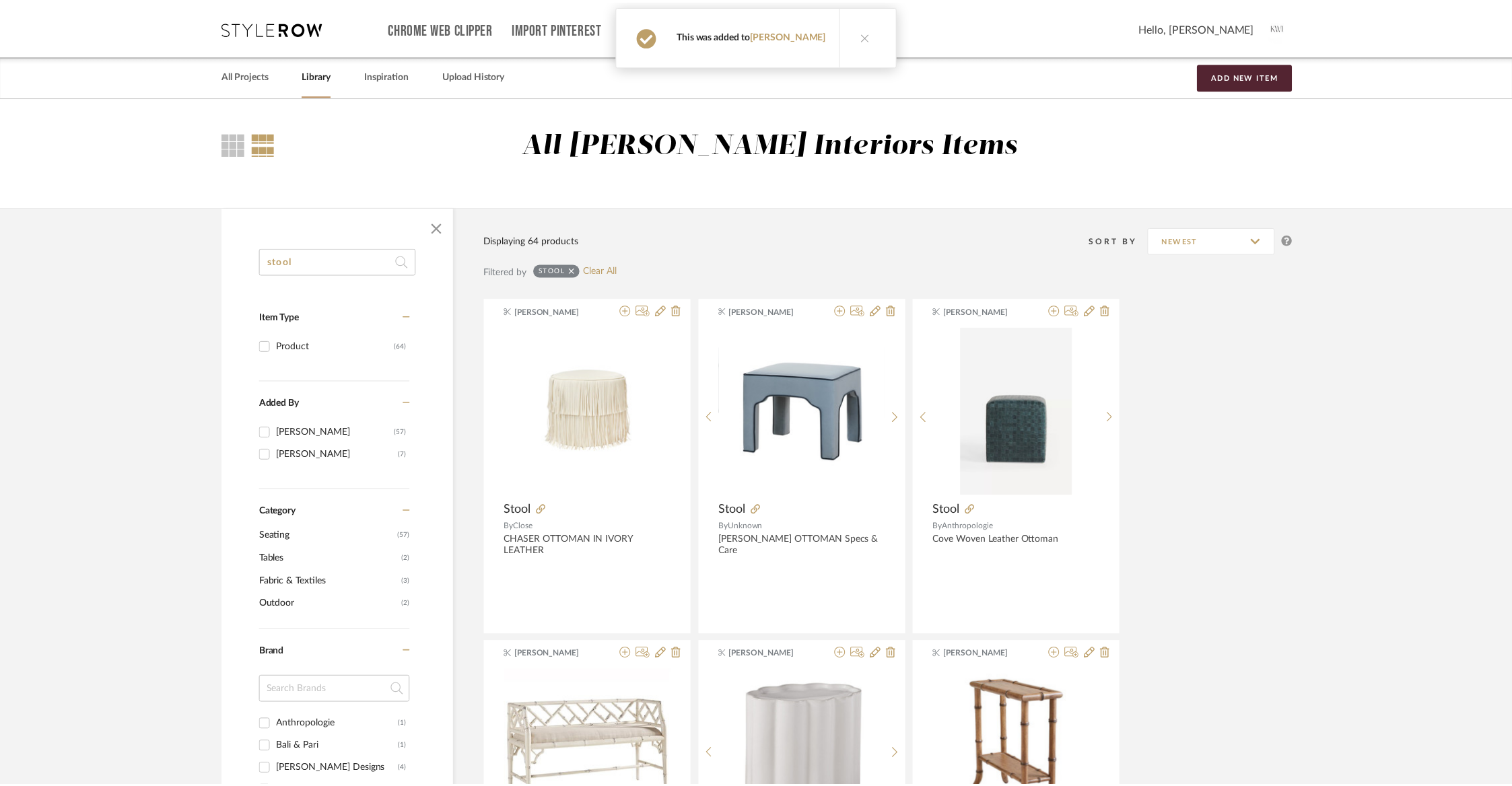
scroll to position [5620, 0]
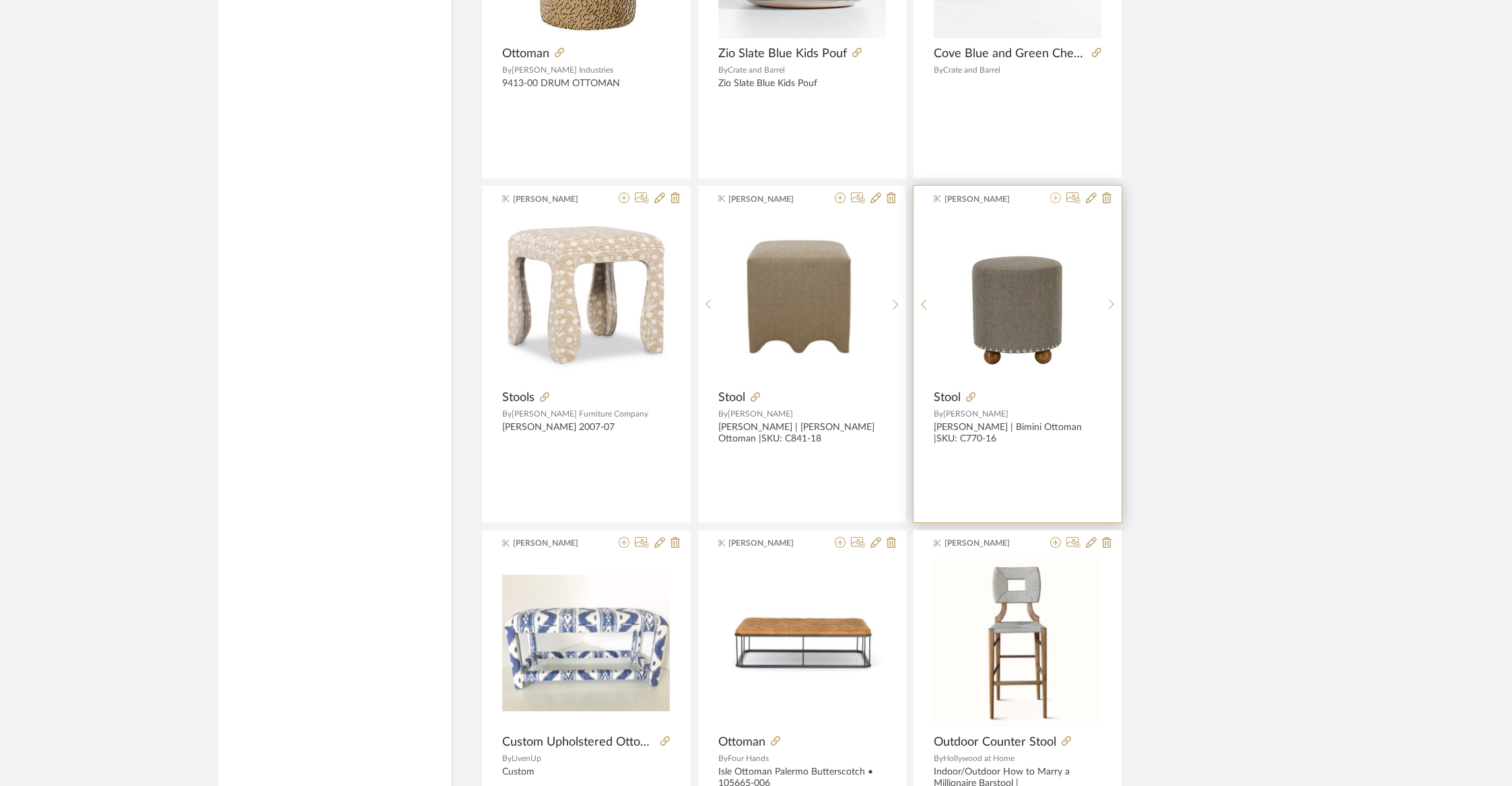
click at [1055, 195] on icon at bounding box center [1055, 198] width 11 height 11
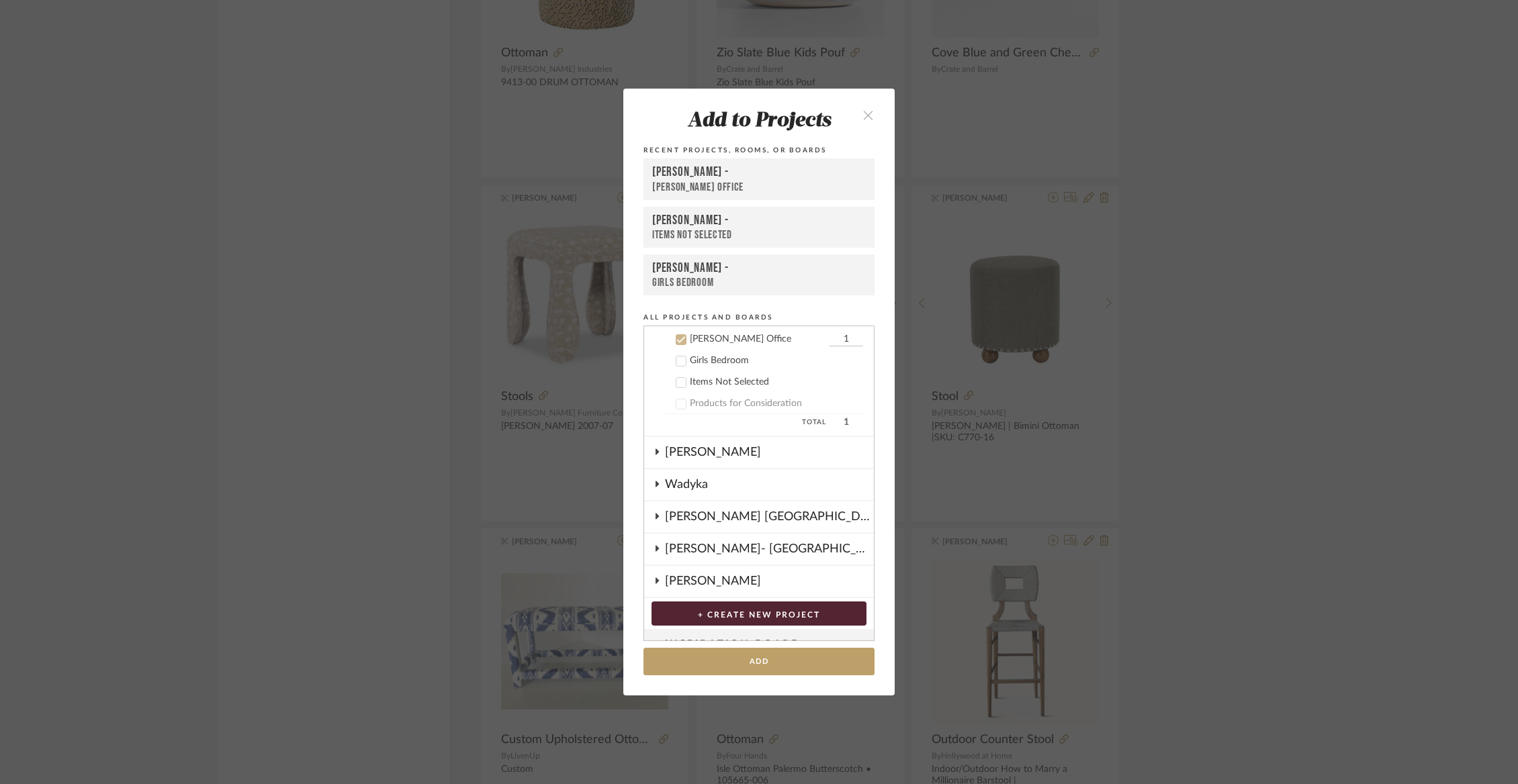
scroll to position [172, 0]
click at [811, 664] on button "Add" at bounding box center [759, 662] width 231 height 27
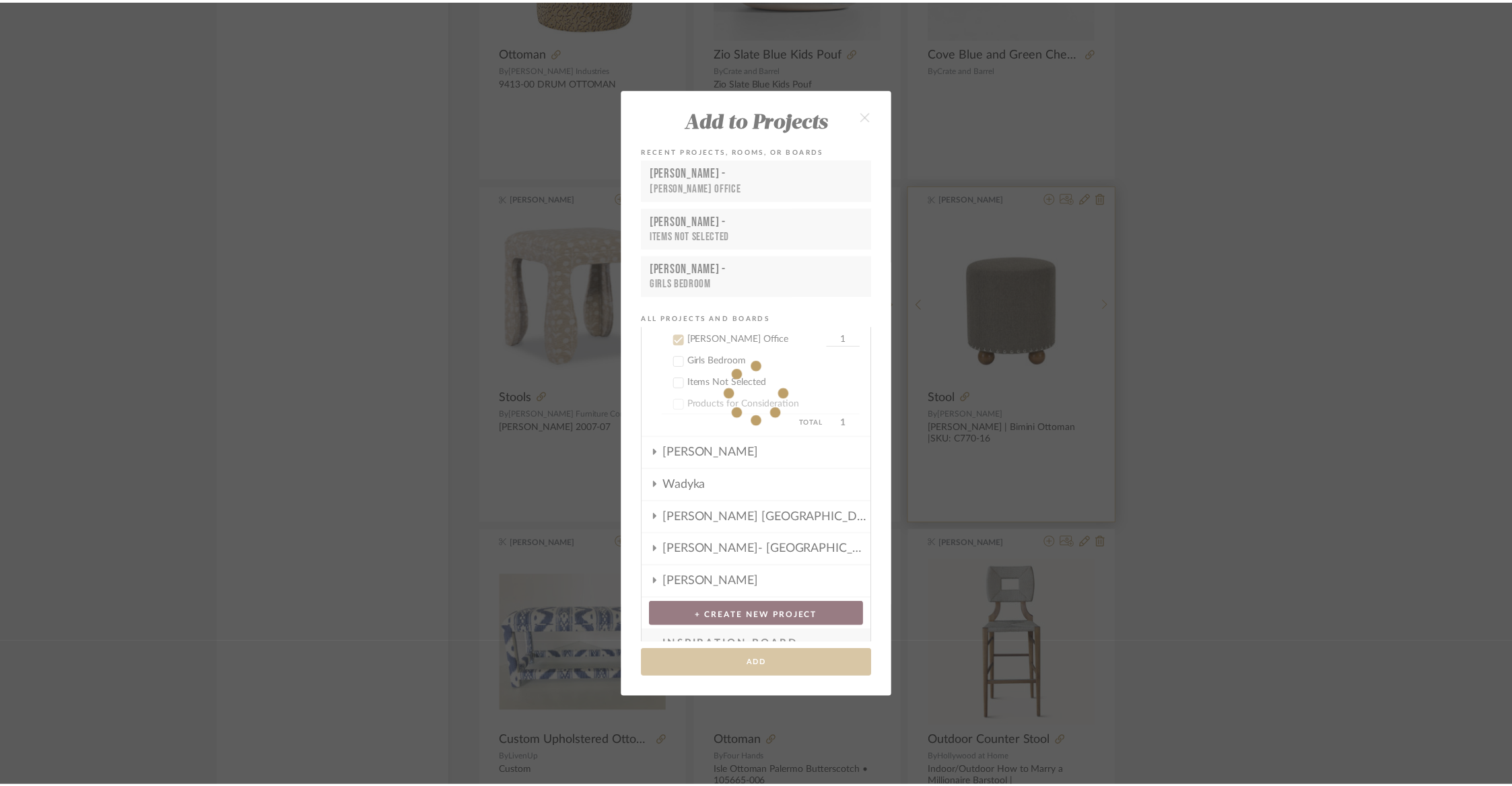
scroll to position [5620, 0]
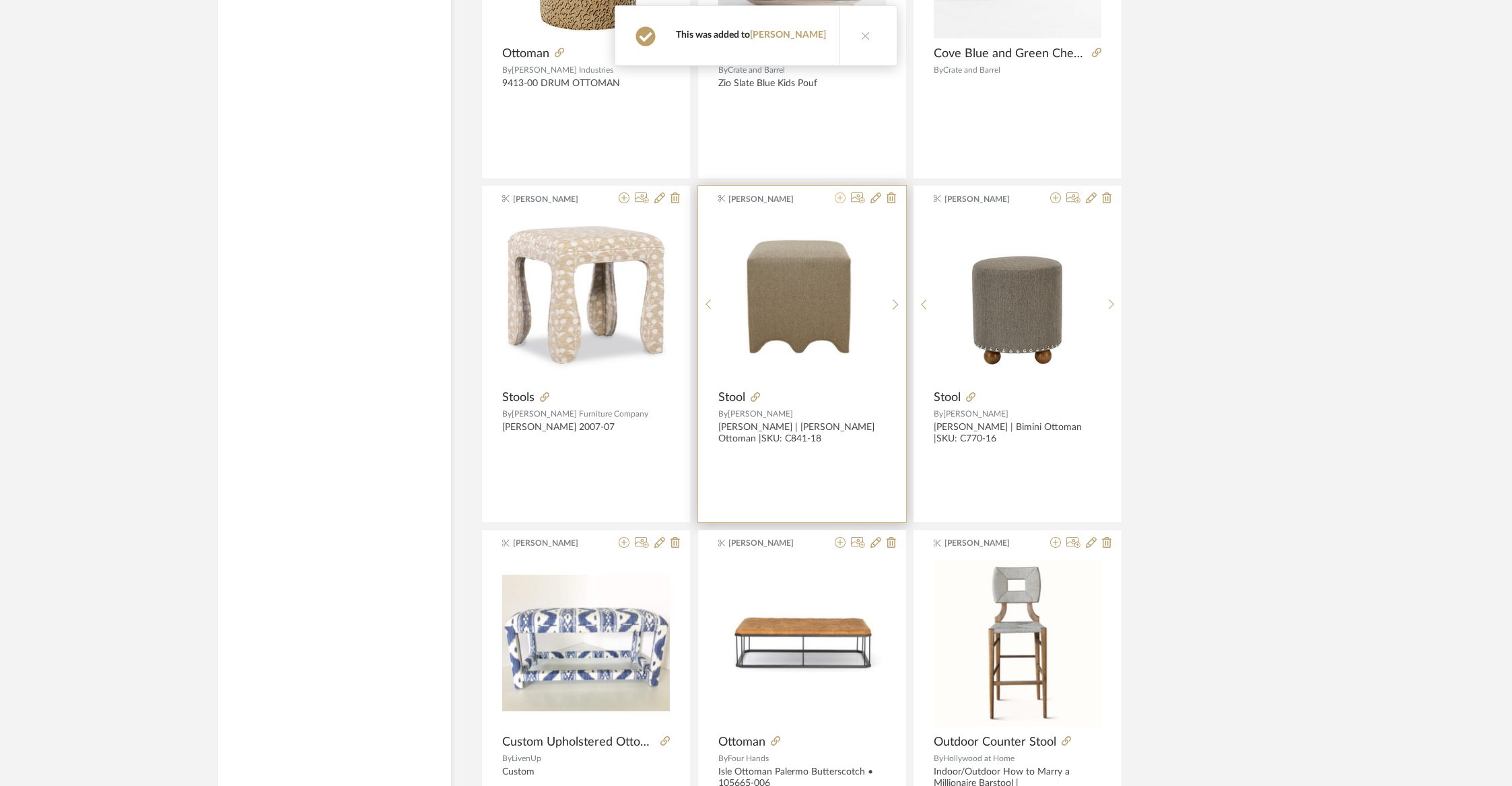
click at [839, 192] on icon at bounding box center [840, 198] width 11 height 11
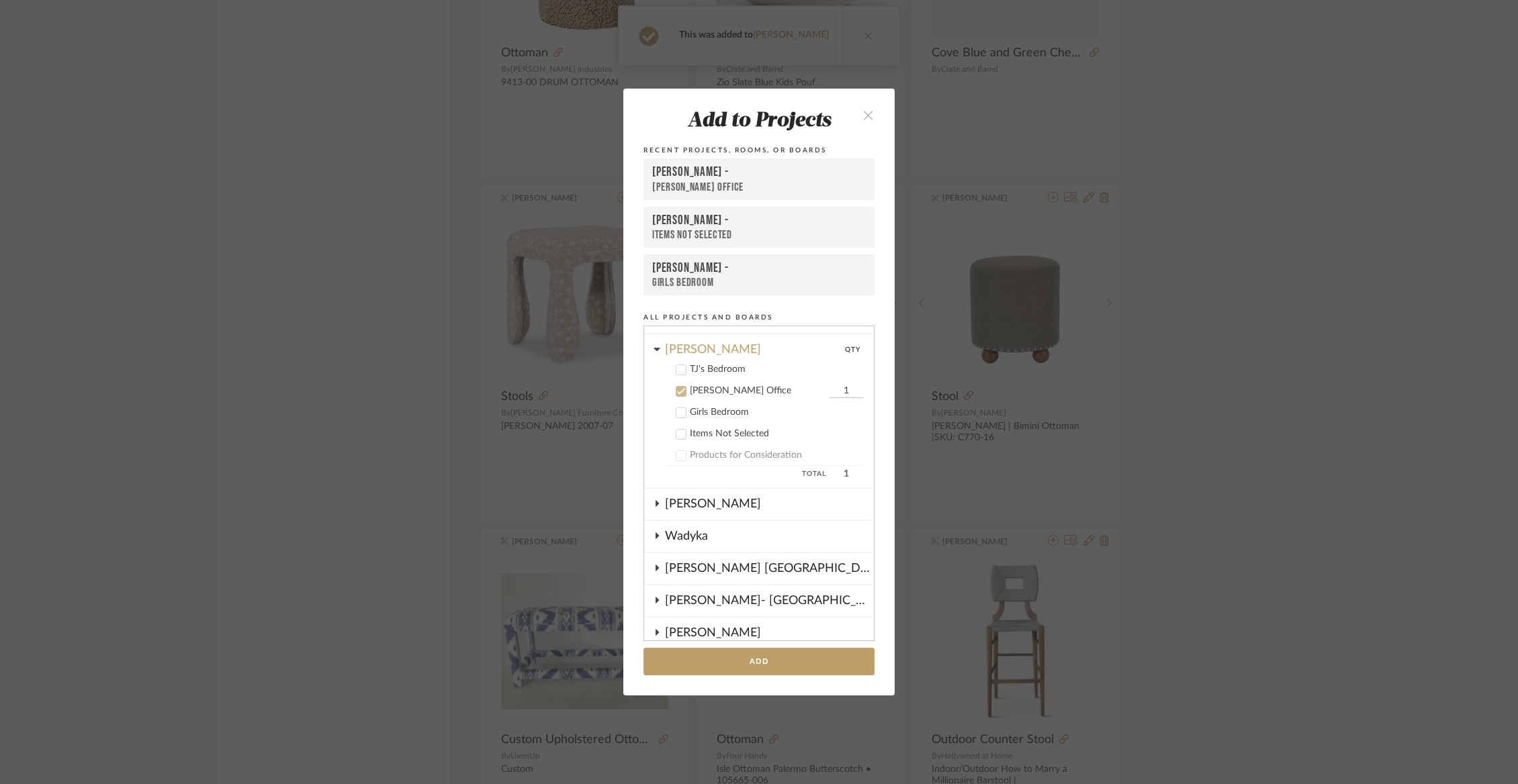
scroll to position [172, 0]
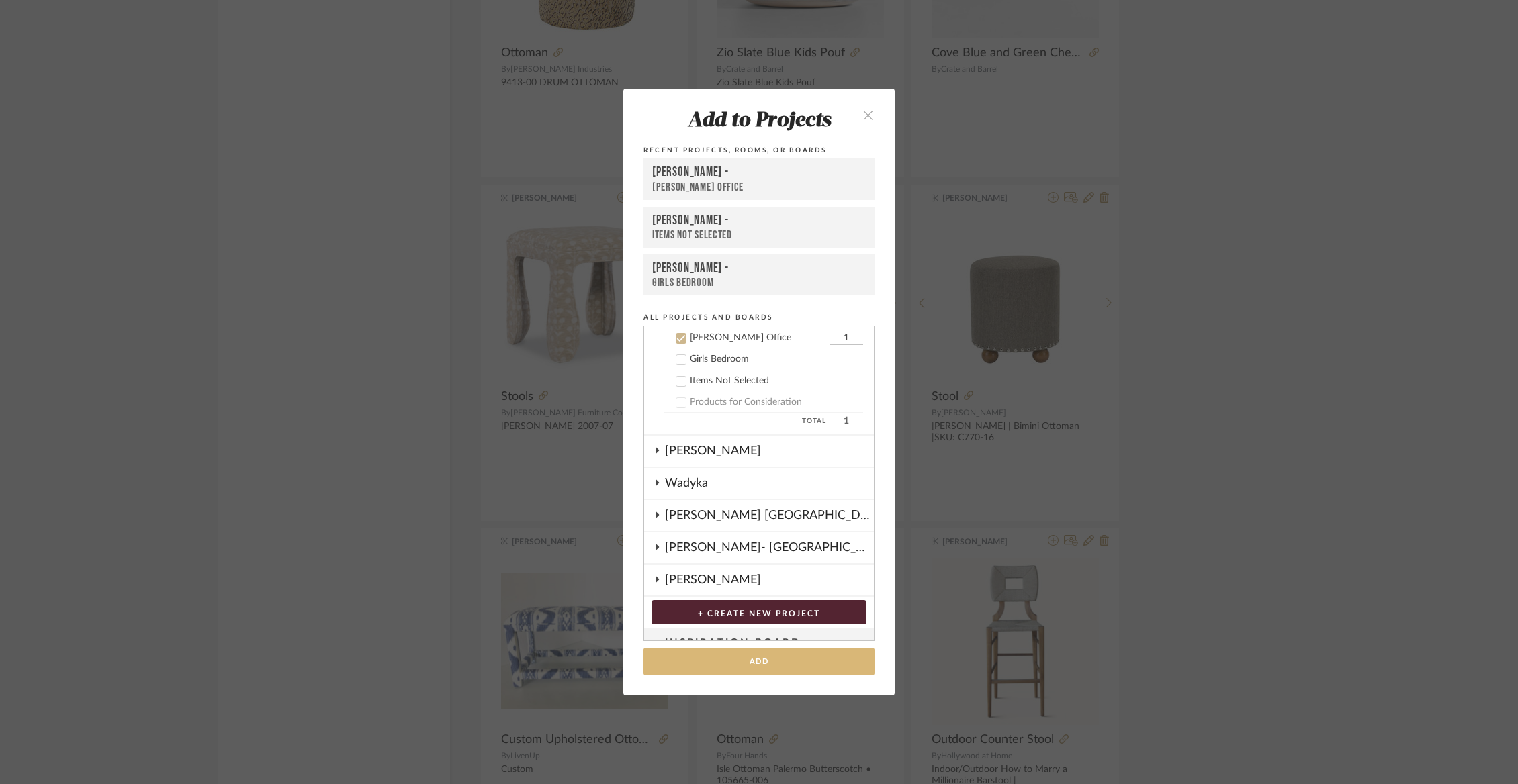
click at [755, 656] on button "Add" at bounding box center [759, 662] width 231 height 27
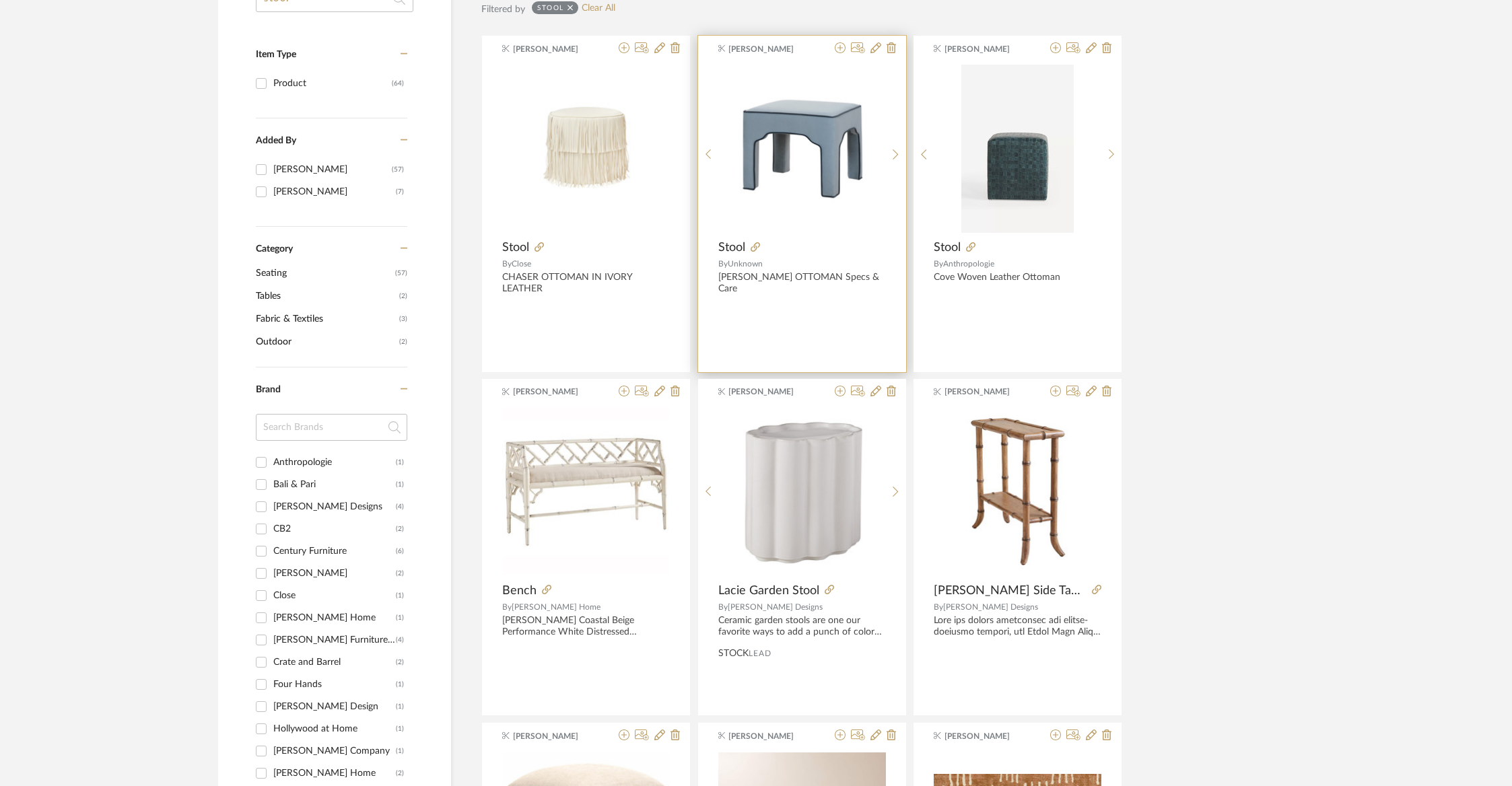
scroll to position [198, 0]
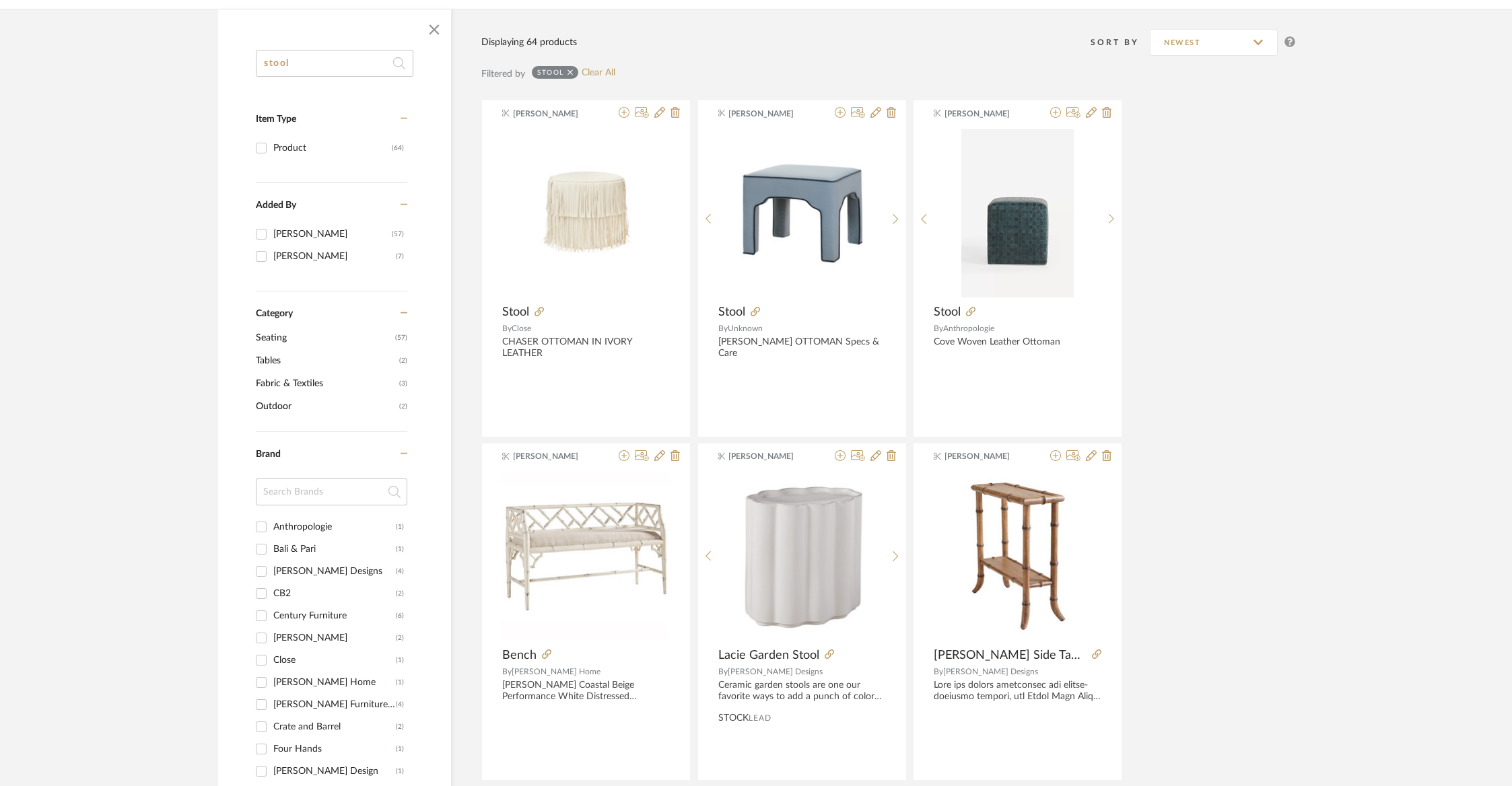
click at [571, 70] on icon at bounding box center [570, 73] width 6 height 10
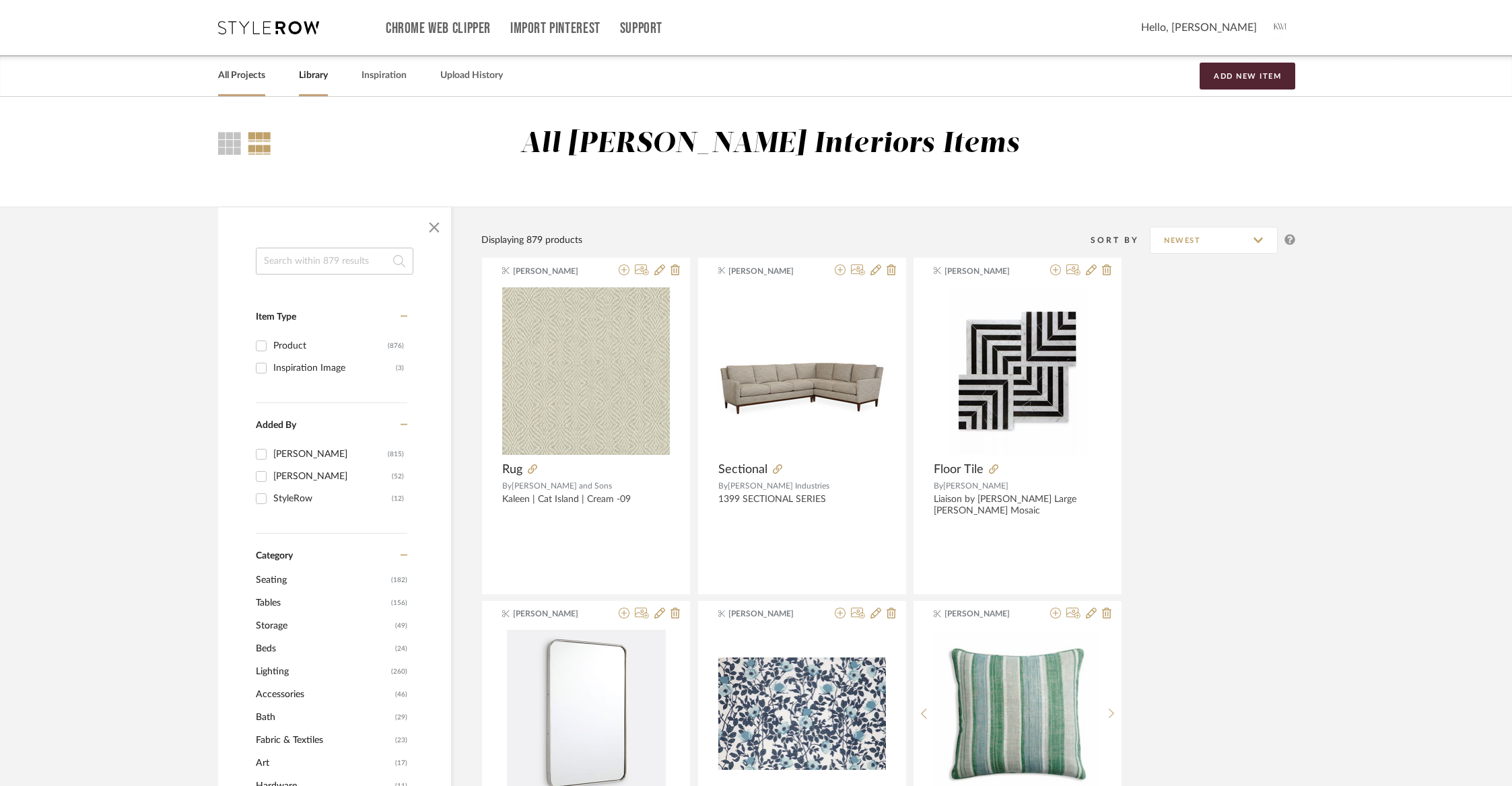
click at [231, 84] on link "All Projects" at bounding box center [242, 76] width 47 height 18
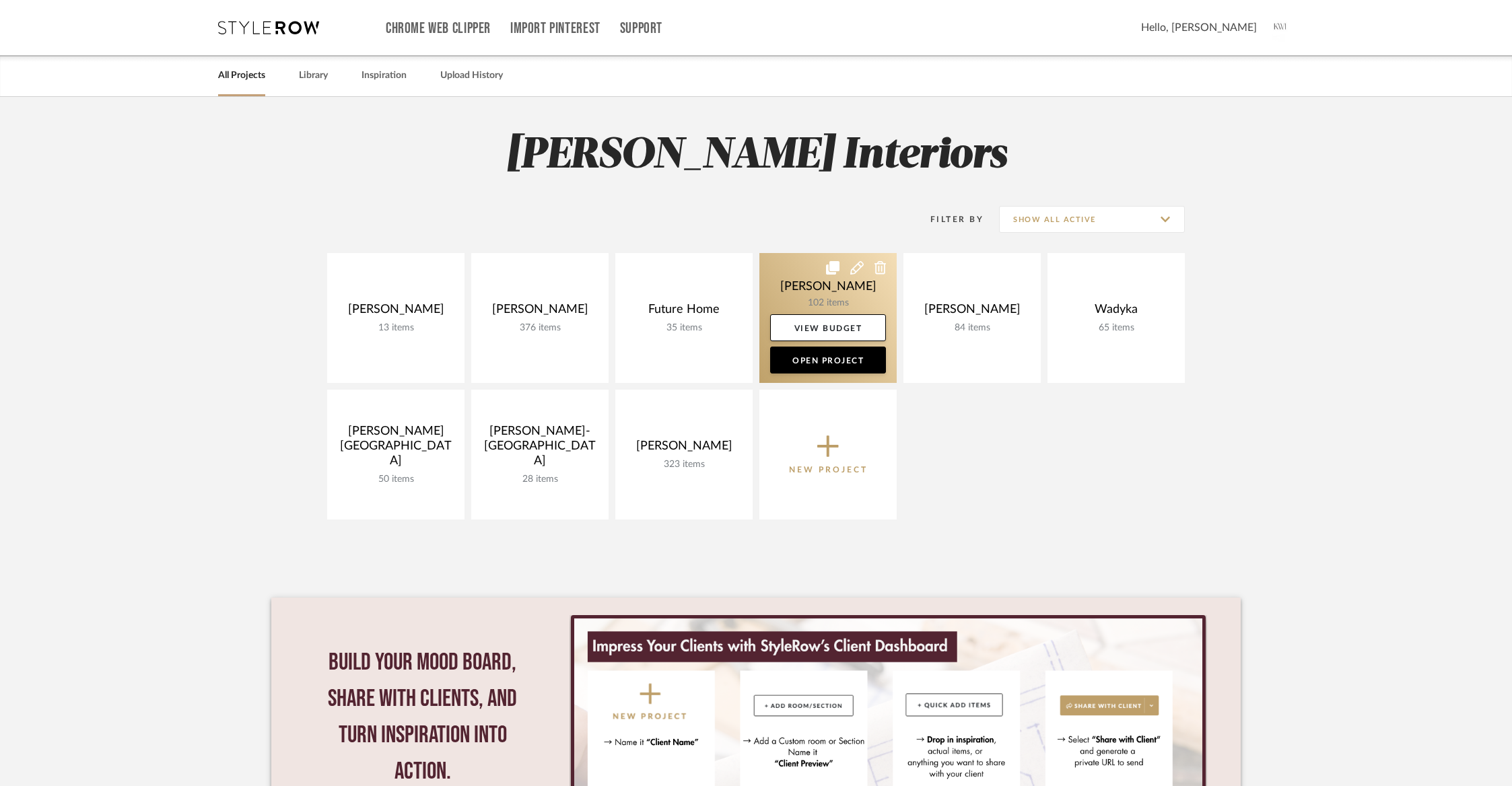
click at [840, 287] on link at bounding box center [827, 318] width 137 height 130
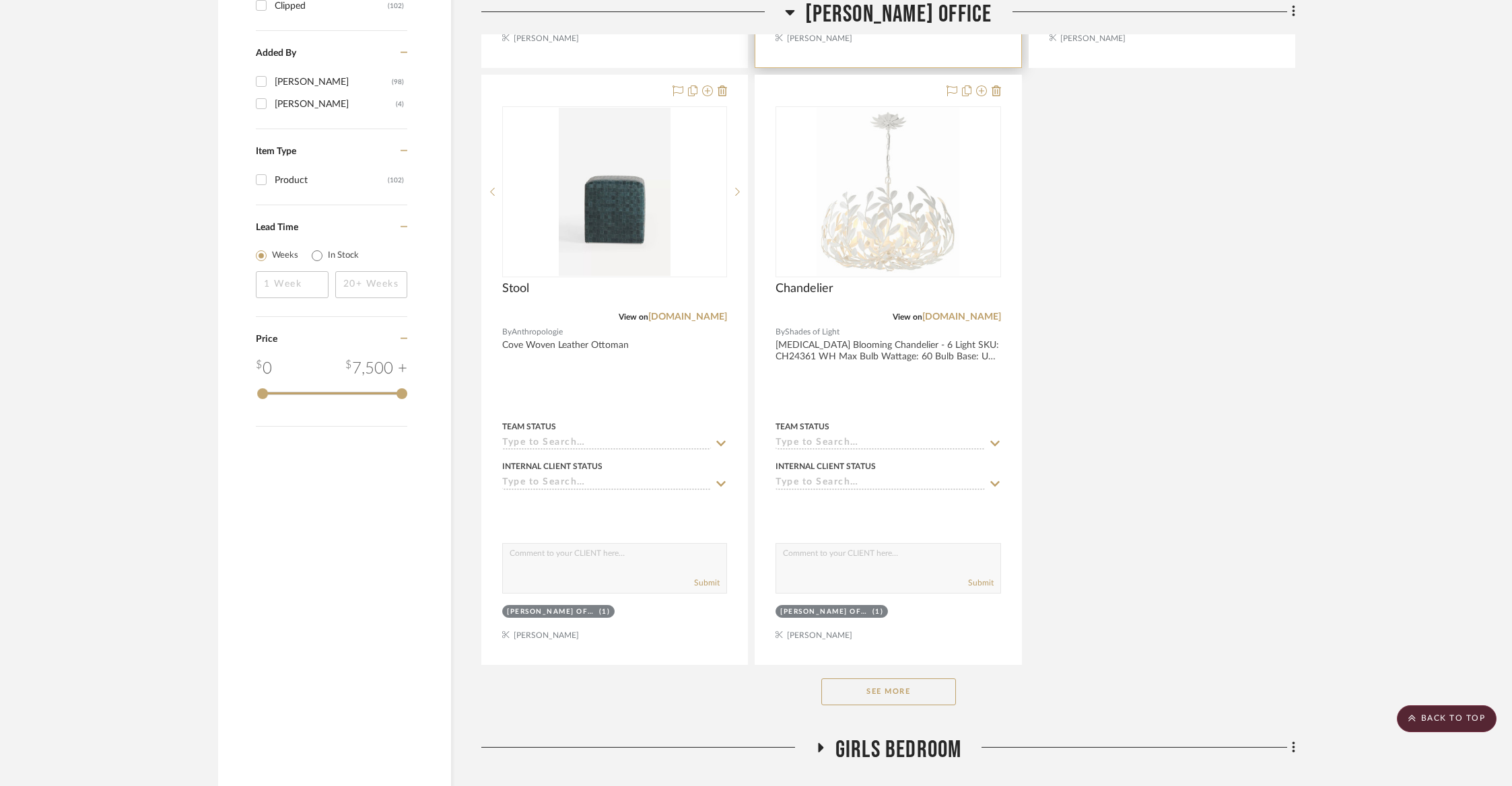
scroll to position [1615, 0]
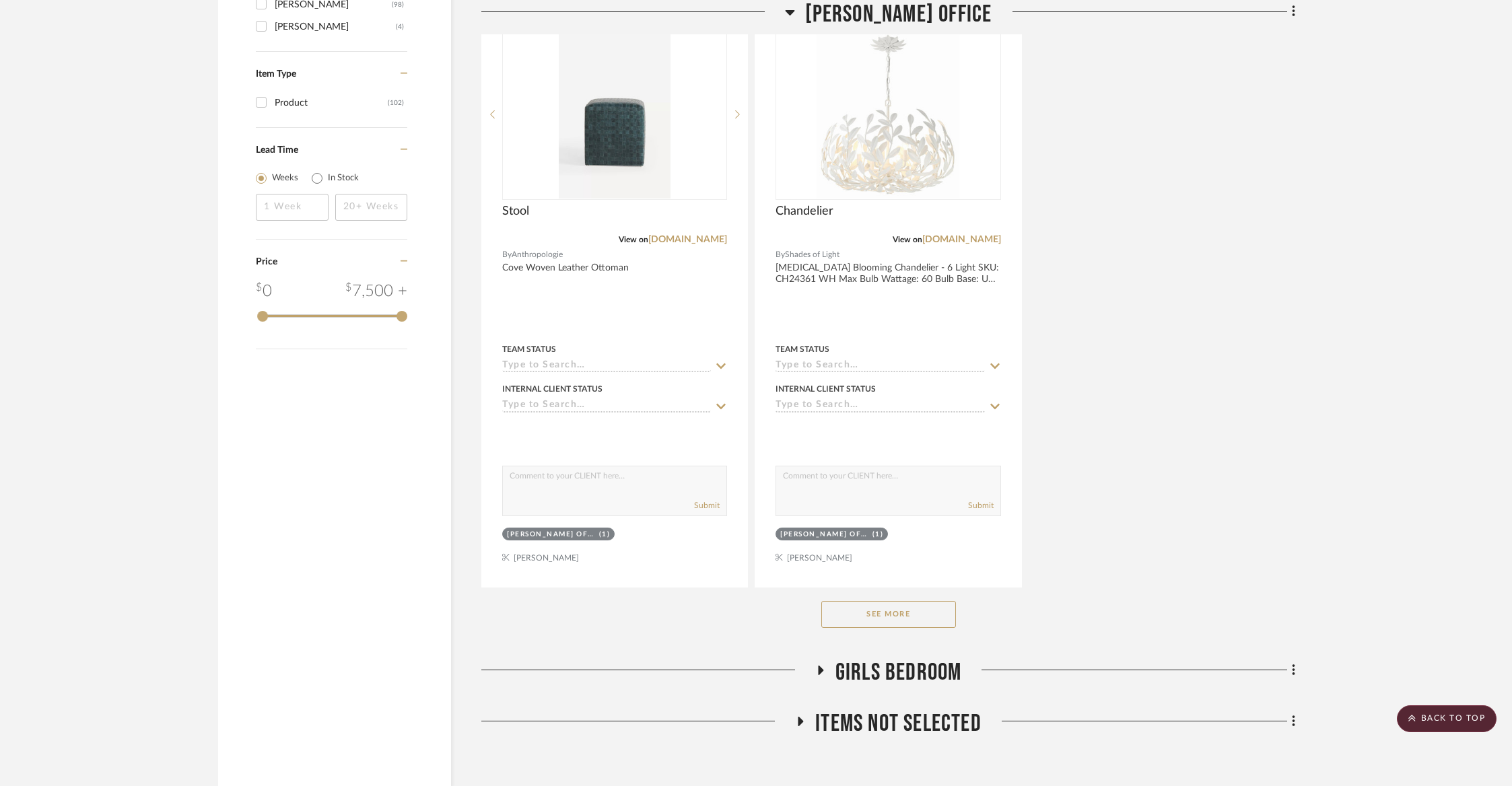
click at [897, 606] on button "See More" at bounding box center [888, 614] width 134 height 27
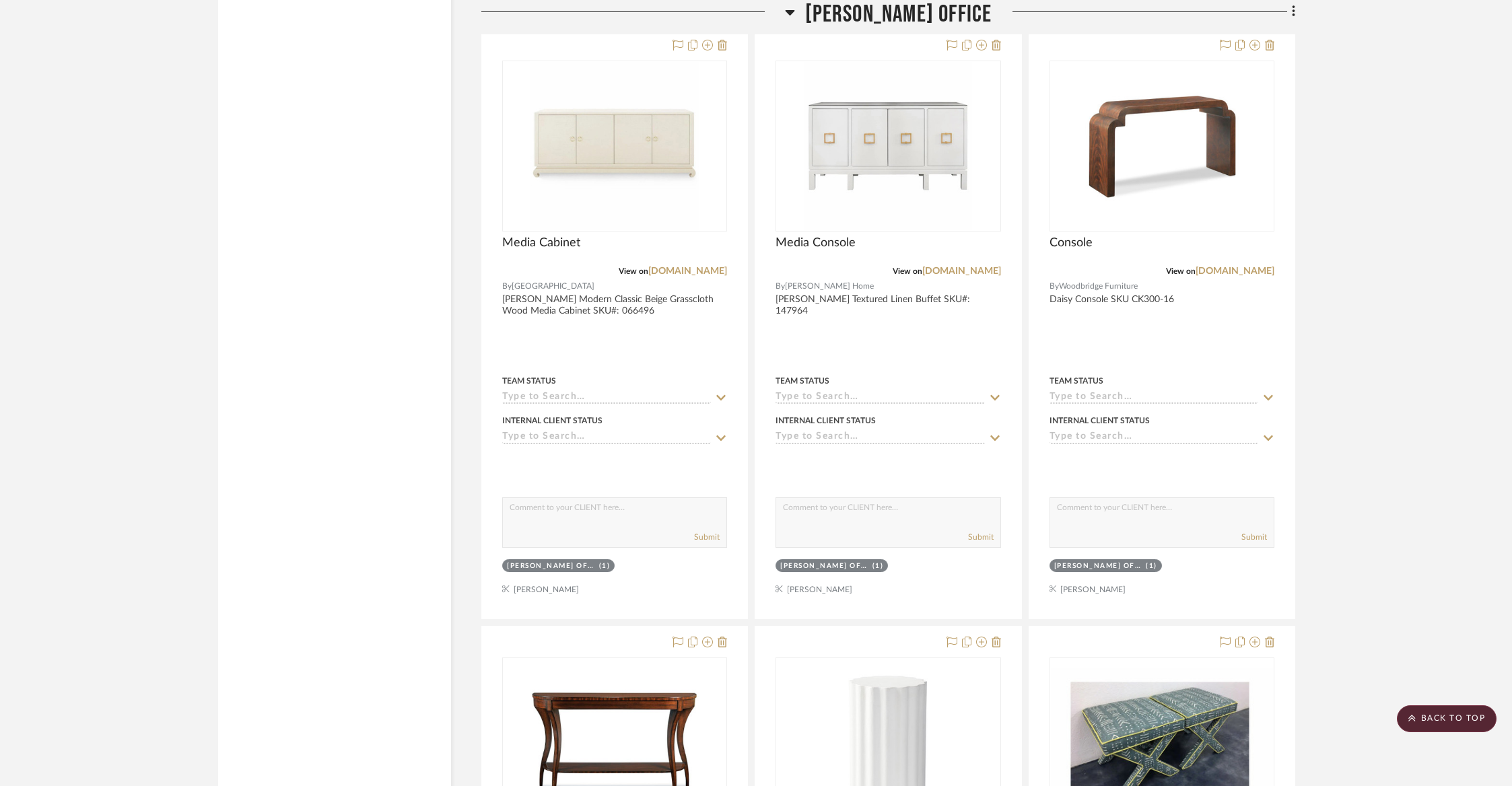
scroll to position [8252, 0]
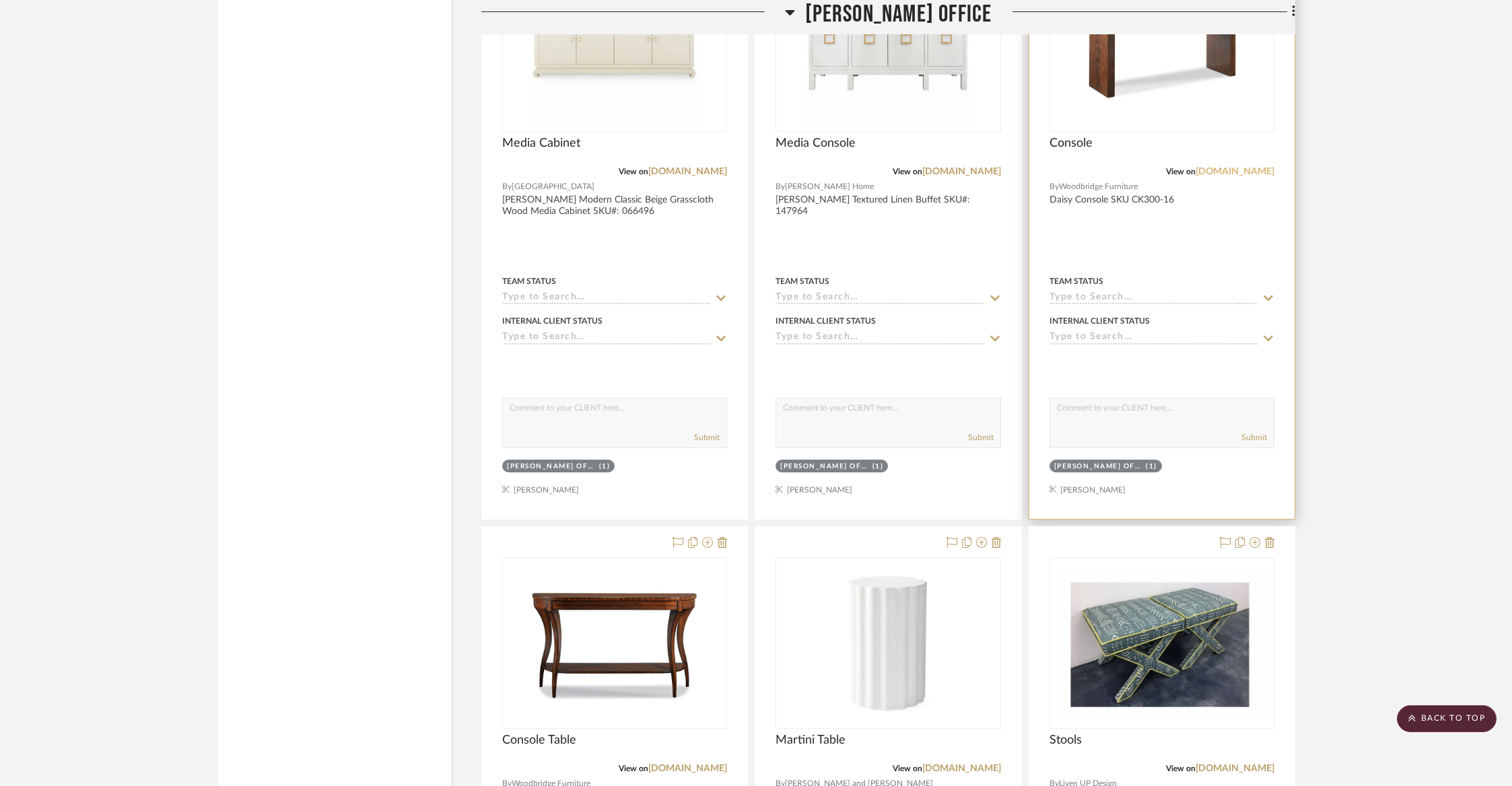
click at [1228, 167] on link "[DOMAIN_NAME]" at bounding box center [1235, 172] width 79 height 10
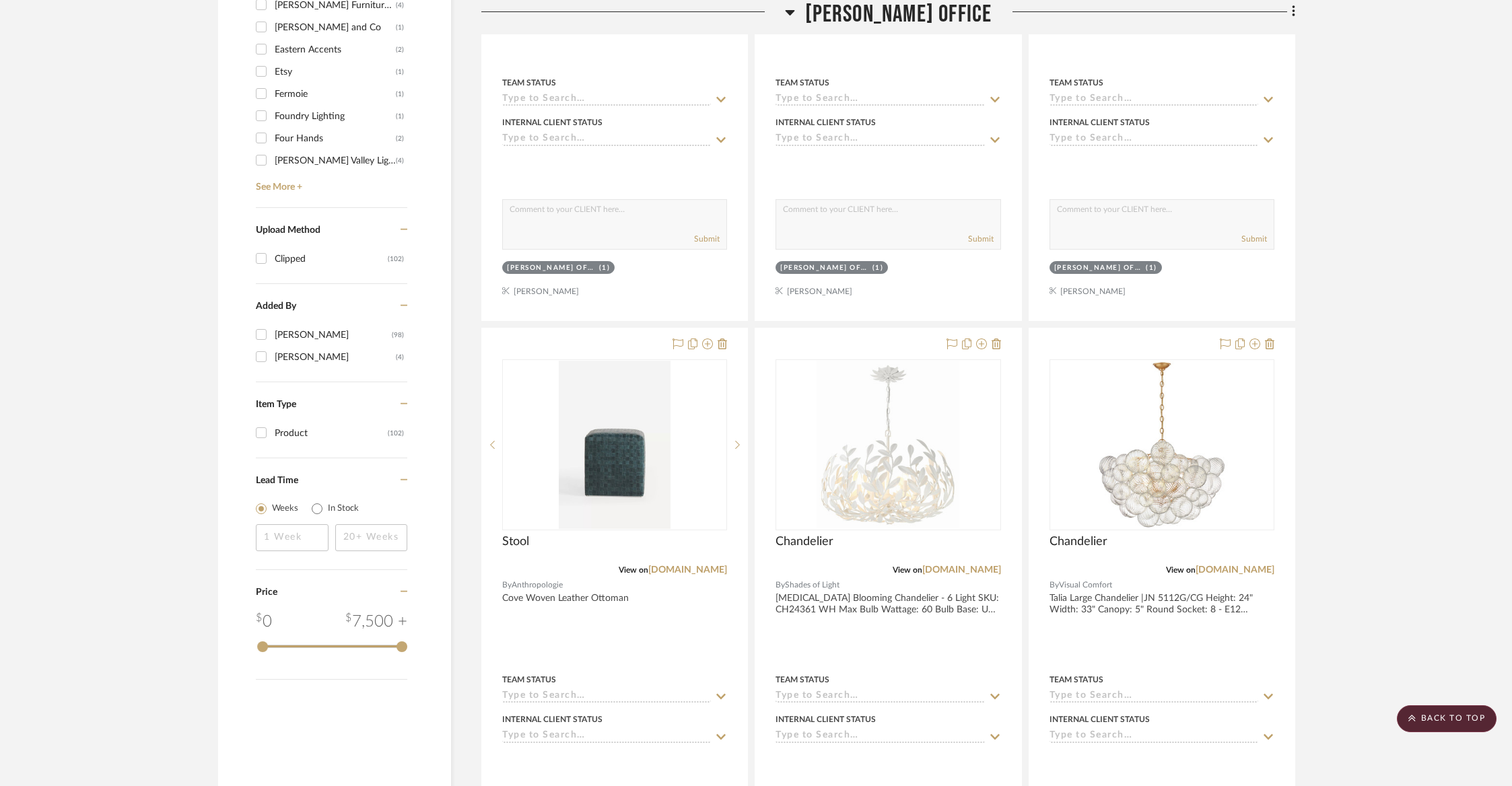
scroll to position [0, 0]
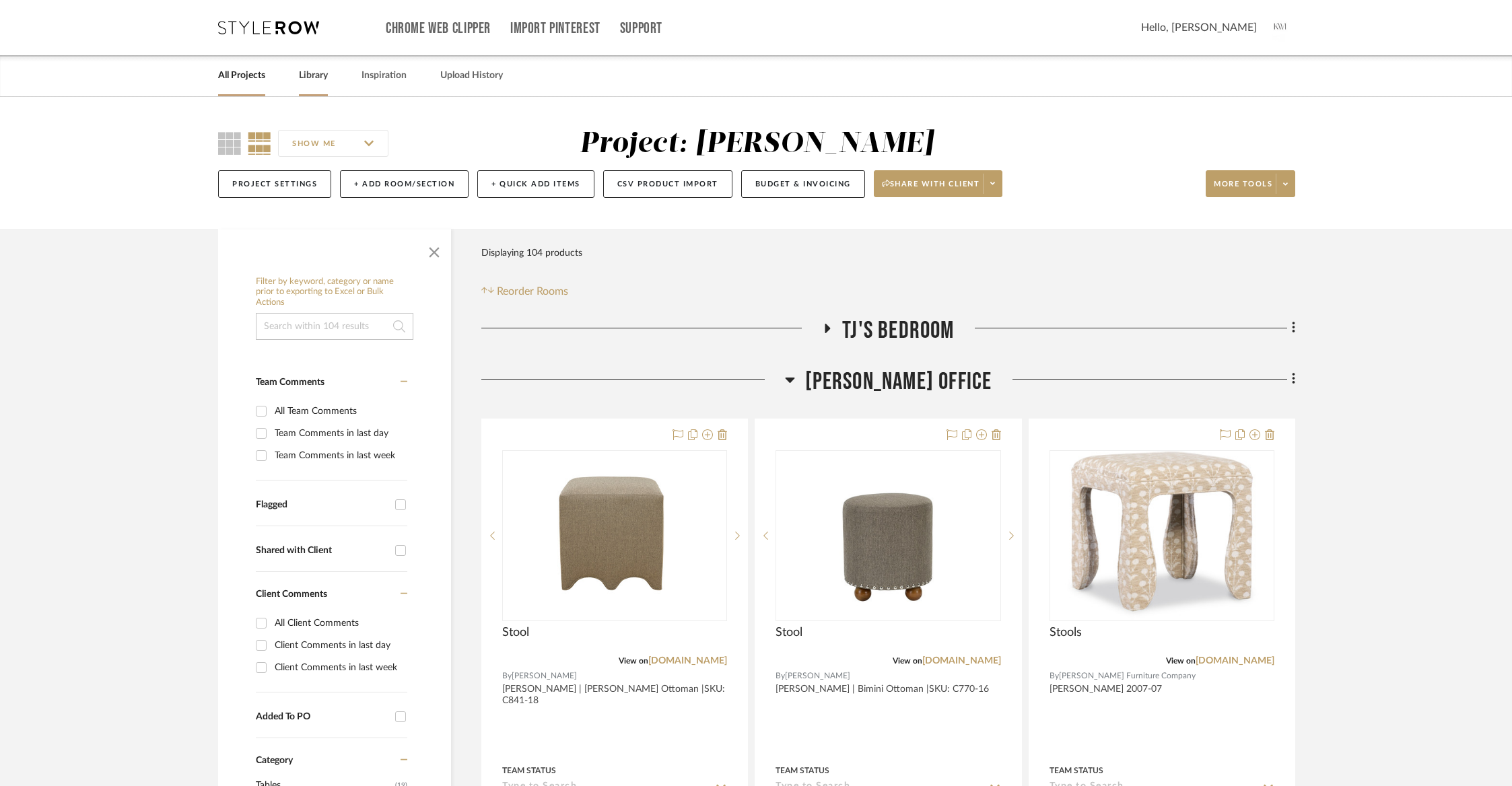
click at [313, 82] on link "Library" at bounding box center [313, 76] width 29 height 18
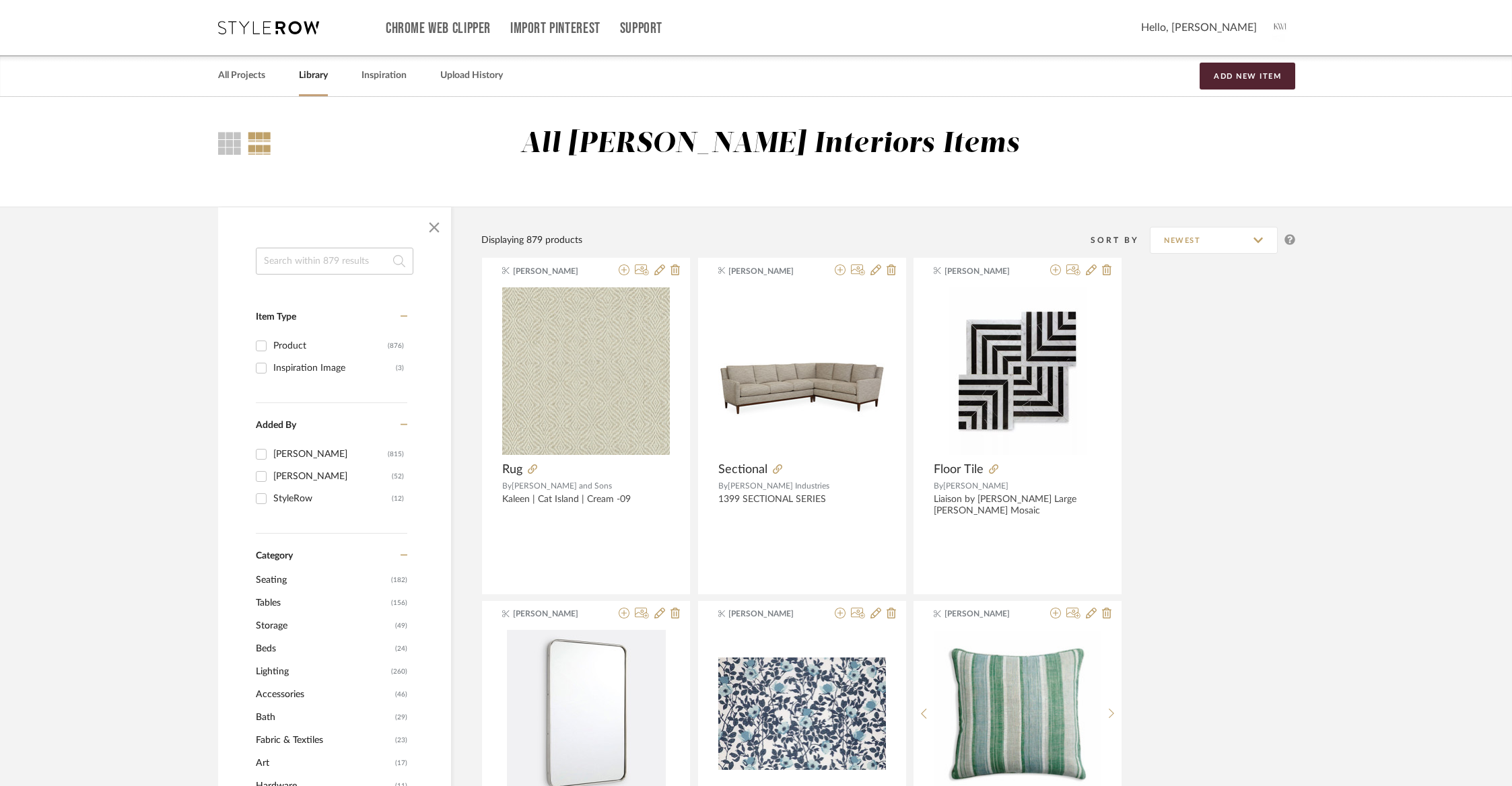
click at [301, 254] on input at bounding box center [334, 261] width 158 height 27
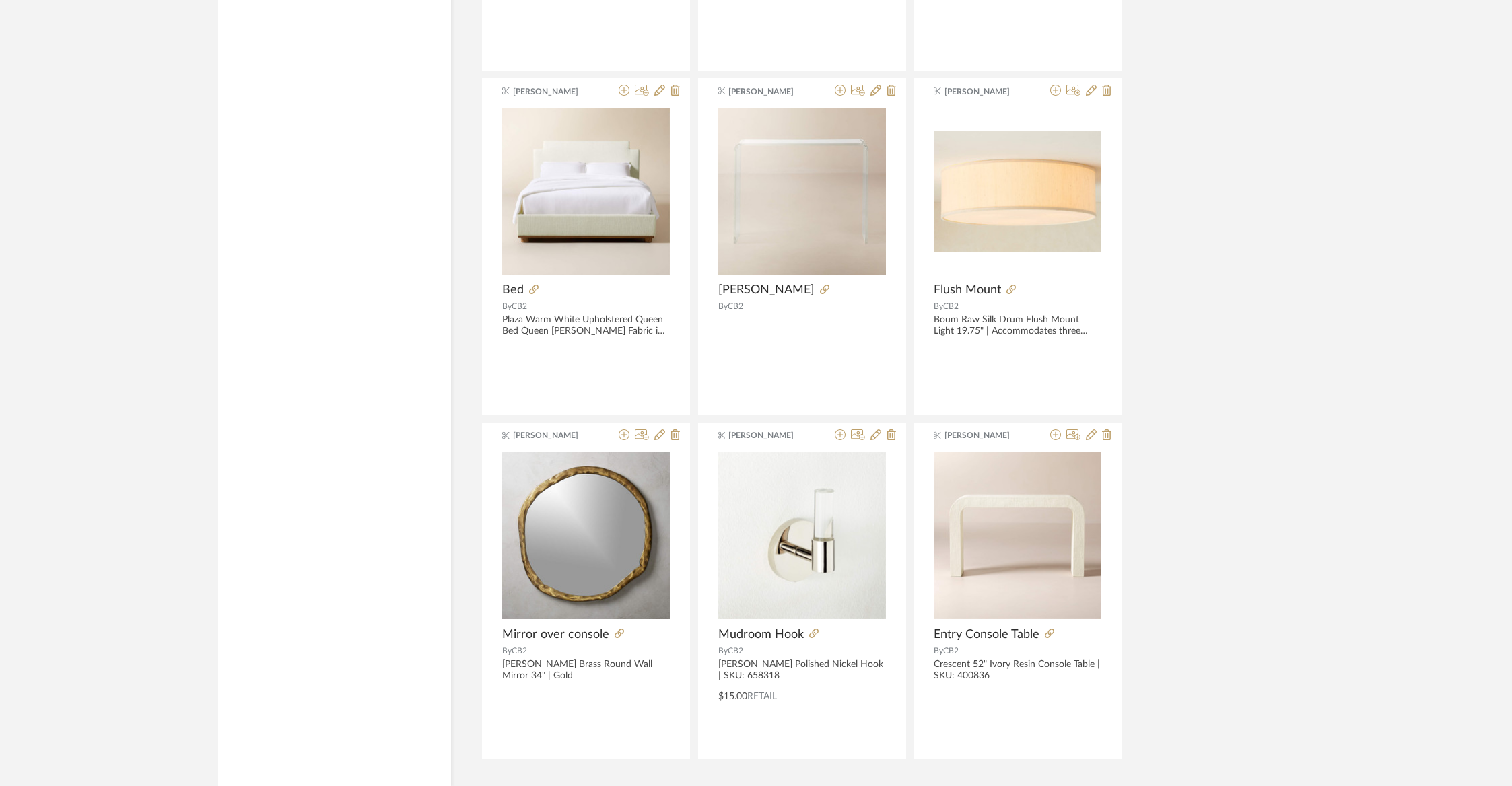
scroll to position [3032, 0]
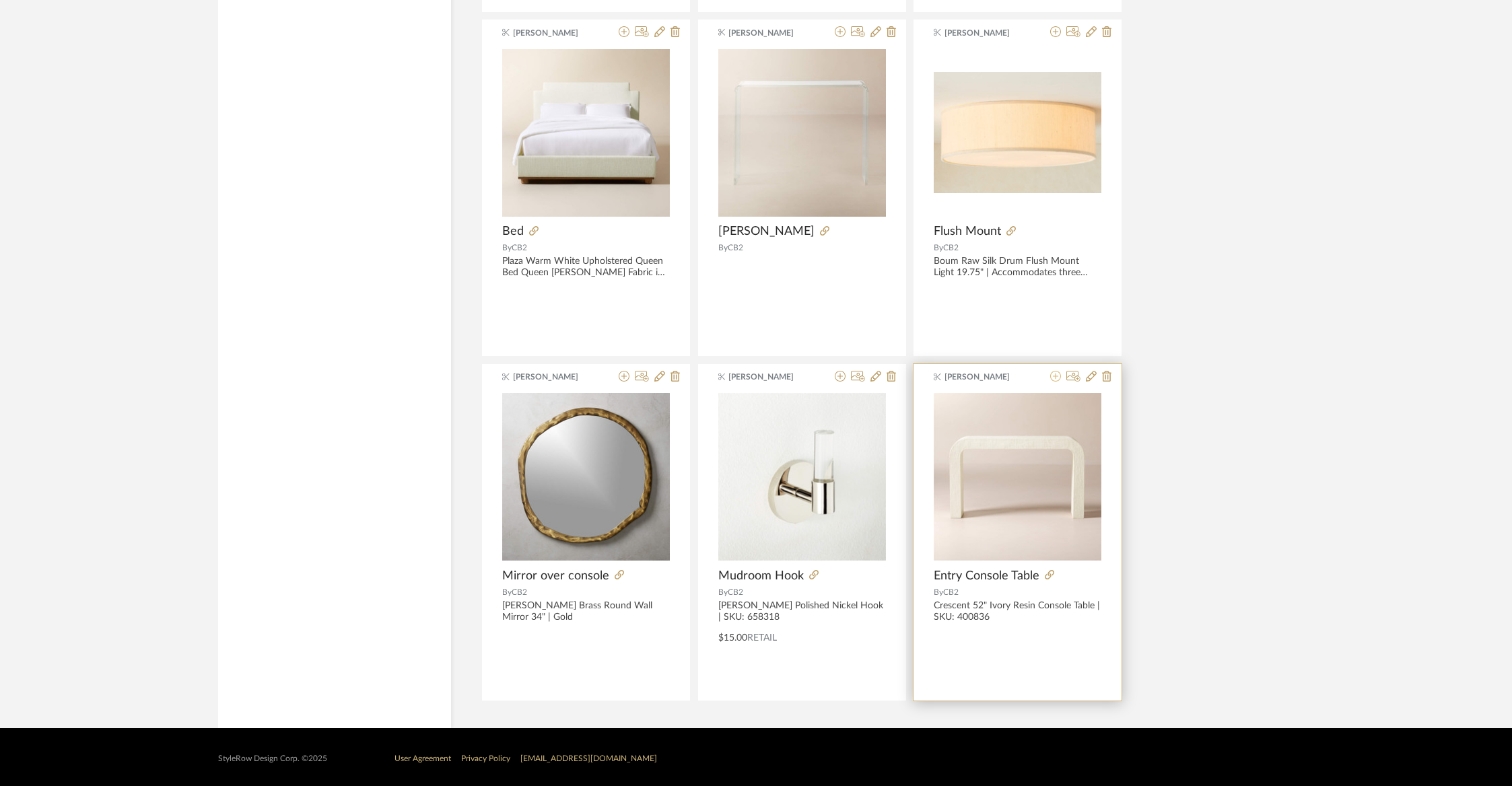
click at [1055, 373] on icon at bounding box center [1055, 376] width 11 height 11
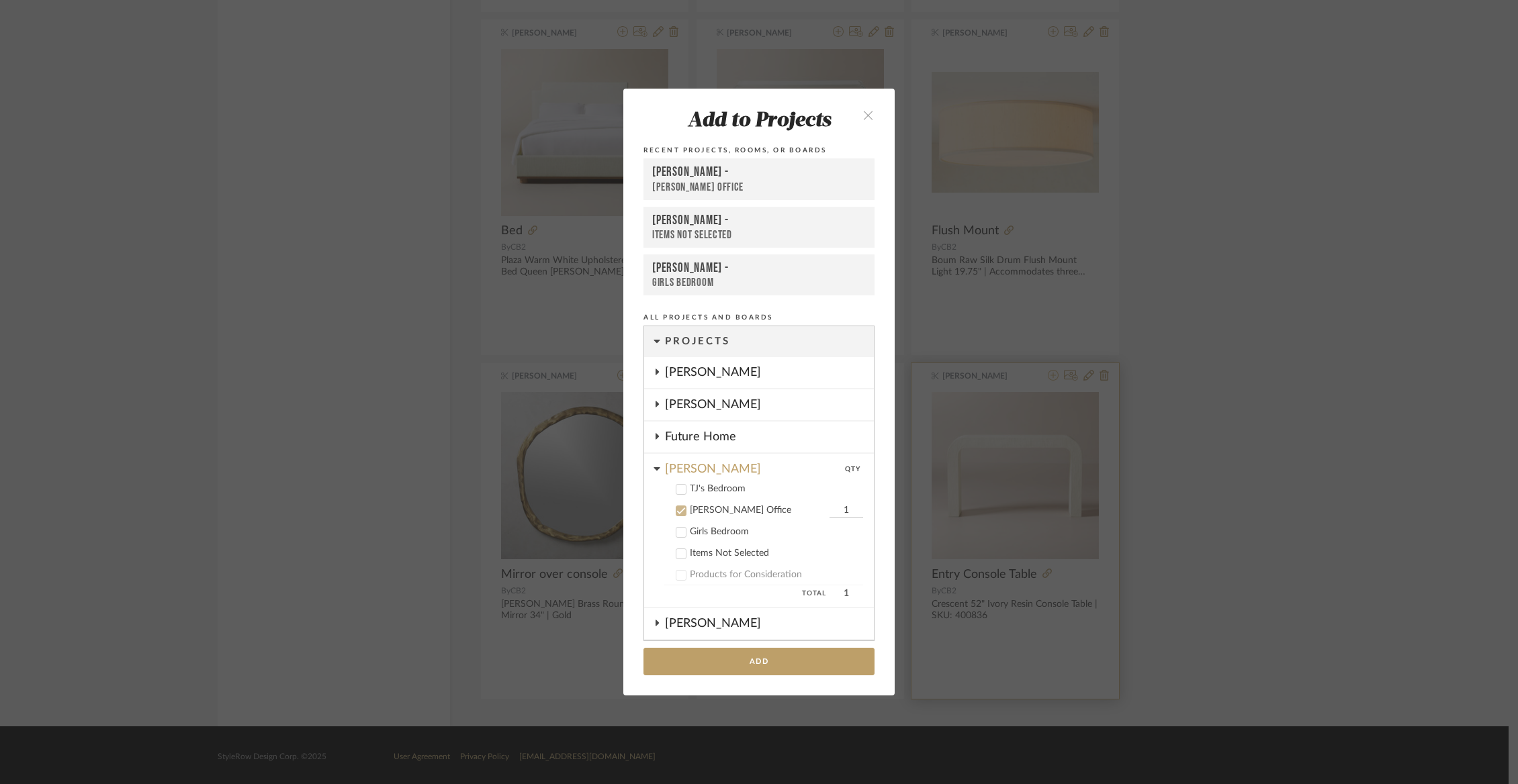
scroll to position [172, 0]
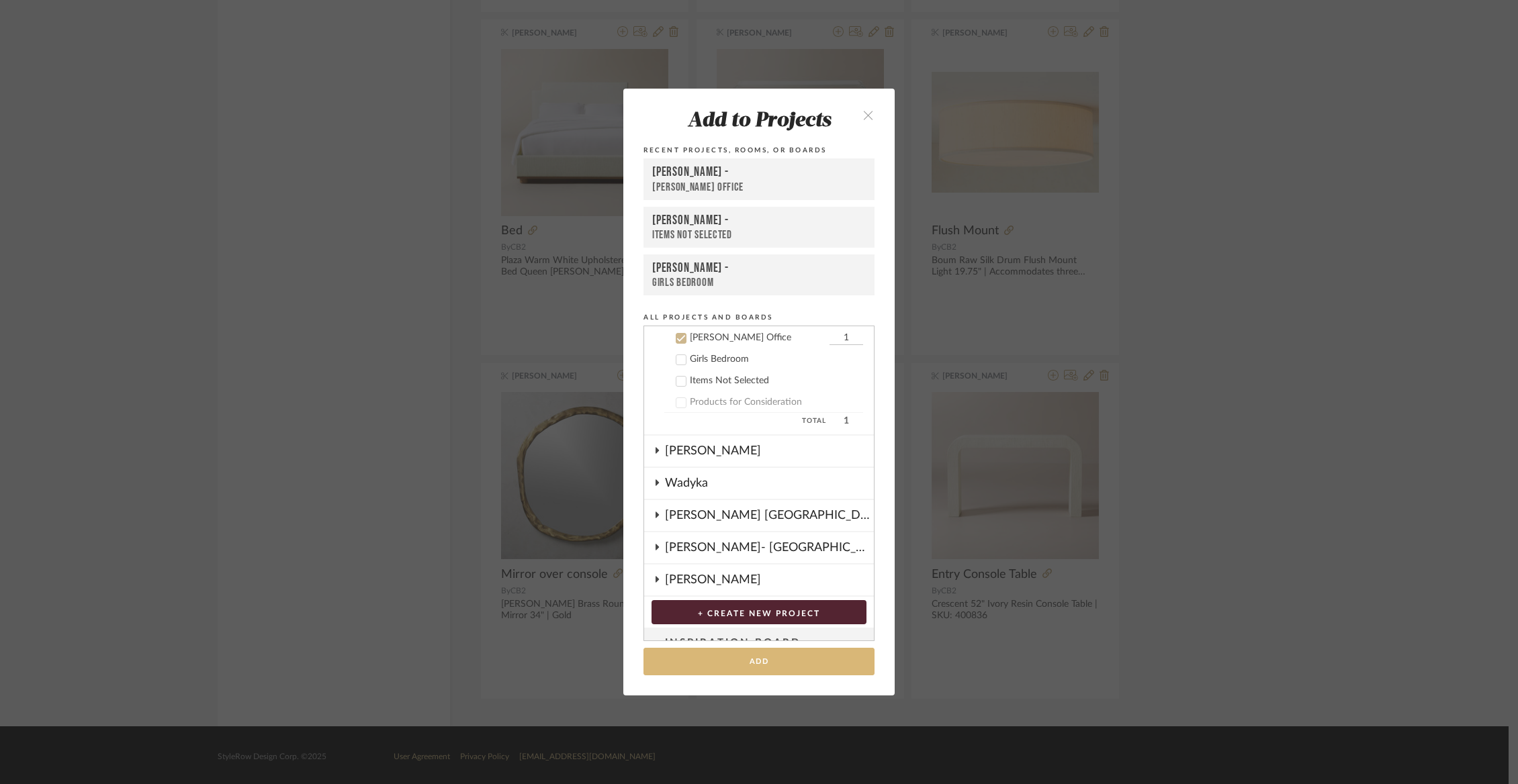
click at [744, 655] on button "Add" at bounding box center [759, 662] width 231 height 27
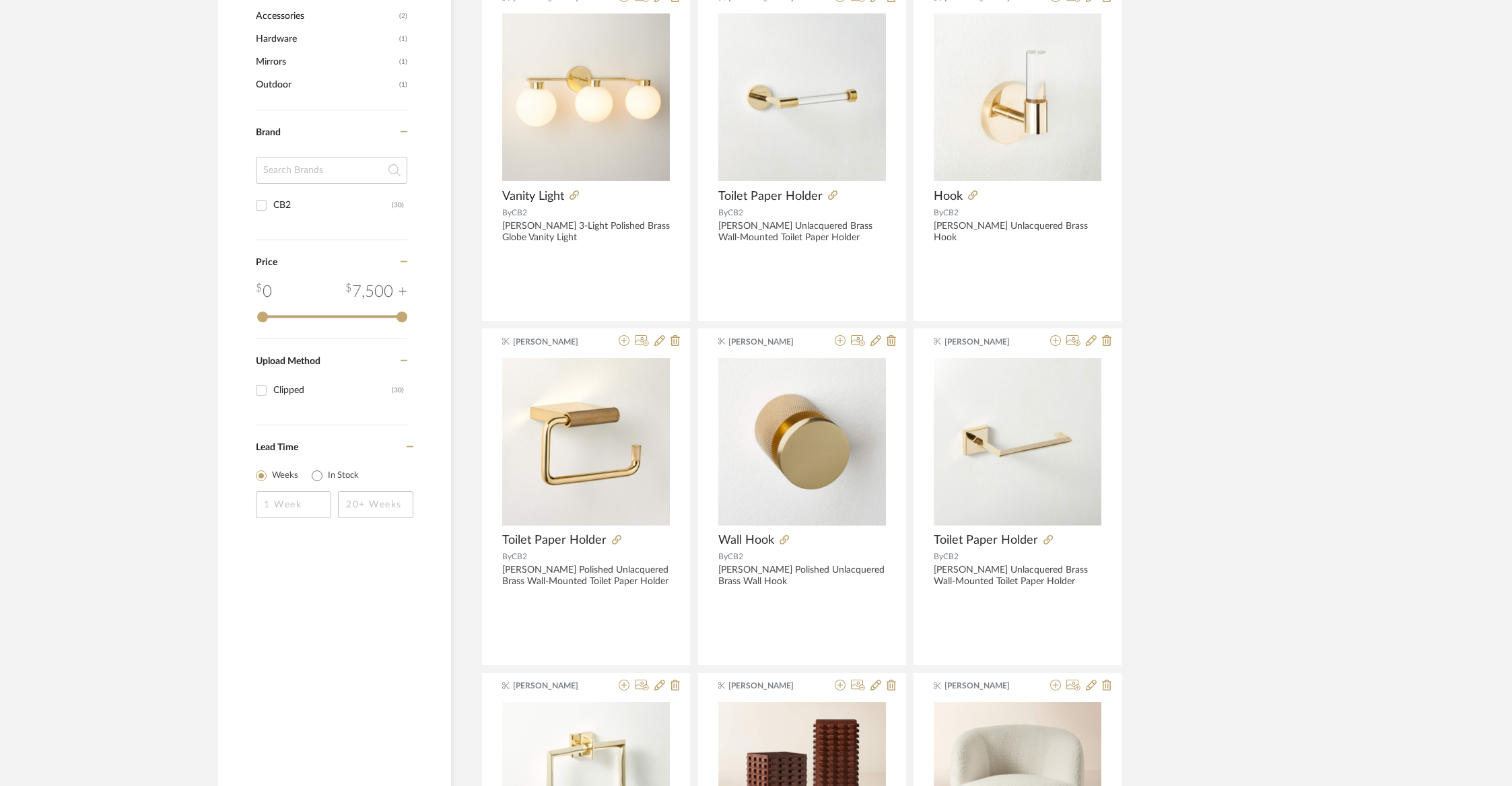
scroll to position [0, 0]
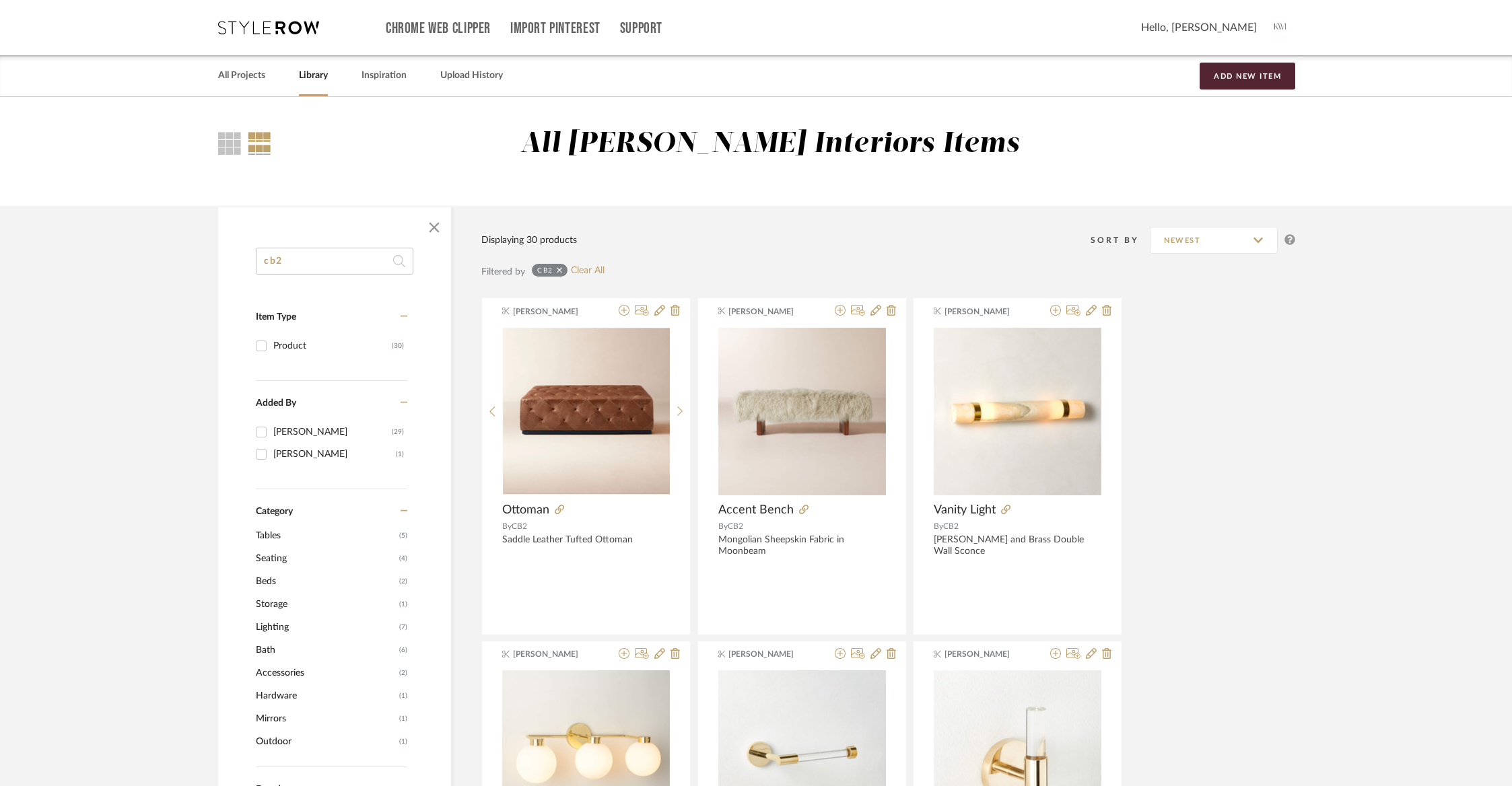
drag, startPoint x: 305, startPoint y: 275, endPoint x: 284, endPoint y: 272, distance: 21.2
click at [284, 272] on div "cb2 Item Type Product (30) Added By [PERSON_NAME] (29) [PERSON_NAME] (1) Catego…" at bounding box center [335, 729] width 233 height 962
drag, startPoint x: 290, startPoint y: 268, endPoint x: 236, endPoint y: 262, distance: 54.3
click at [238, 267] on div "cb2 Item Type Product (30) Added By [PERSON_NAME] (29) [PERSON_NAME] (1) Catego…" at bounding box center [335, 729] width 233 height 962
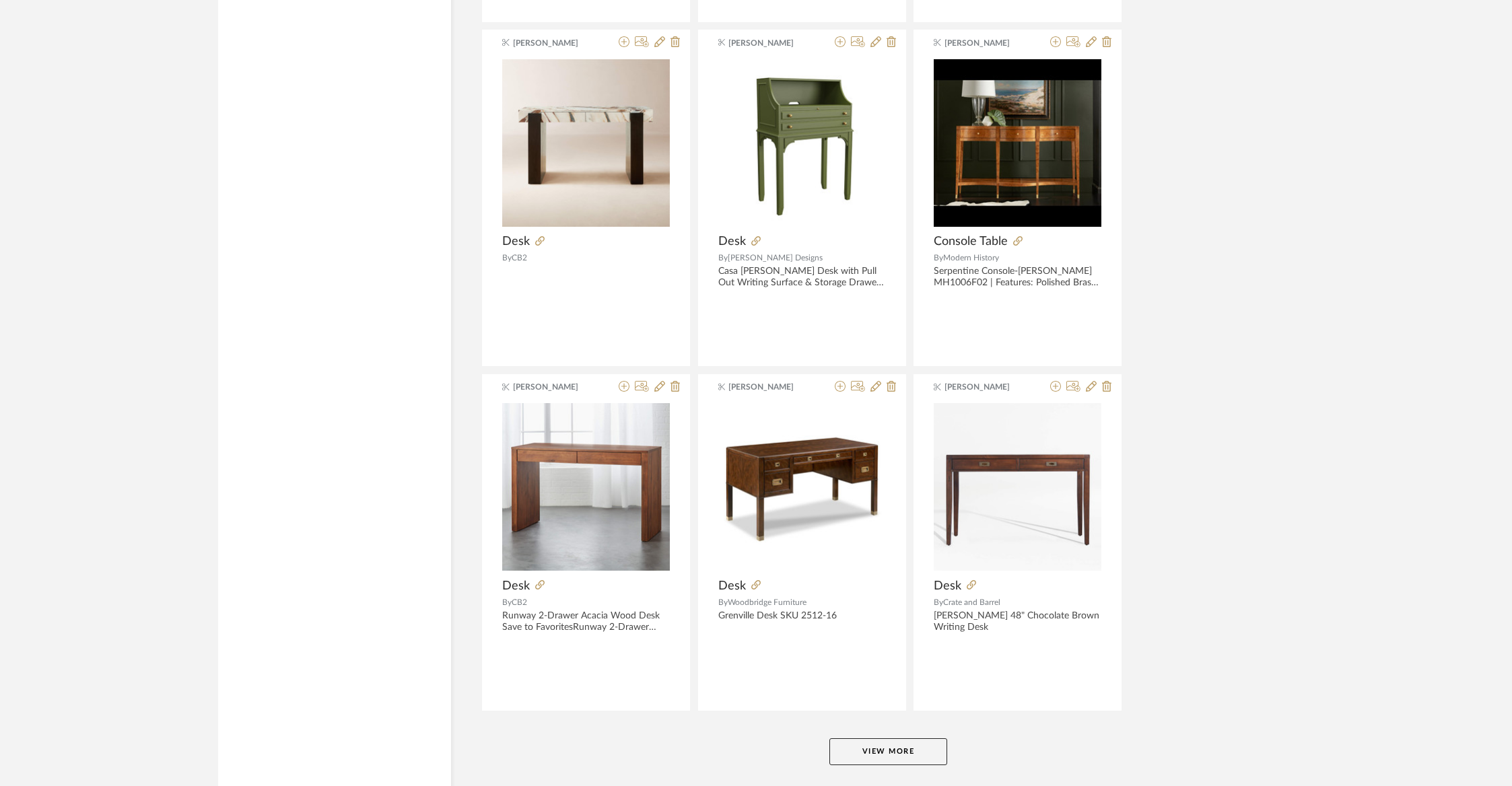
scroll to position [3773, 0]
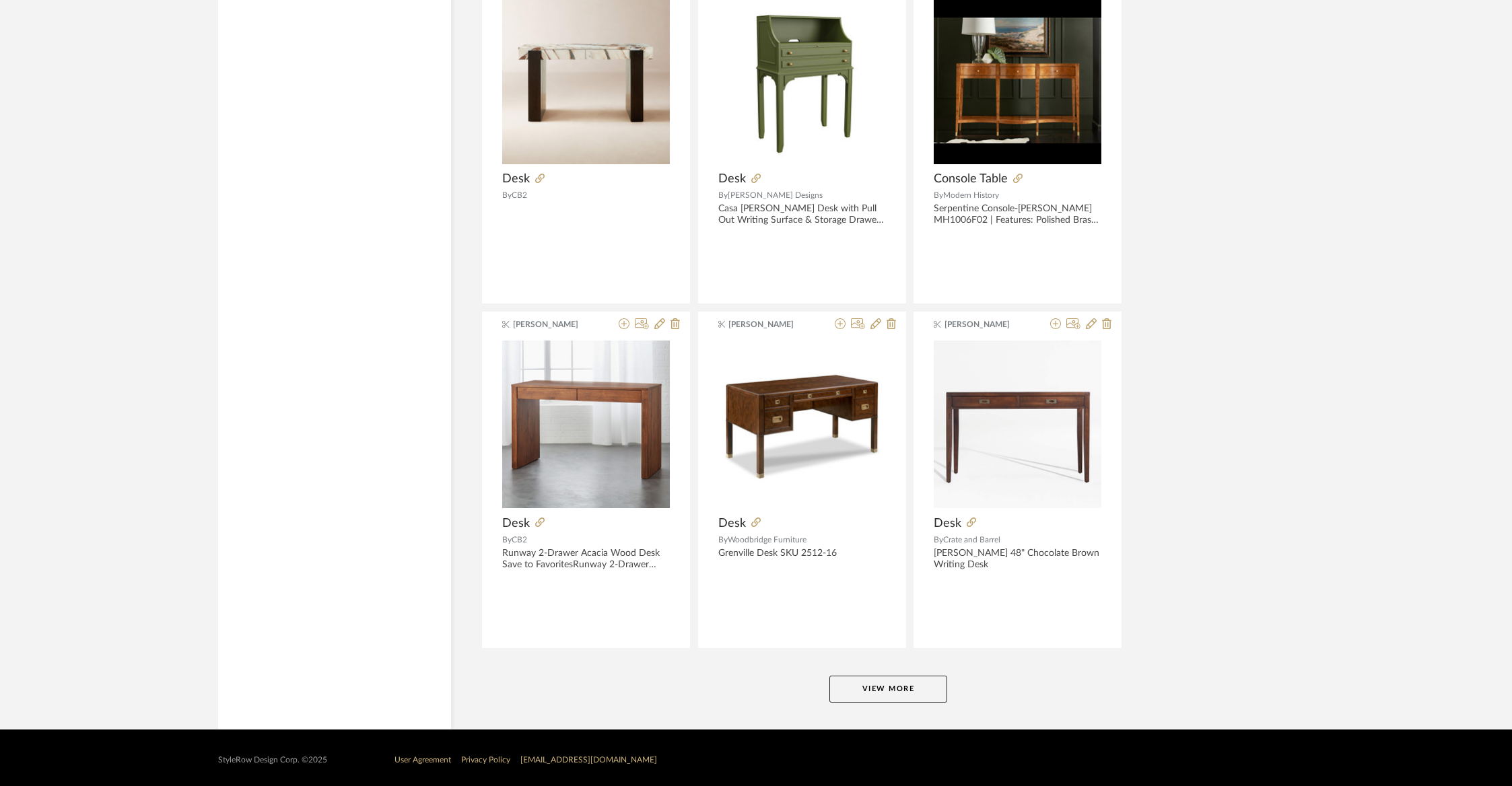
click at [931, 684] on button "View More" at bounding box center [888, 689] width 118 height 27
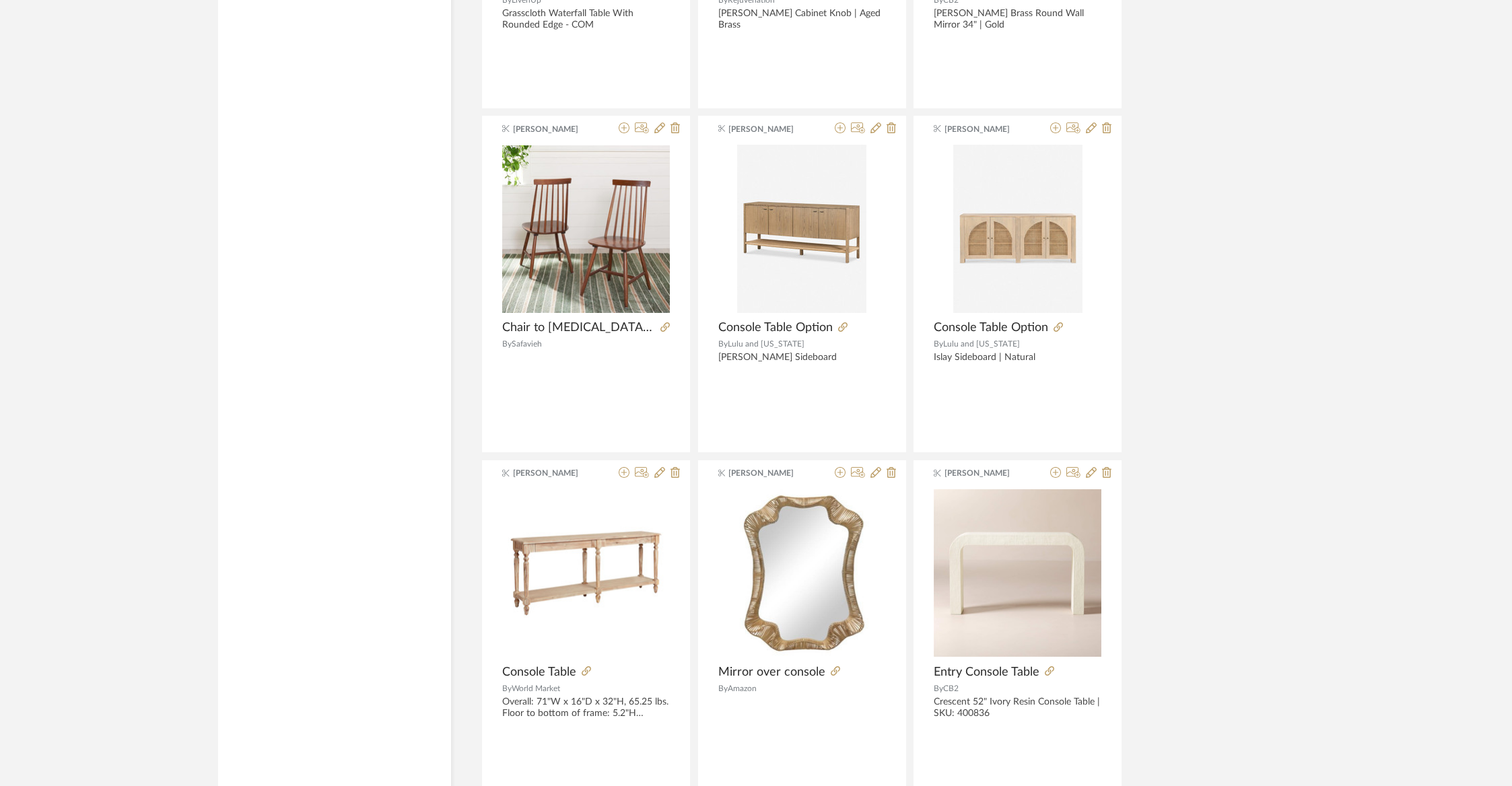
scroll to position [5095, 0]
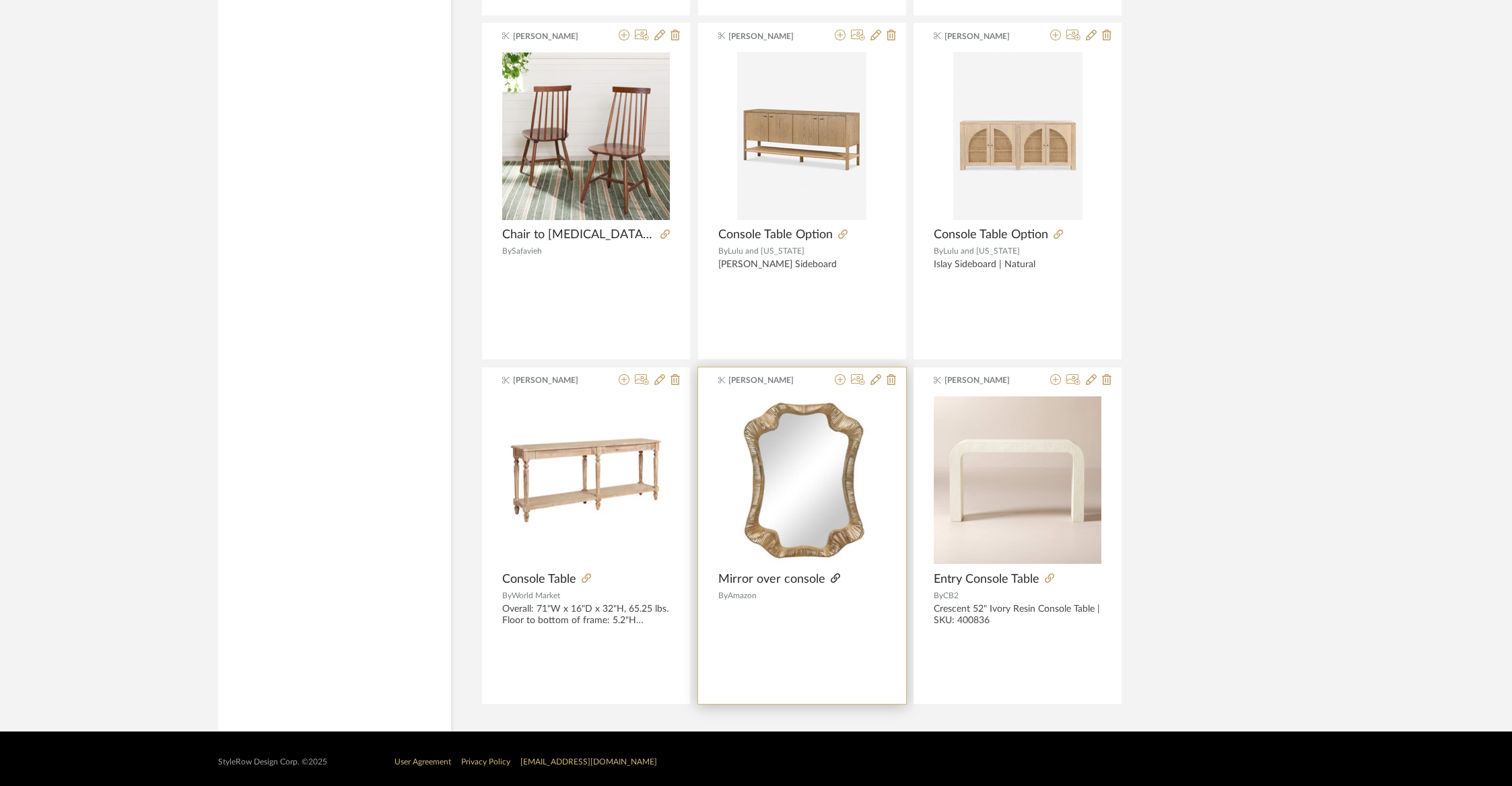
click at [835, 574] on icon at bounding box center [836, 579] width 10 height 10
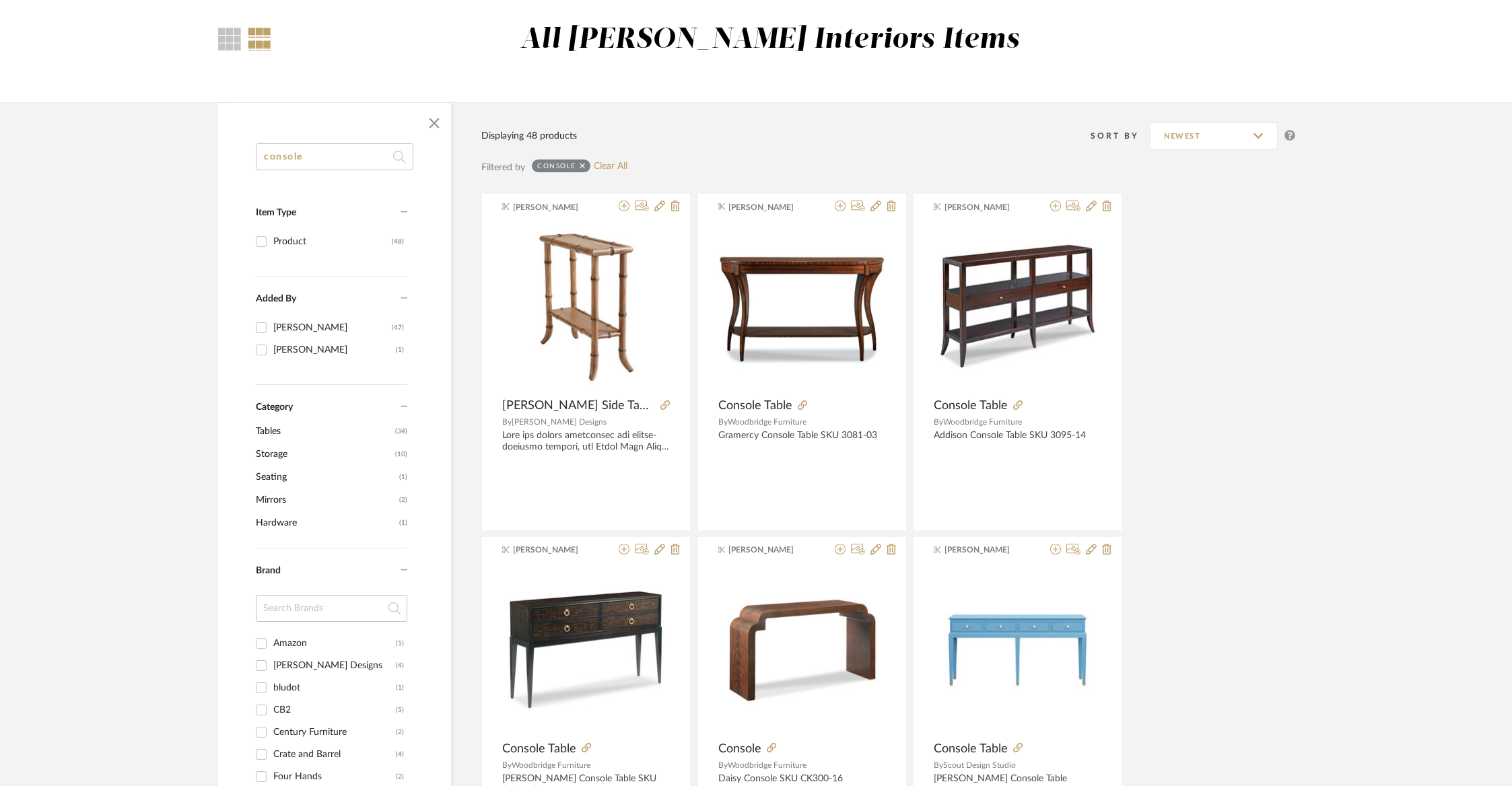
scroll to position [101, 0]
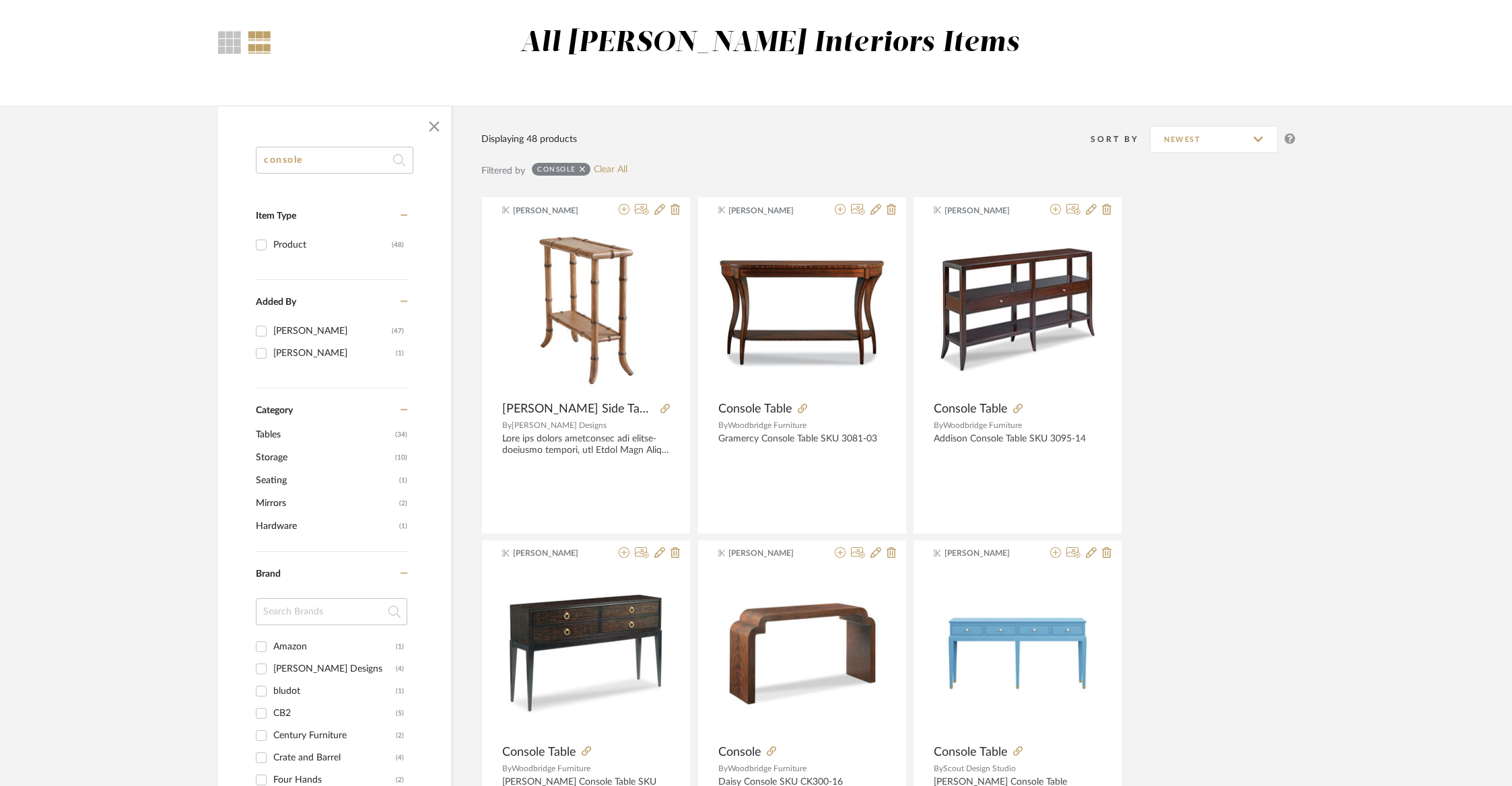
drag, startPoint x: 334, startPoint y: 163, endPoint x: 189, endPoint y: 155, distance: 145.2
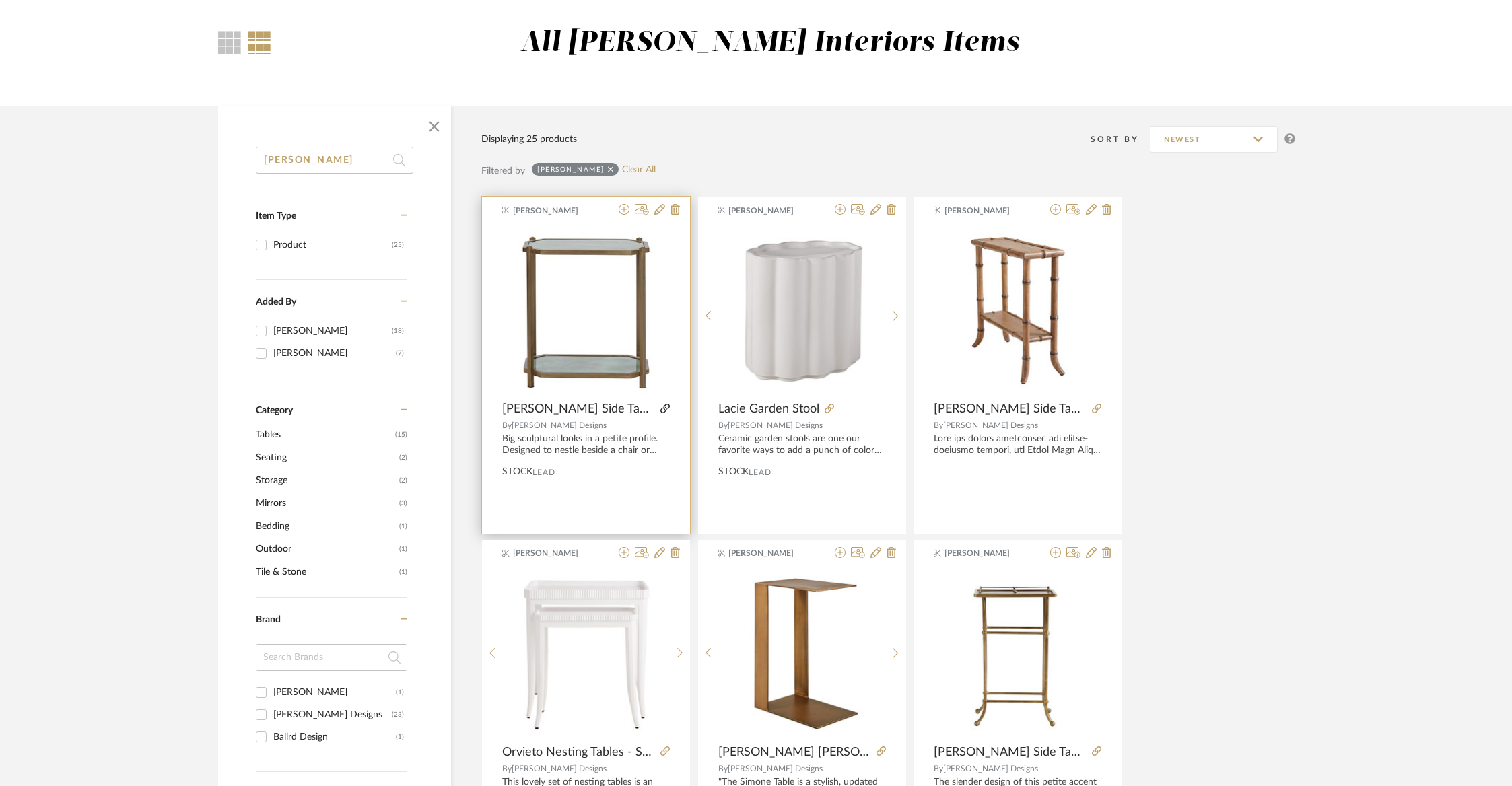
type input "[PERSON_NAME]"
click at [661, 409] on icon at bounding box center [665, 408] width 10 height 10
click at [437, 131] on span "button" at bounding box center [434, 126] width 32 height 32
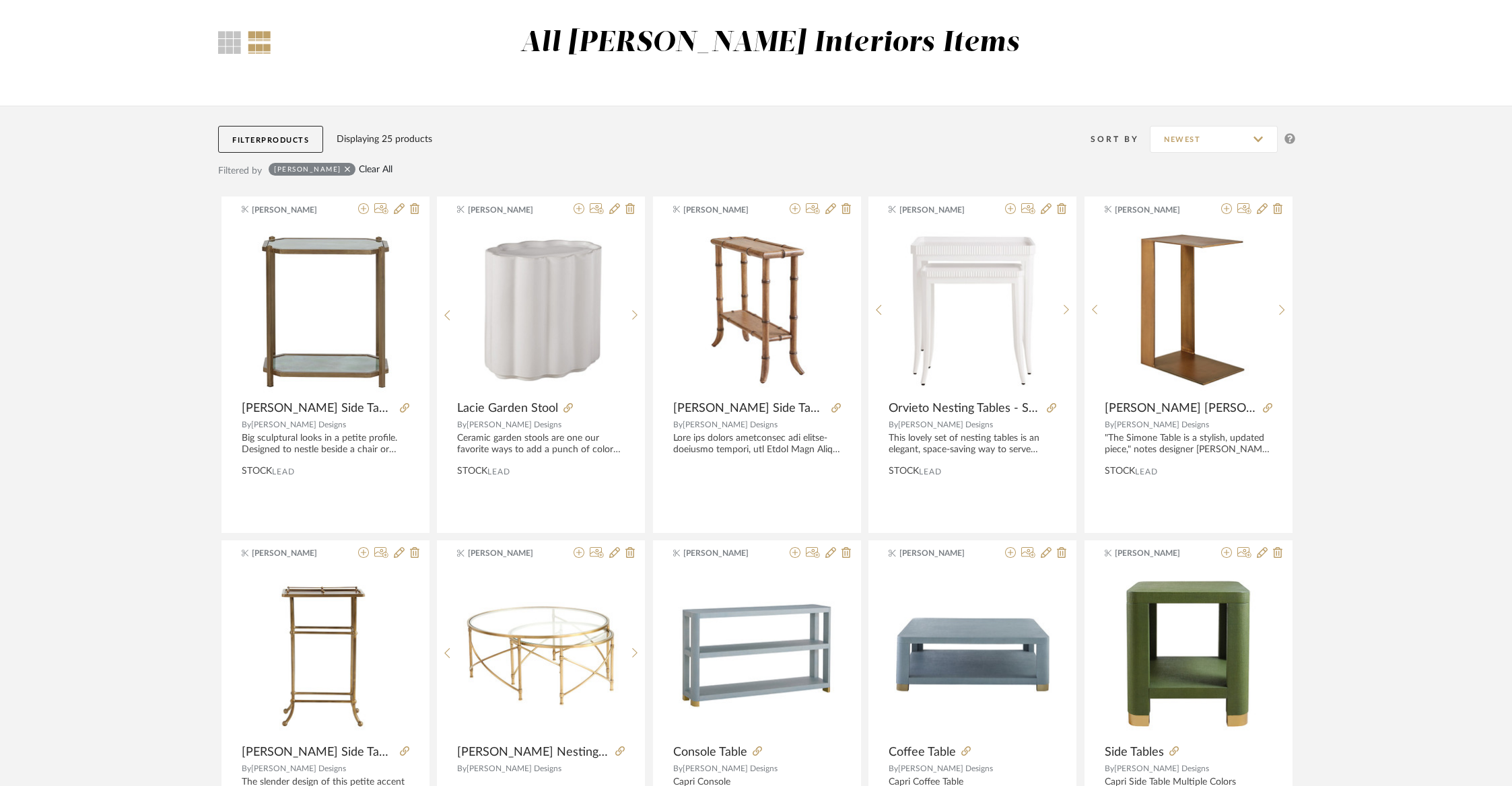
click at [359, 167] on link "Clear All" at bounding box center [375, 169] width 34 height 12
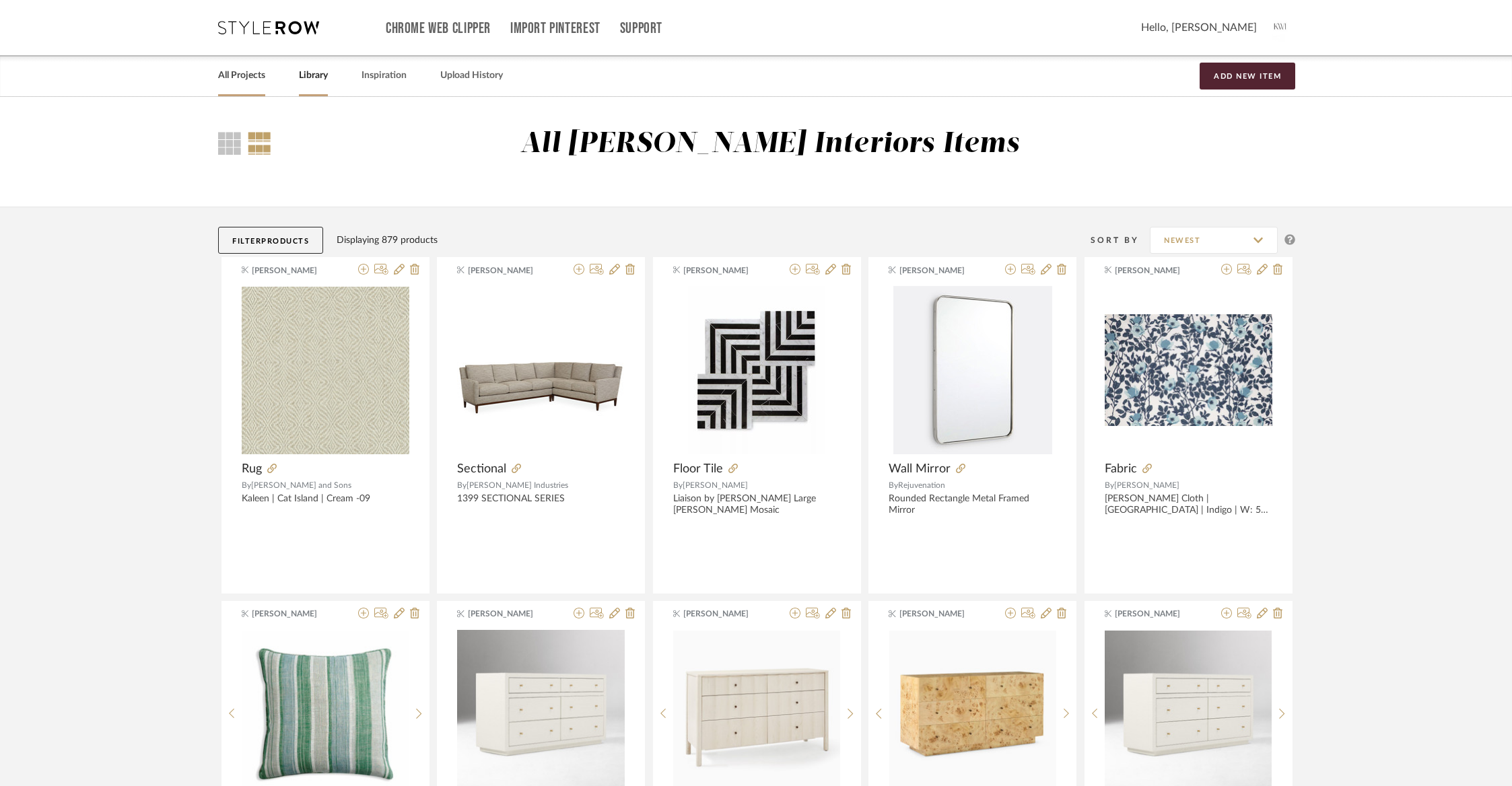
click at [238, 74] on link "All Projects" at bounding box center [242, 76] width 47 height 18
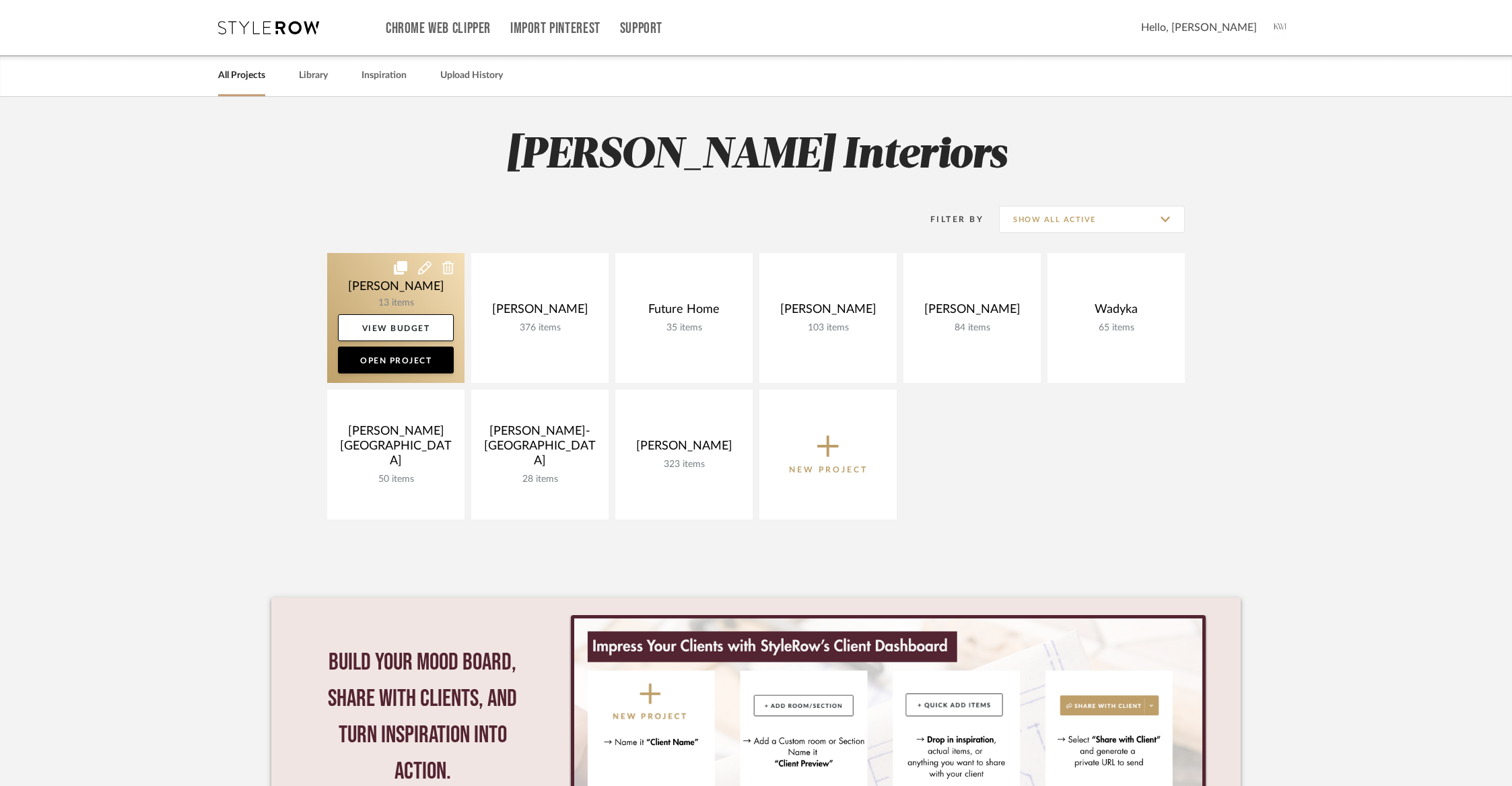
click at [380, 298] on link at bounding box center [395, 318] width 137 height 130
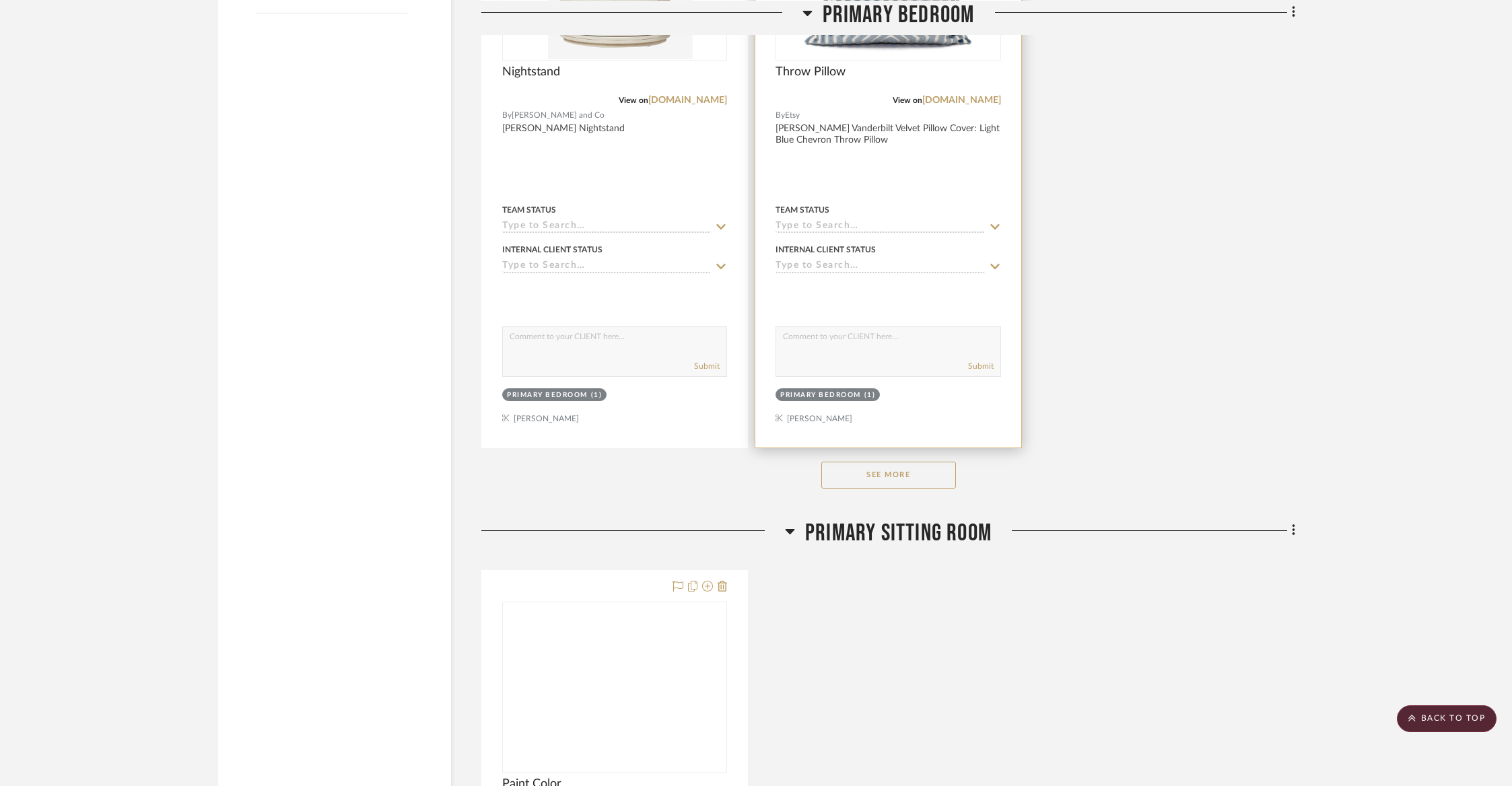
scroll to position [1813, 0]
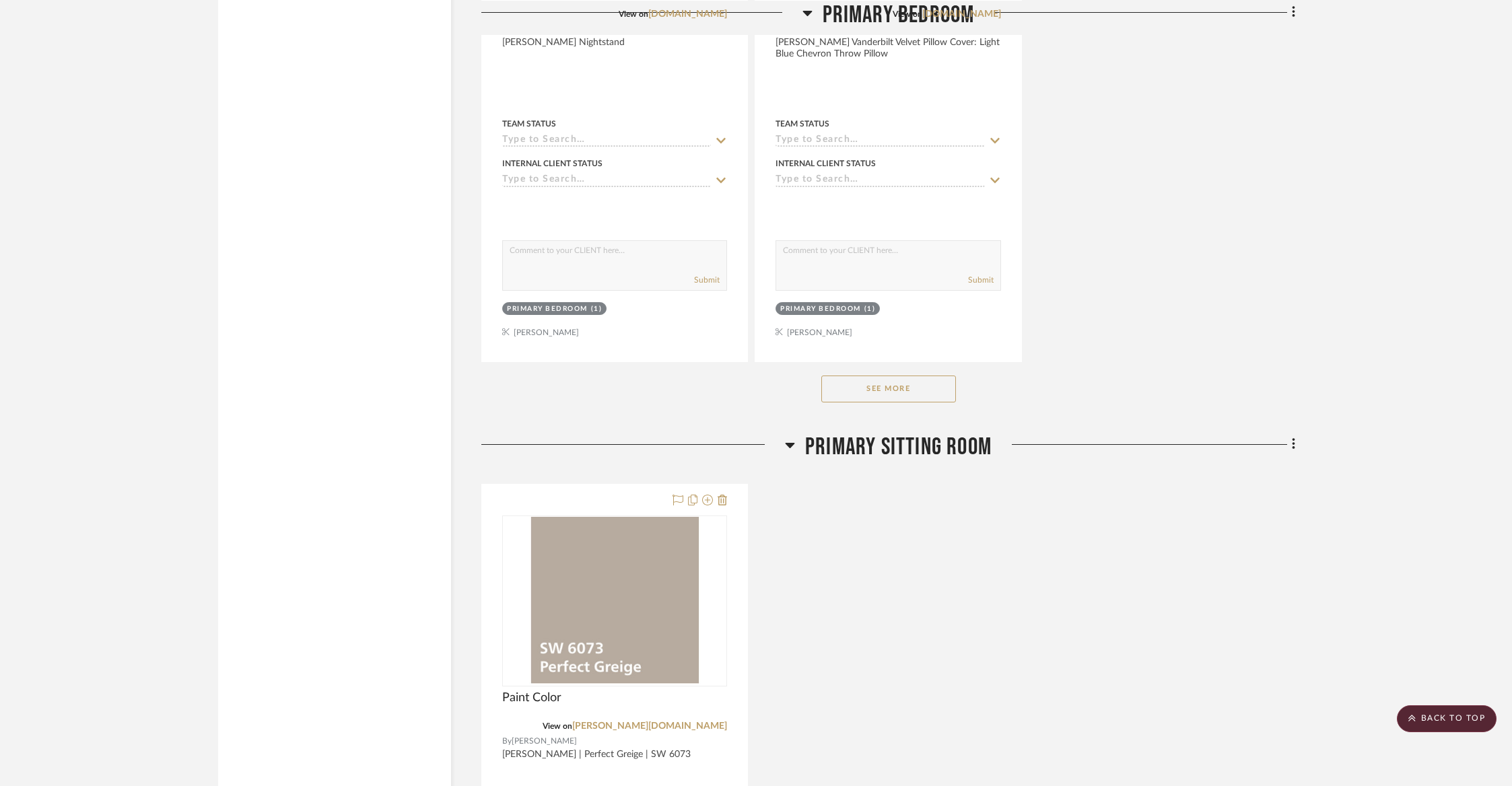
click at [857, 386] on button "See More" at bounding box center [888, 389] width 134 height 27
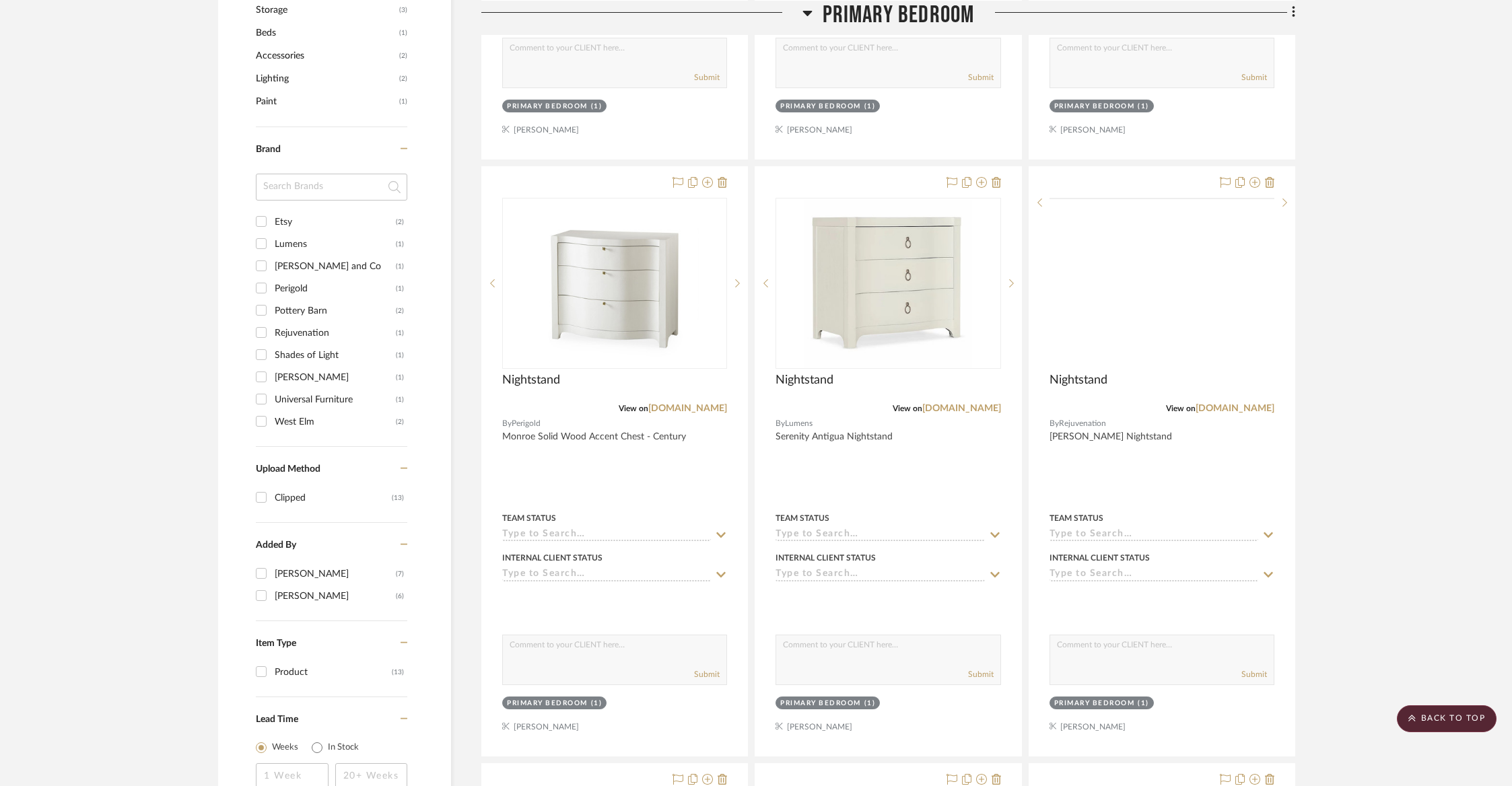
scroll to position [730, 0]
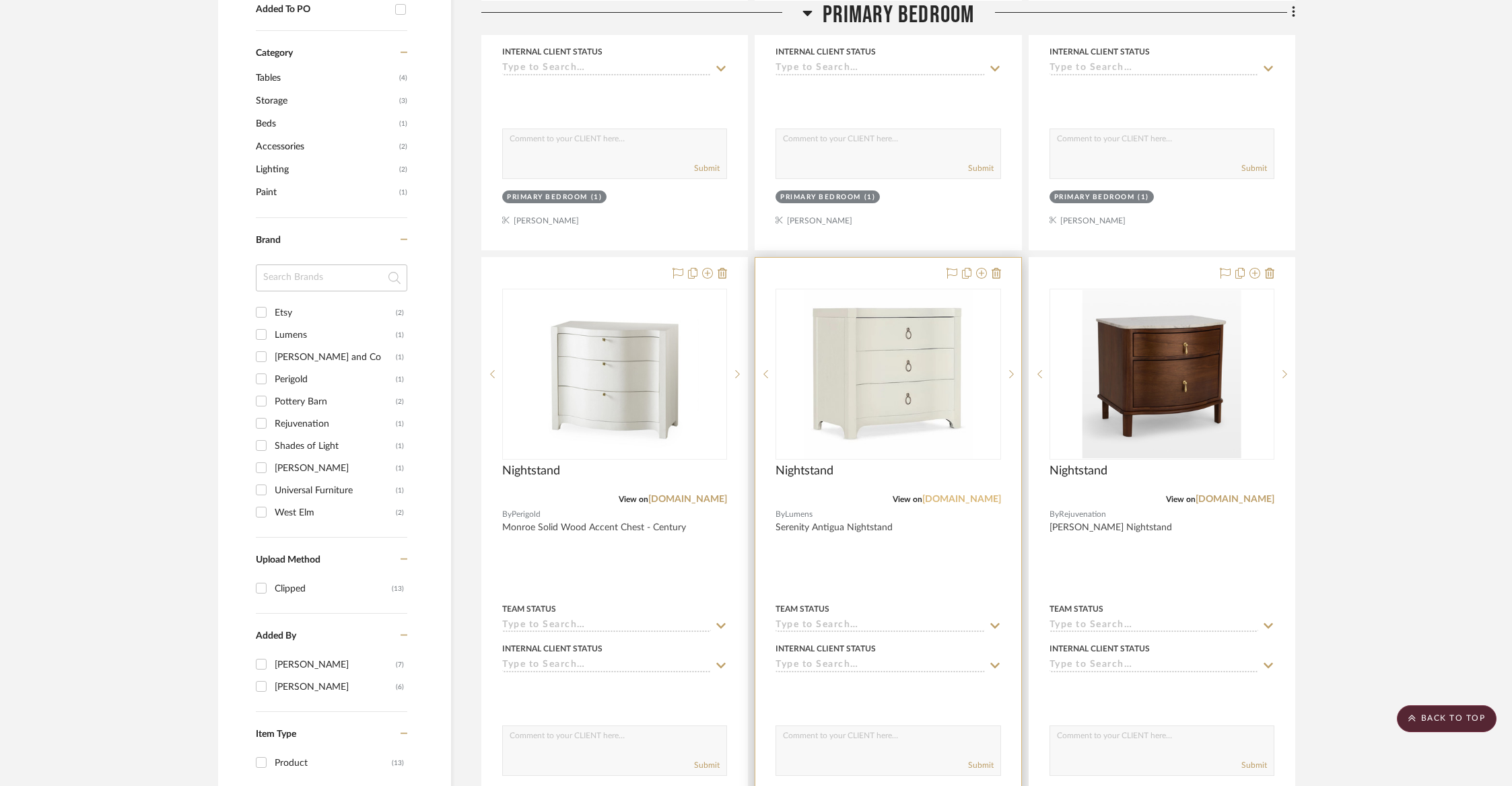
click at [980, 495] on link "[DOMAIN_NAME]" at bounding box center [962, 499] width 79 height 10
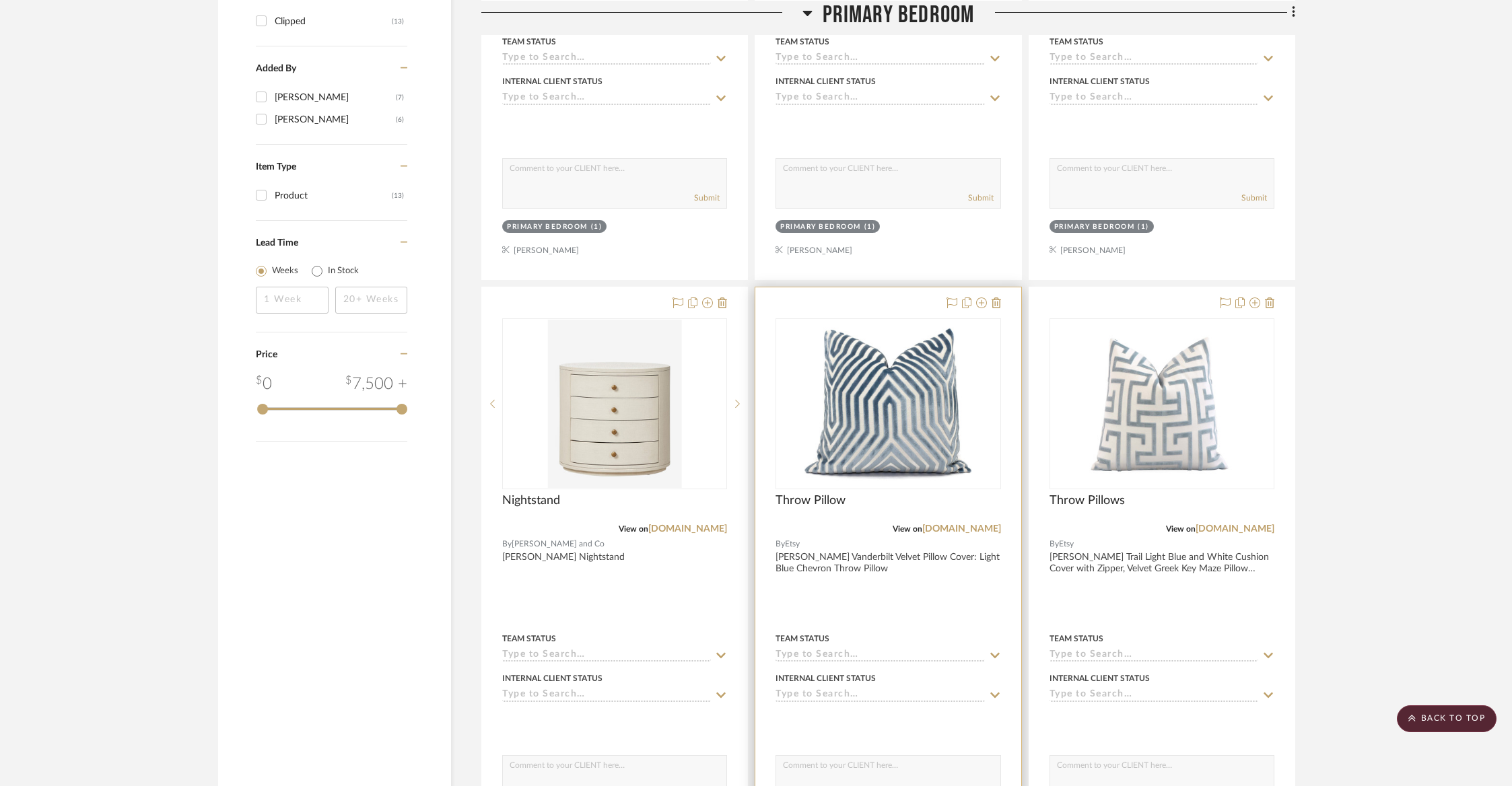
scroll to position [1330, 0]
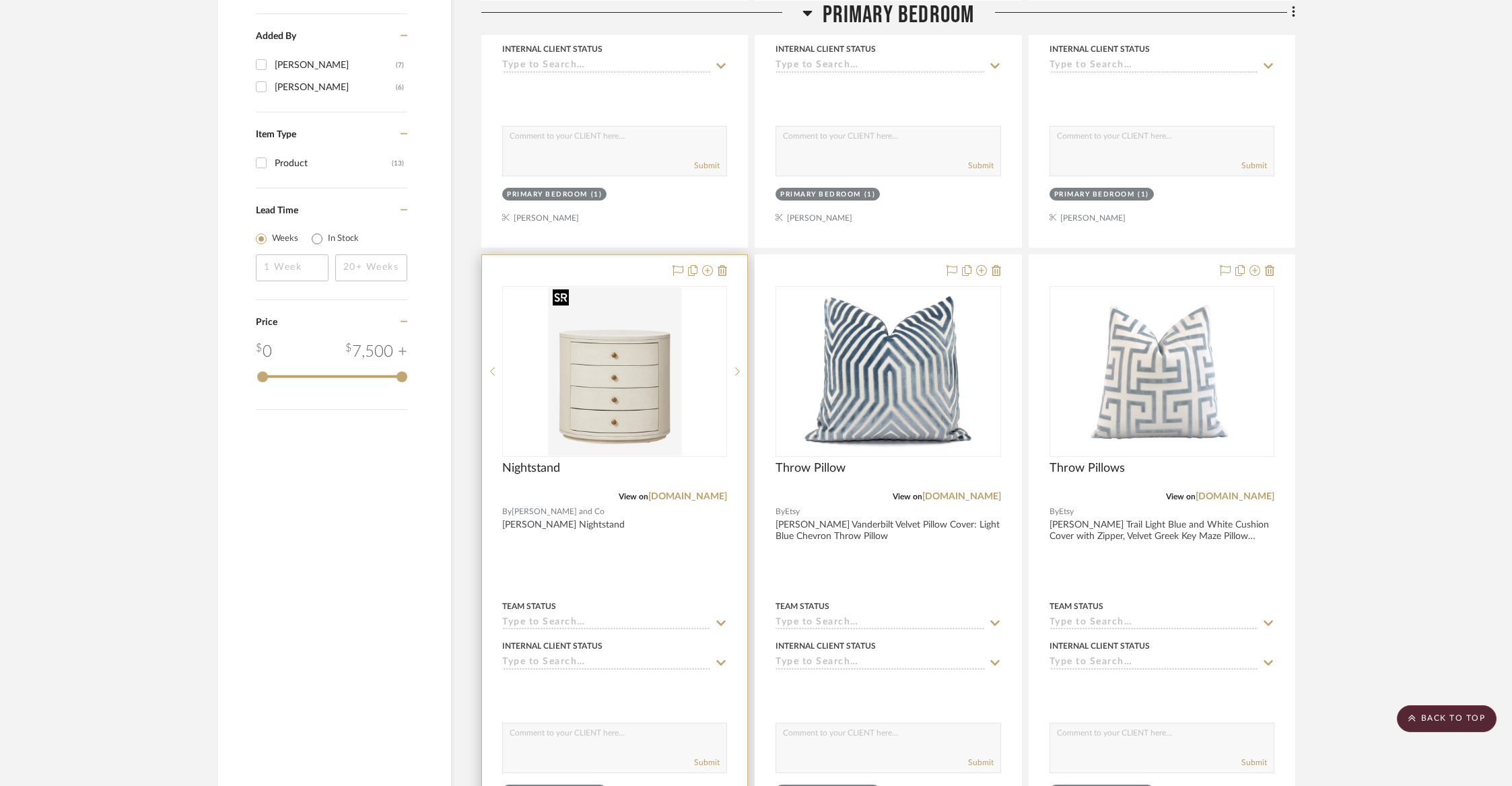
click at [643, 413] on img "0" at bounding box center [614, 371] width 134 height 168
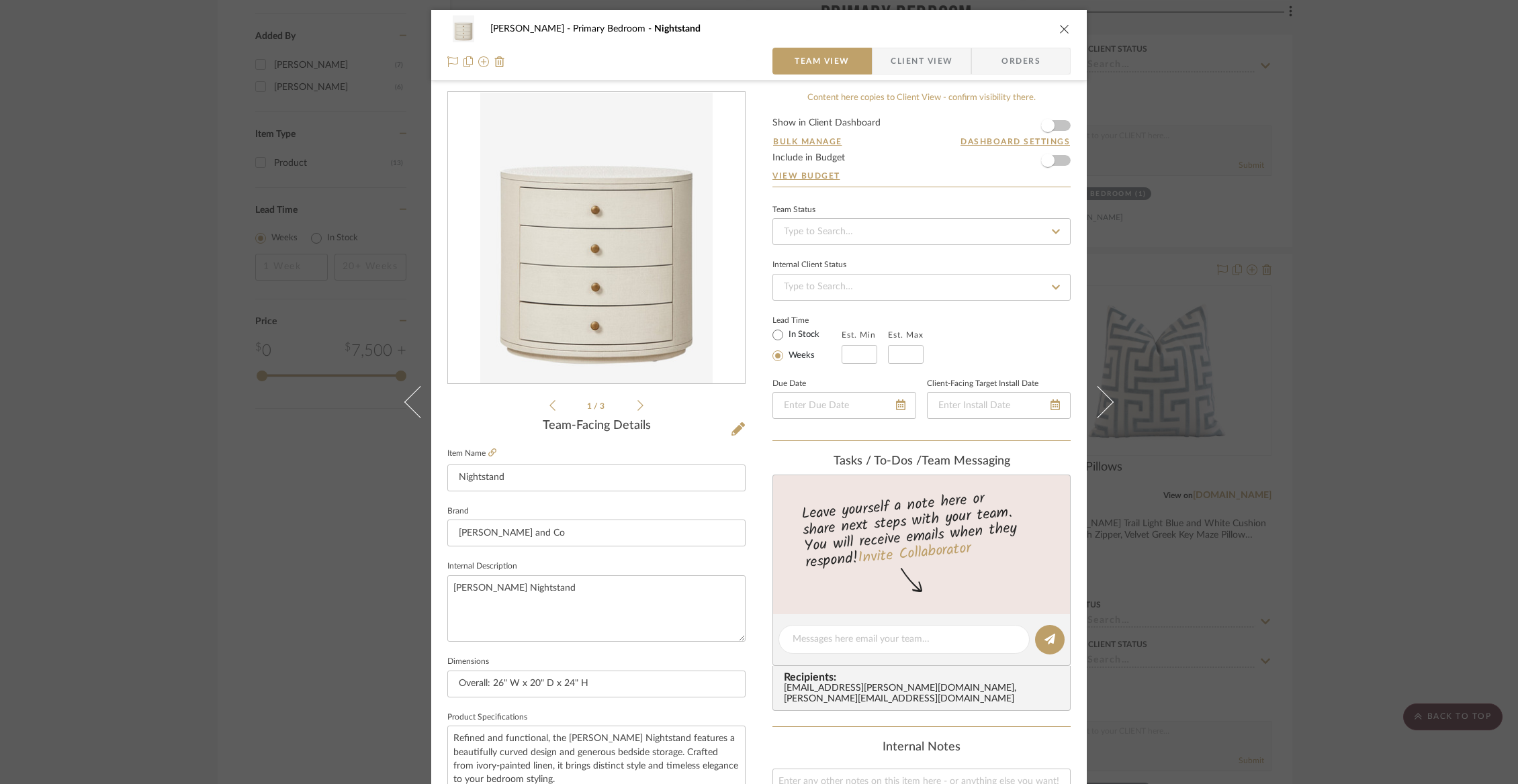
scroll to position [9, 0]
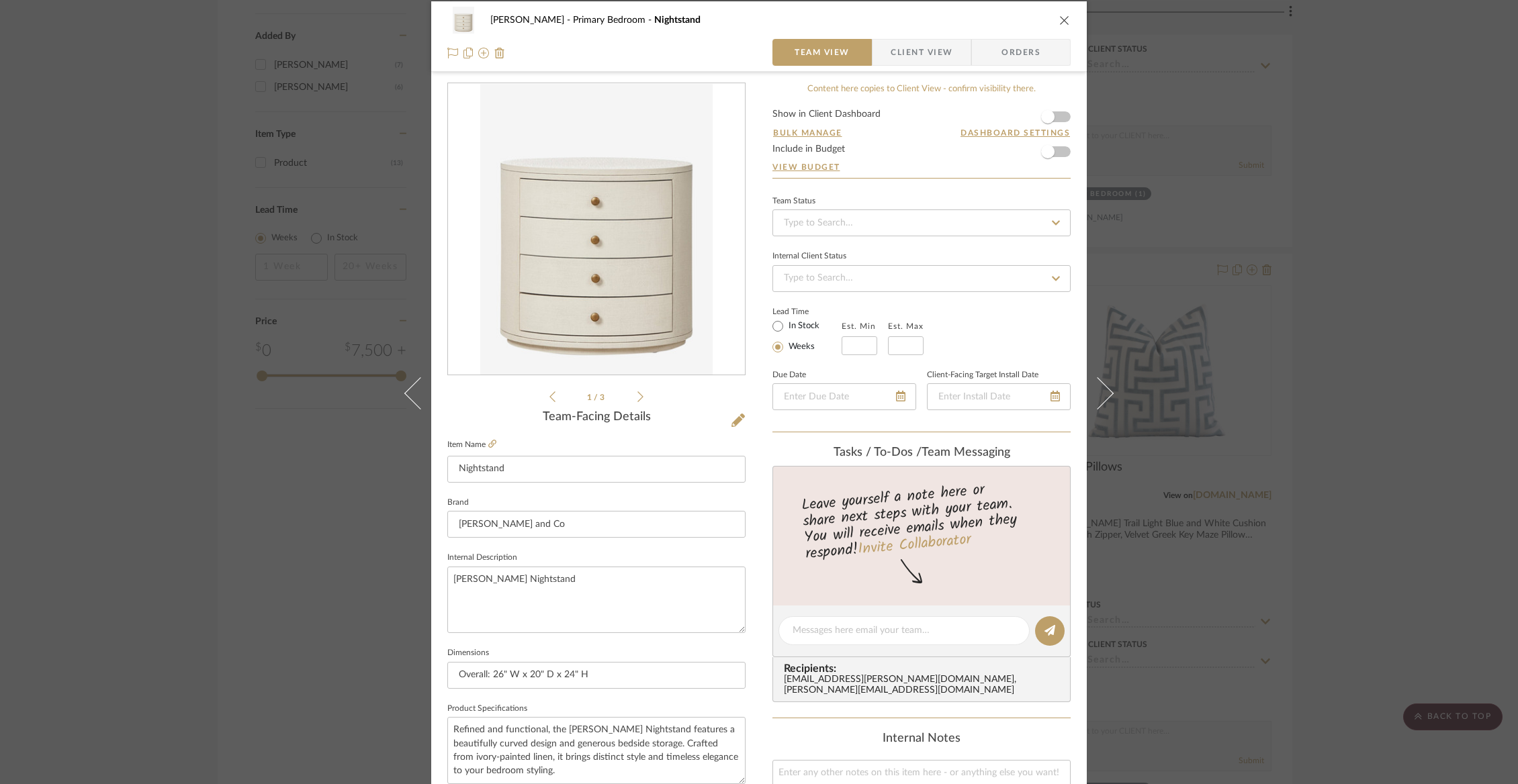
click at [1056, 27] on div "[PERSON_NAME] Primary Bedroom Nightstand" at bounding box center [759, 20] width 623 height 27
click at [1059, 16] on icon "close" at bounding box center [1064, 20] width 11 height 11
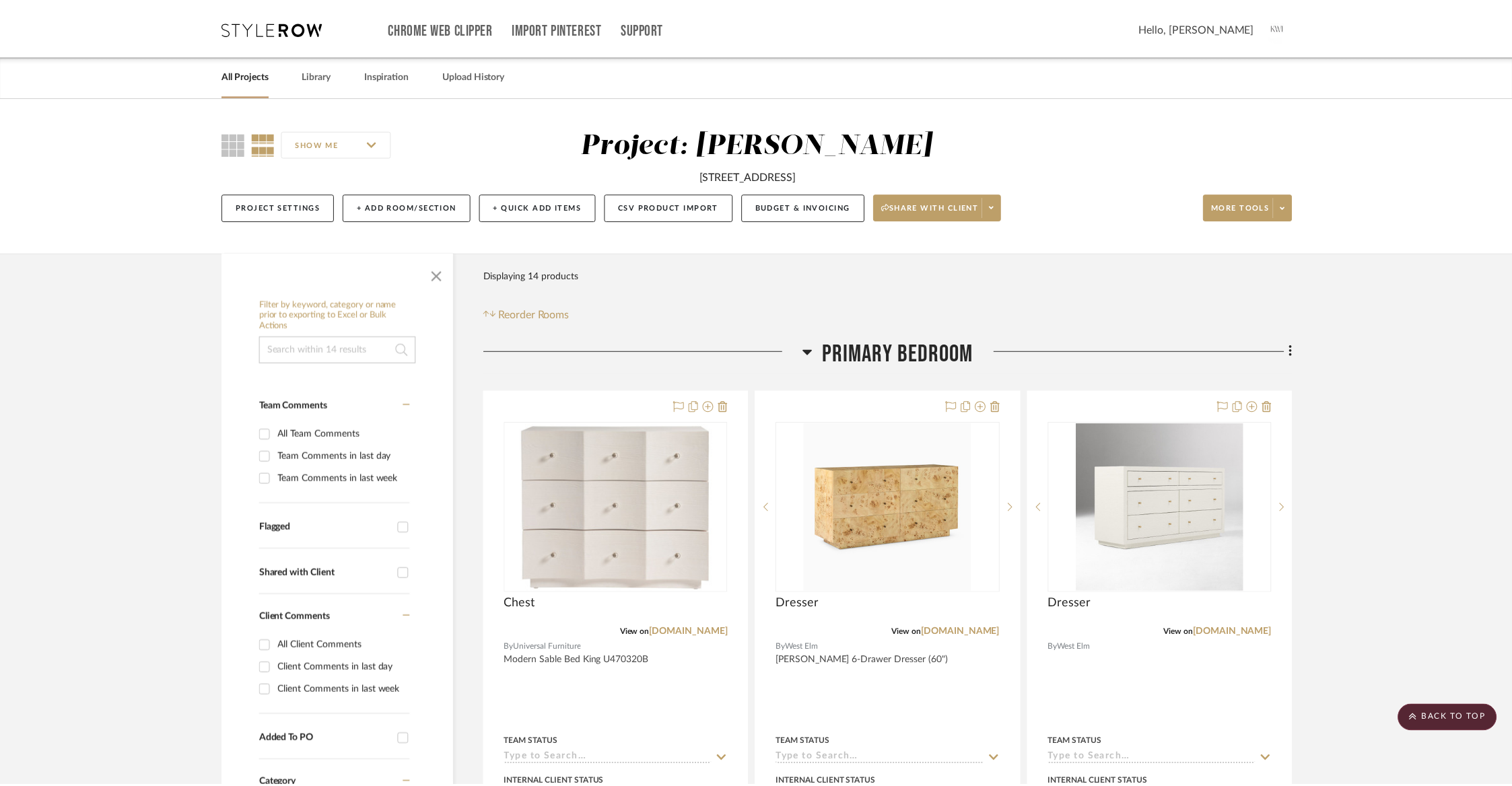
scroll to position [1330, 0]
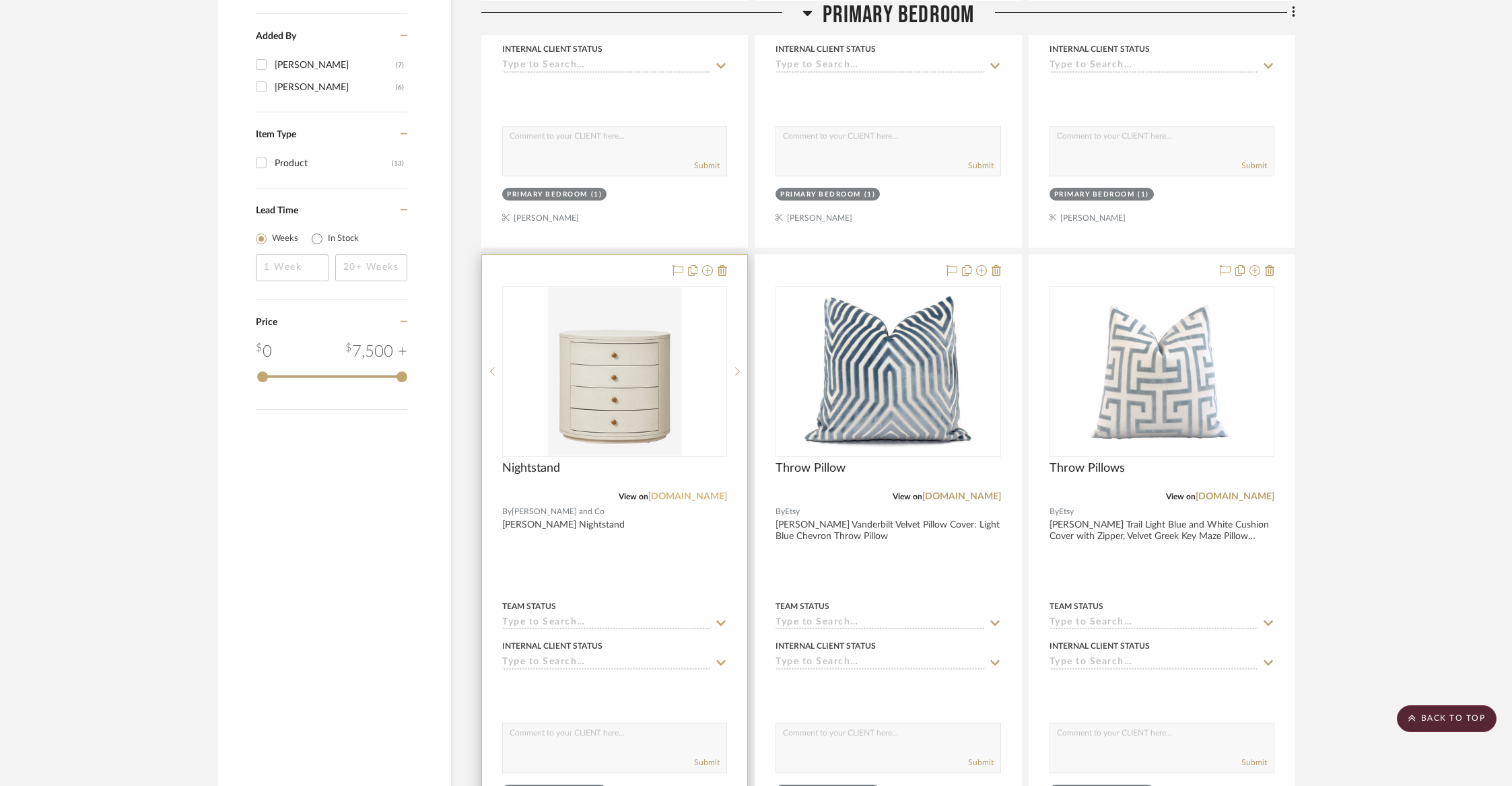
click at [693, 494] on link "[DOMAIN_NAME]" at bounding box center [687, 497] width 79 height 10
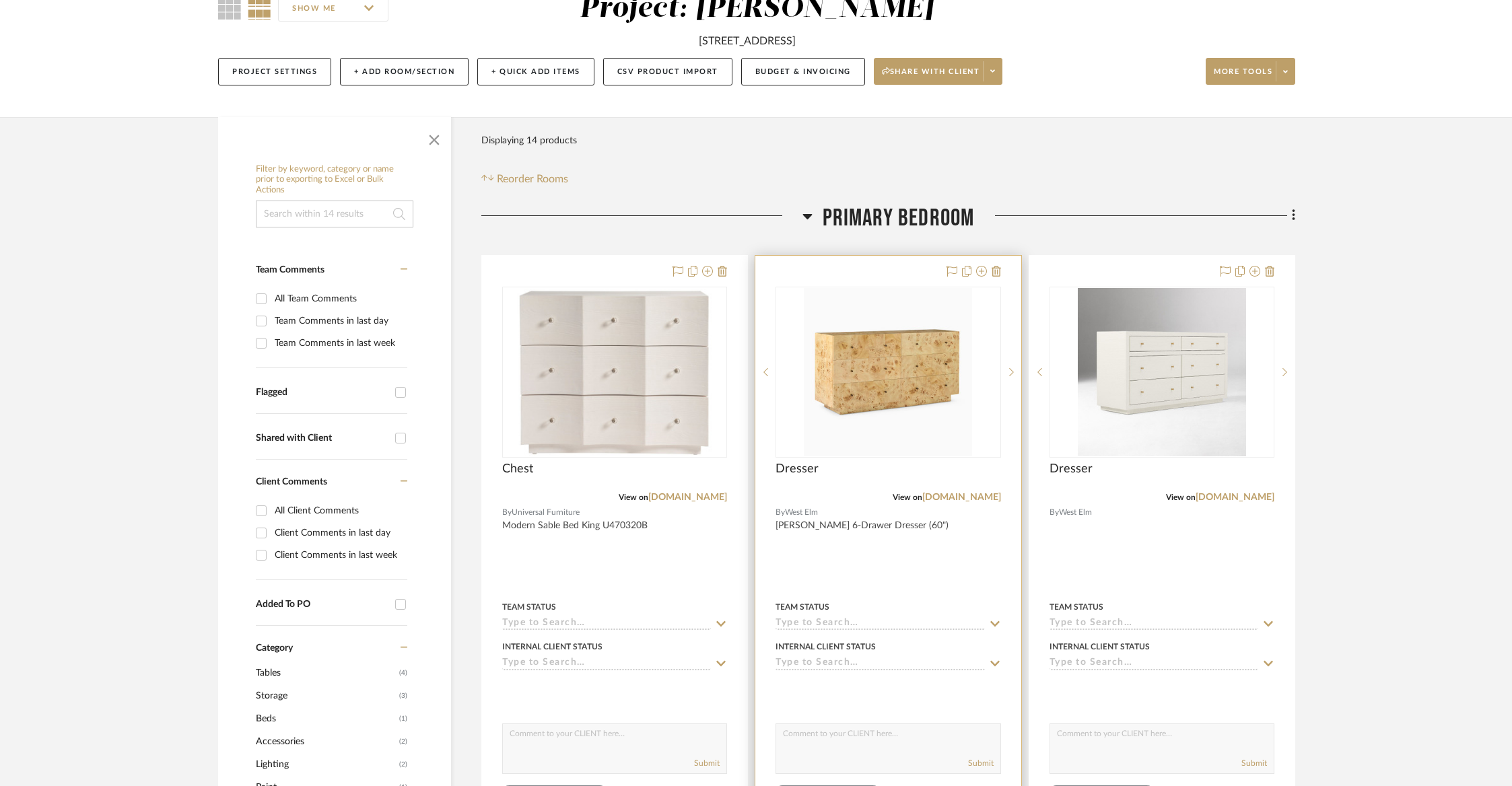
scroll to position [9, 0]
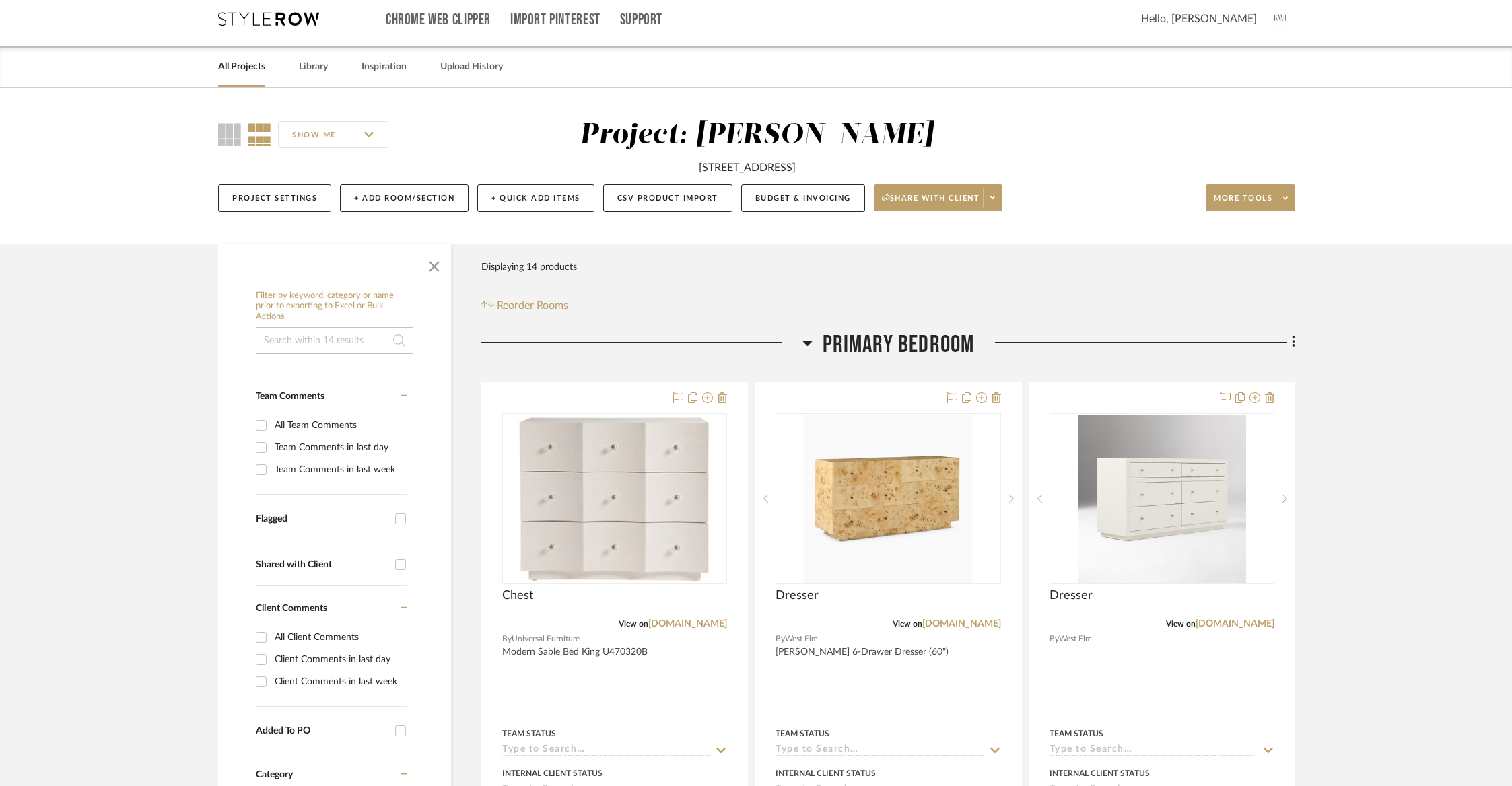
click at [855, 343] on span "Primary Bedroom" at bounding box center [898, 345] width 152 height 29
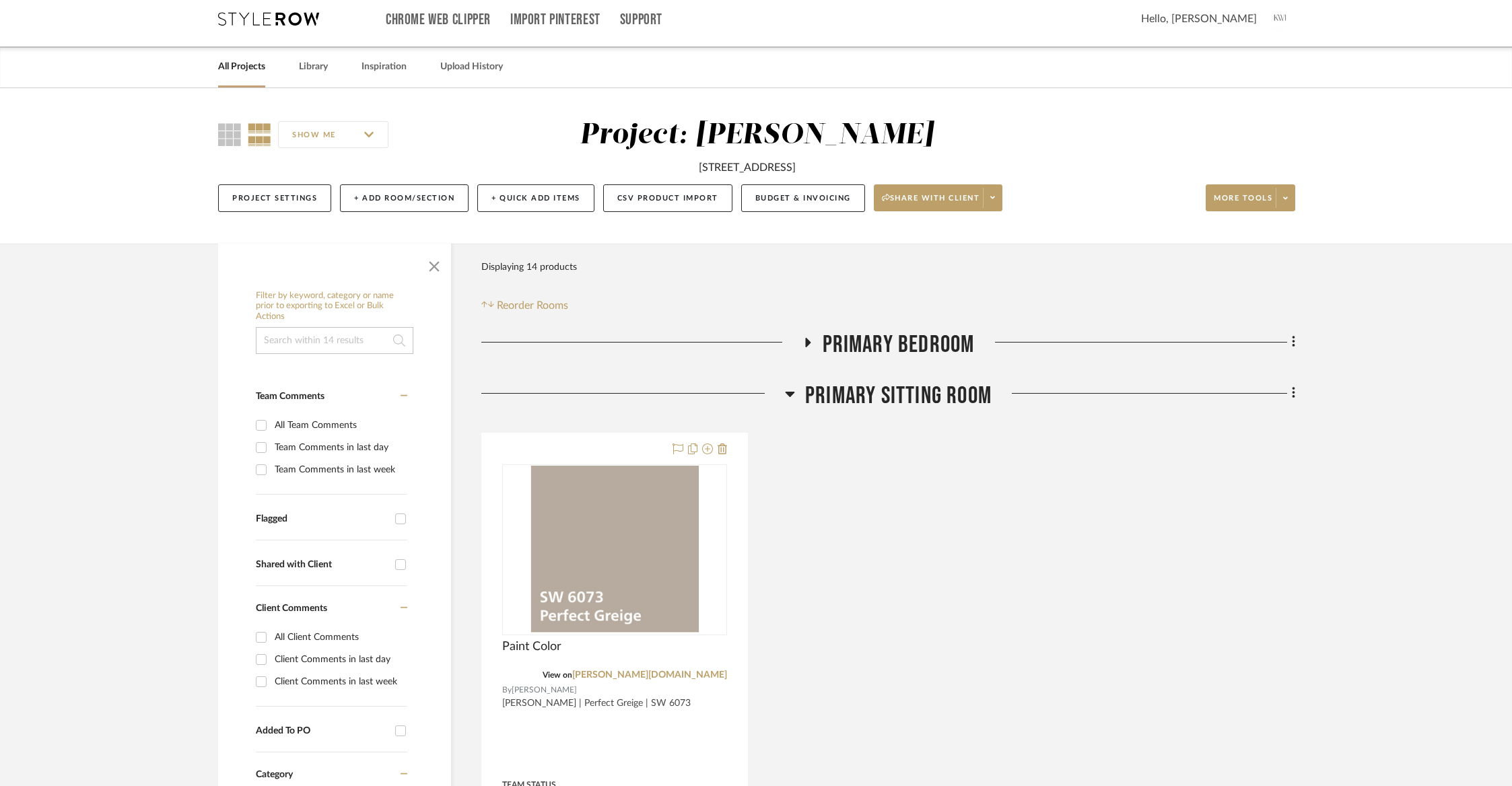
click at [842, 391] on span "Primary Sitting Room" at bounding box center [898, 396] width 187 height 29
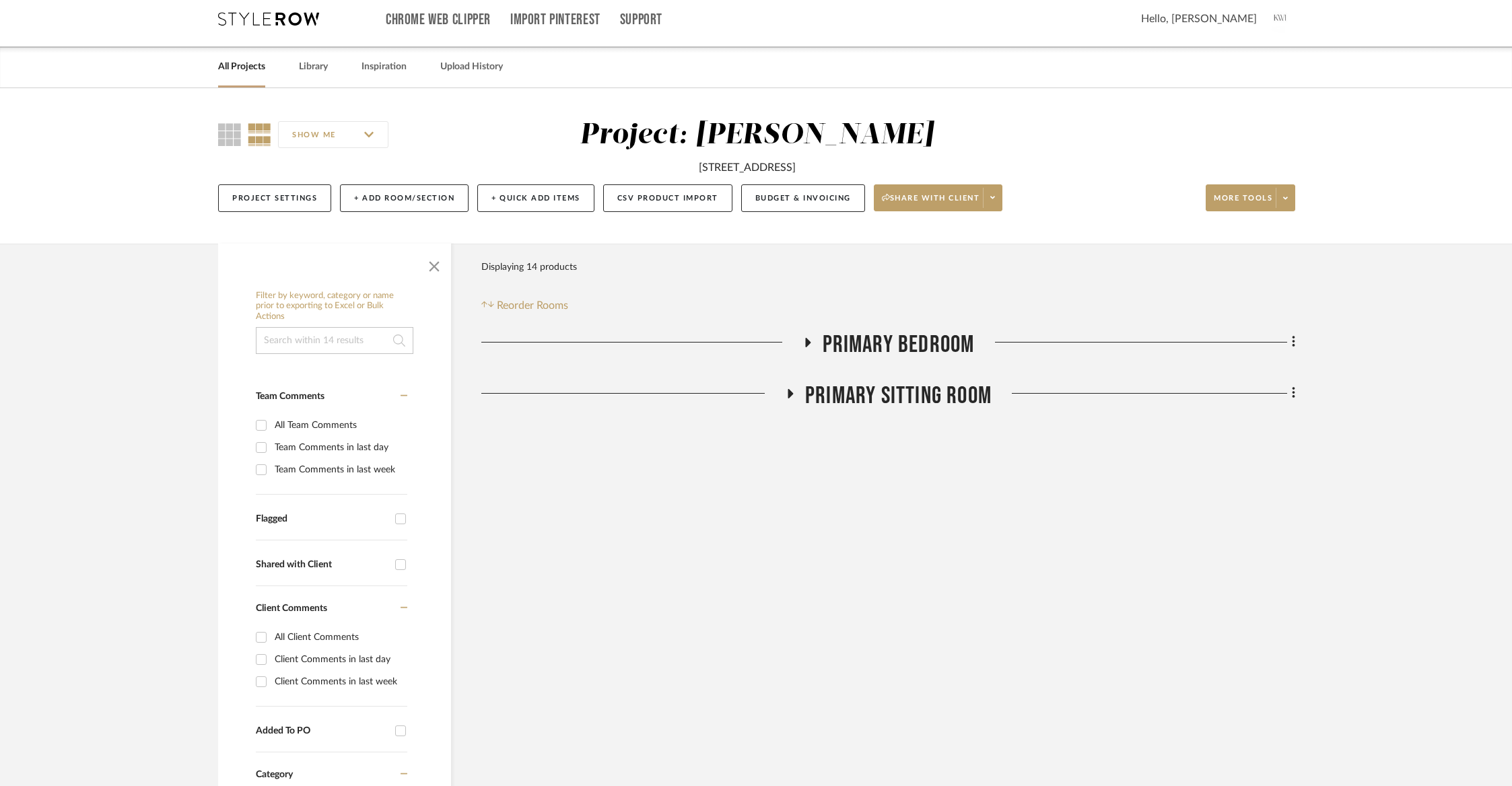
click at [842, 391] on span "Primary Sitting Room" at bounding box center [898, 396] width 187 height 29
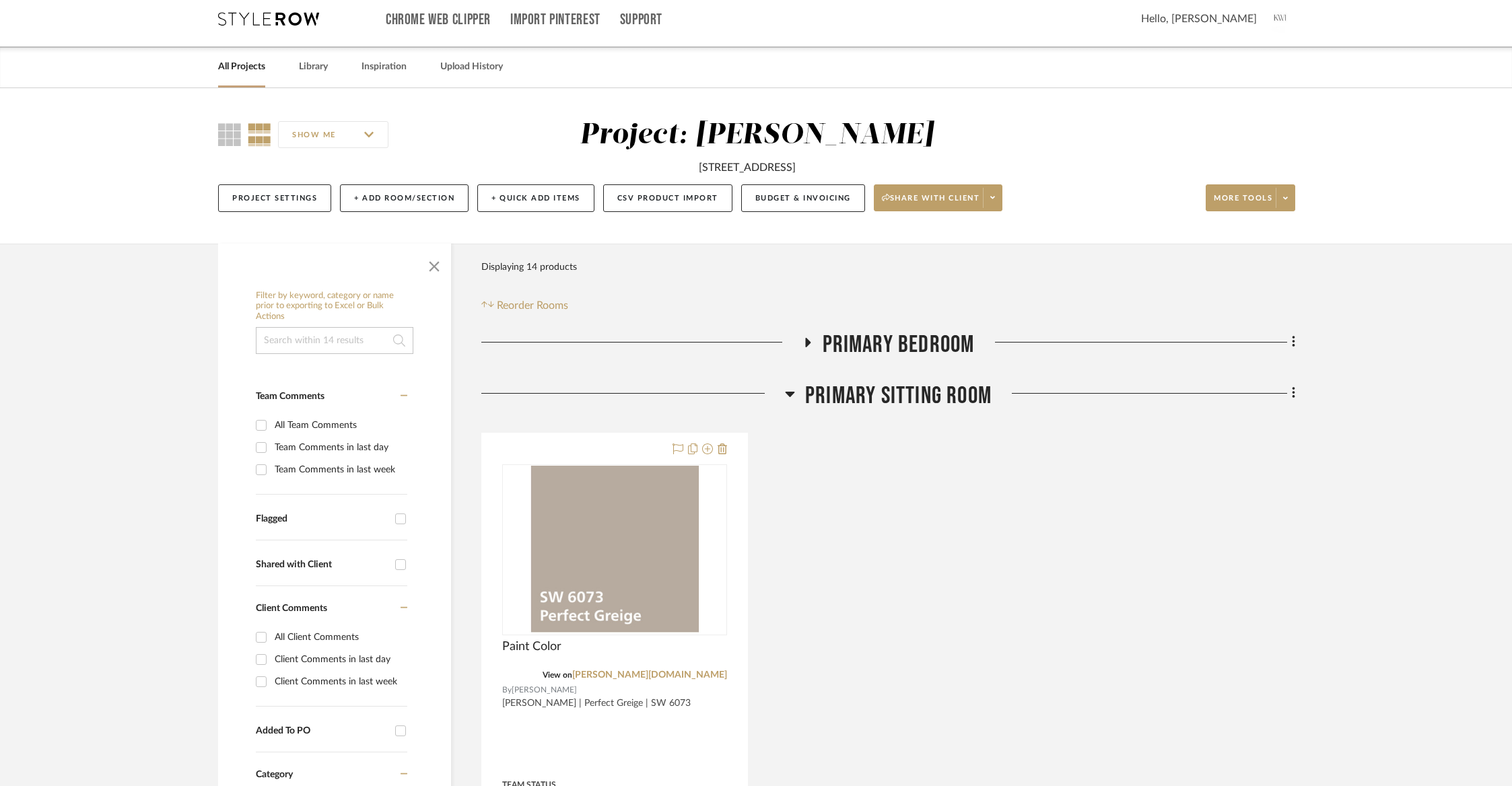
click at [853, 340] on span "Primary Bedroom" at bounding box center [898, 345] width 152 height 29
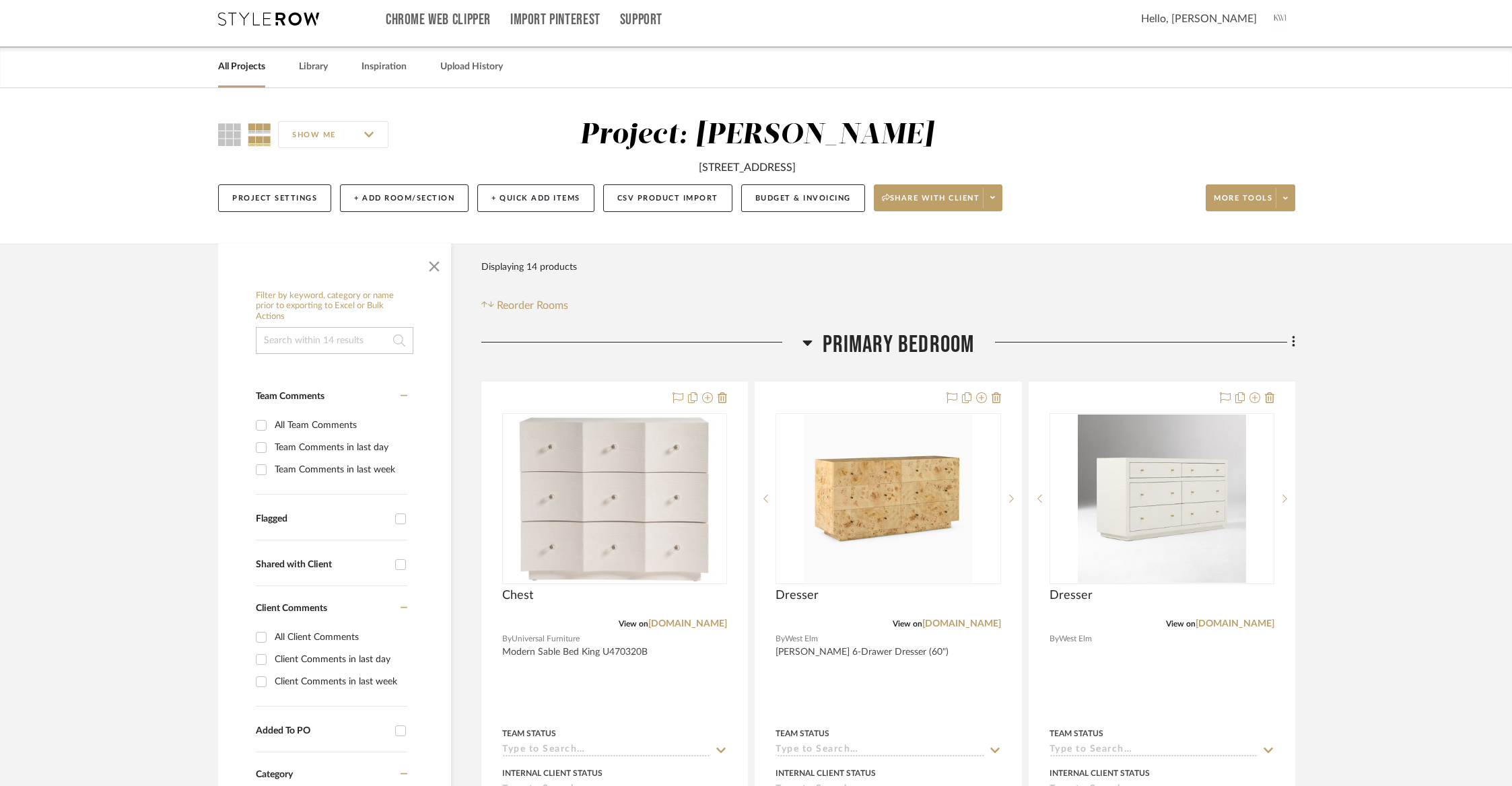
click at [853, 340] on span "Primary Bedroom" at bounding box center [898, 345] width 152 height 29
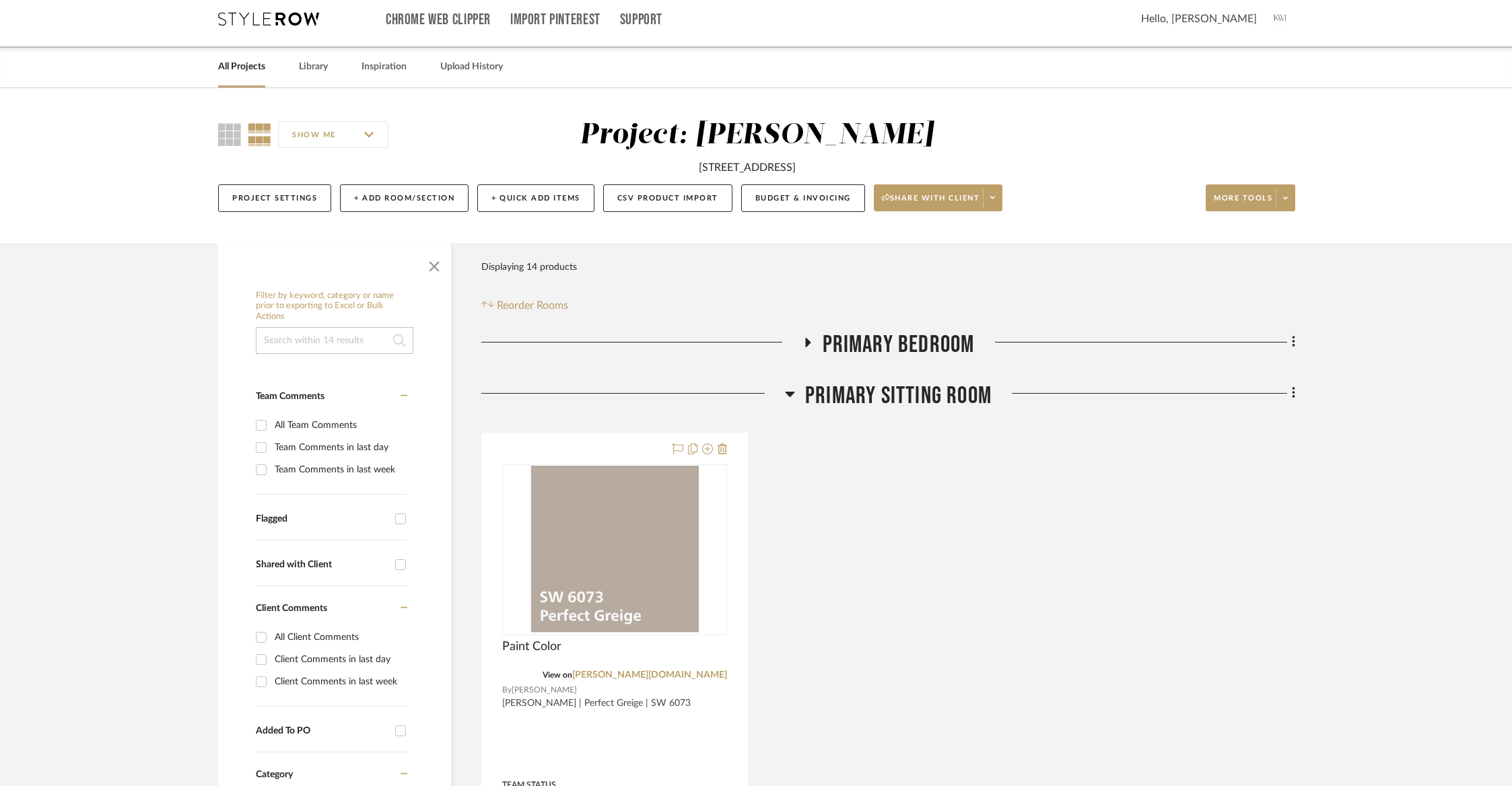
click at [253, 71] on link "All Projects" at bounding box center [242, 67] width 47 height 18
